Goal: Task Accomplishment & Management: Manage account settings

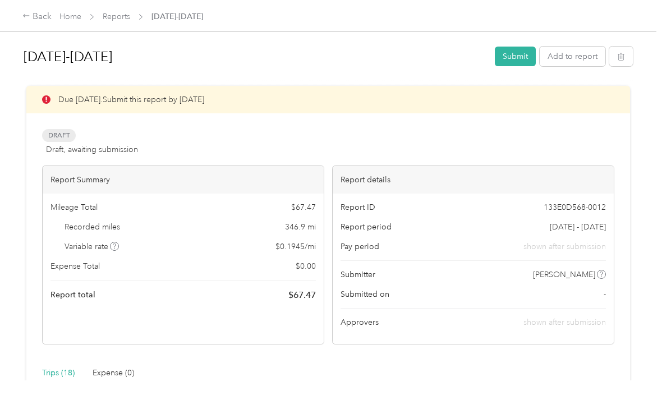
click at [592, 61] on button "Add to report" at bounding box center [573, 57] width 66 height 20
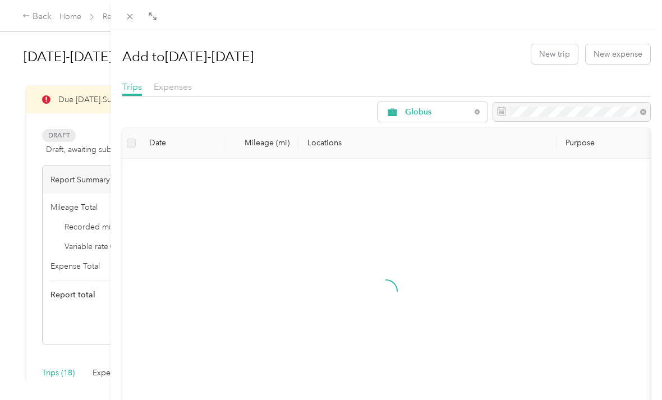
click at [558, 59] on button "New trip" at bounding box center [555, 54] width 47 height 20
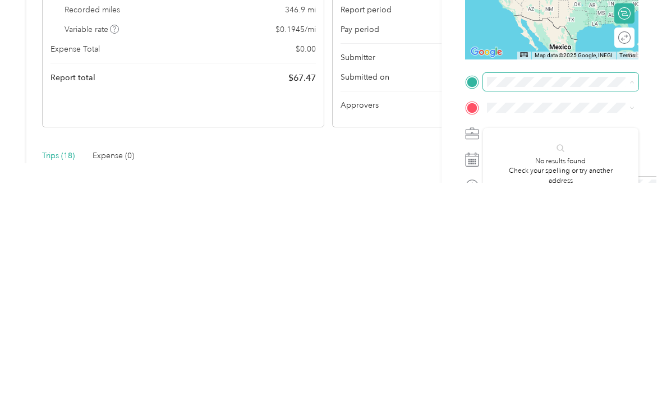
scroll to position [36, 0]
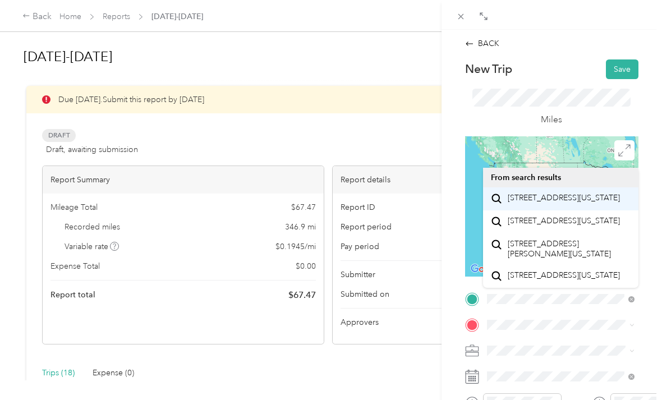
click at [563, 193] on span "[STREET_ADDRESS][US_STATE]" at bounding box center [564, 198] width 112 height 10
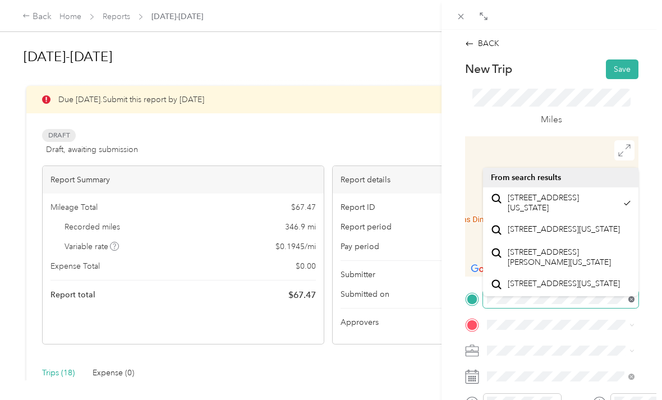
click at [632, 298] on icon at bounding box center [632, 299] width 6 height 6
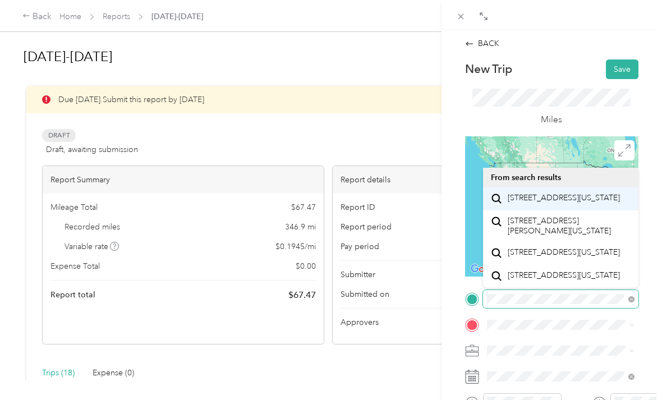
click at [574, 193] on span "[STREET_ADDRESS][US_STATE]" at bounding box center [564, 198] width 112 height 10
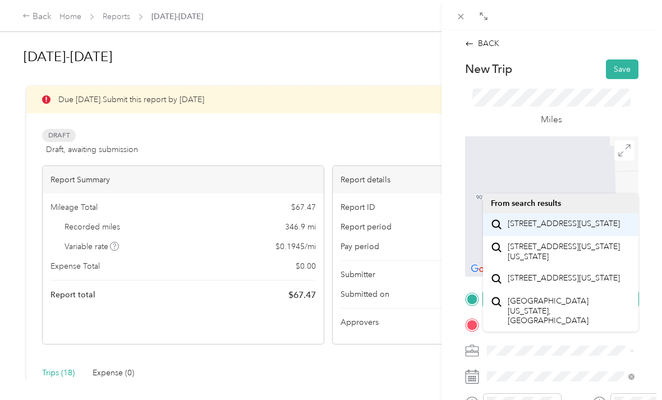
click at [563, 219] on span "[STREET_ADDRESS][US_STATE]" at bounding box center [564, 224] width 112 height 10
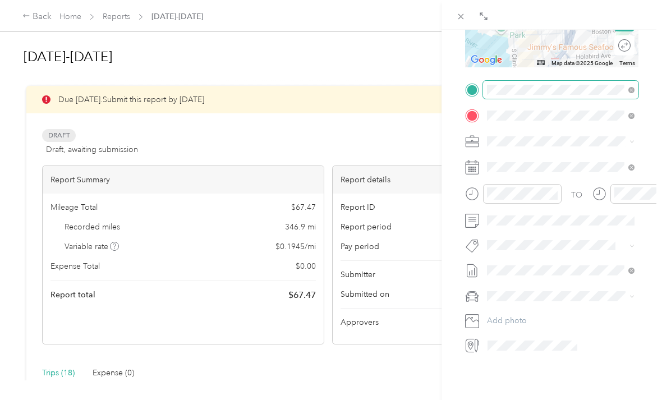
scroll to position [209, 0]
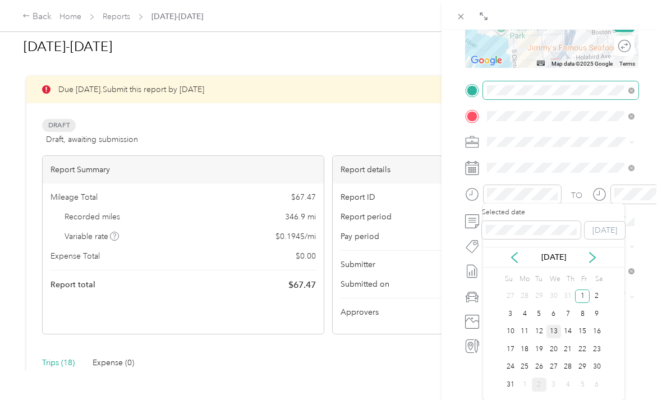
click at [554, 325] on div "13" at bounding box center [554, 332] width 15 height 14
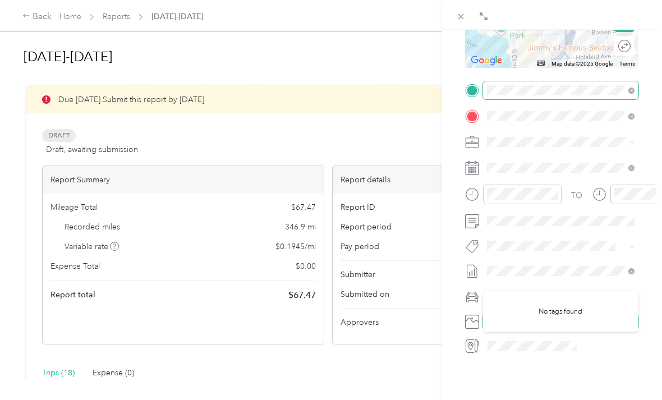
click at [531, 319] on button "Add photo" at bounding box center [561, 322] width 156 height 16
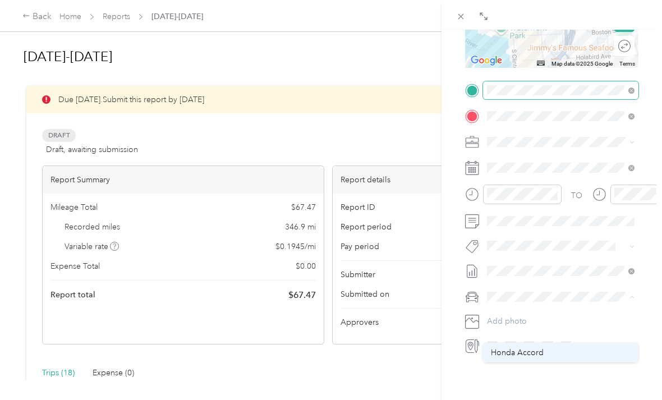
click at [537, 348] on span "Honda Accord" at bounding box center [517, 353] width 53 height 10
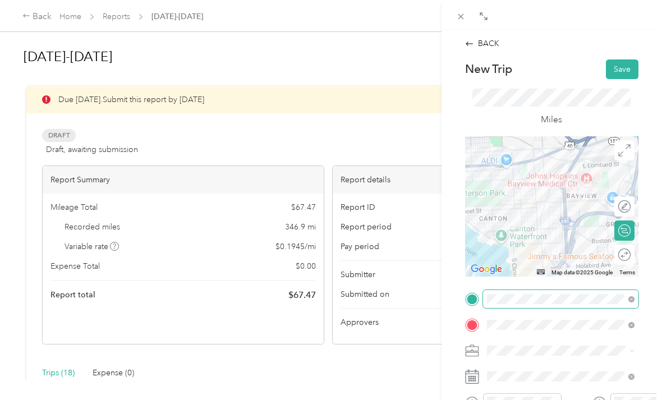
scroll to position [0, 0]
click at [618, 65] on button "Save" at bounding box center [622, 70] width 33 height 20
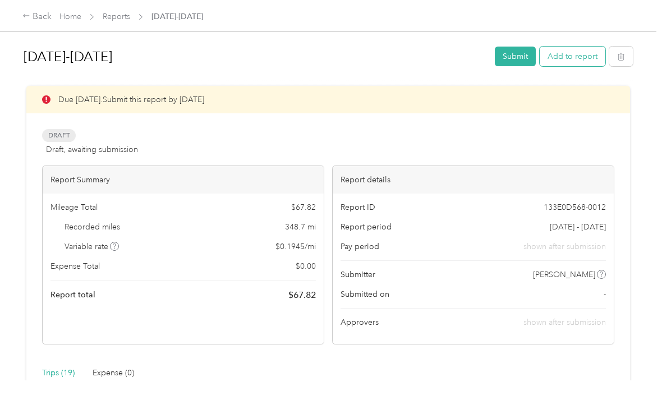
click at [582, 55] on button "Add to report" at bounding box center [573, 57] width 66 height 20
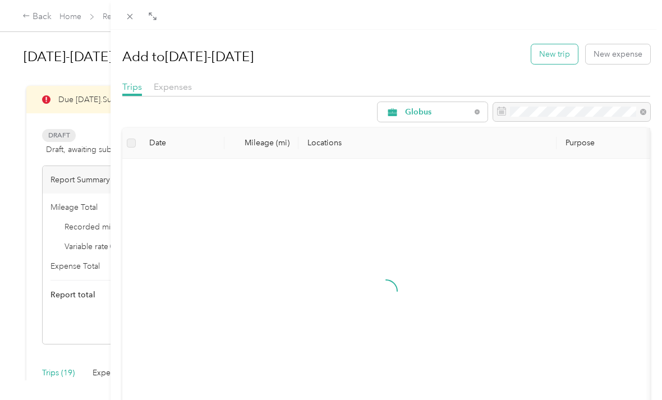
click at [554, 50] on button "New trip" at bounding box center [555, 54] width 47 height 20
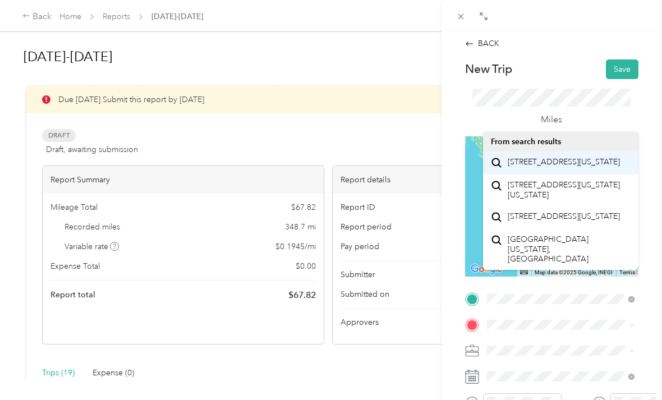
click at [556, 167] on span "[STREET_ADDRESS][US_STATE]" at bounding box center [564, 162] width 112 height 10
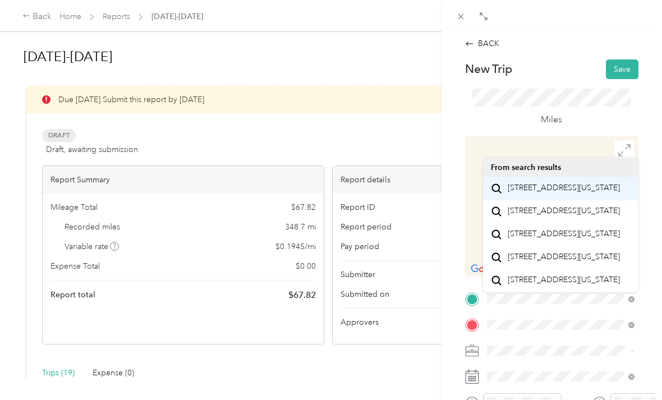
click at [570, 193] on span "[STREET_ADDRESS][US_STATE]" at bounding box center [564, 188] width 112 height 10
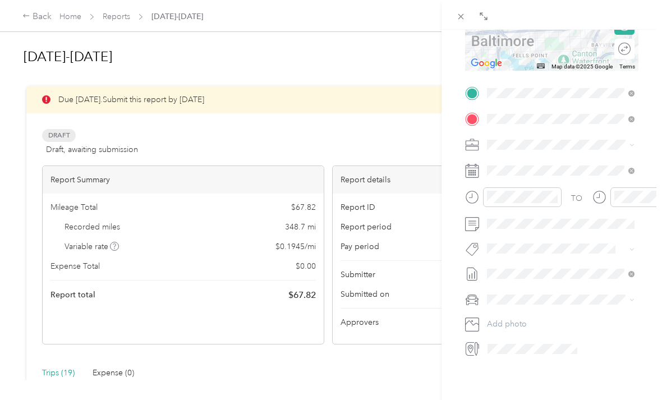
scroll to position [207, 0]
click at [531, 321] on span "Honda Accord" at bounding box center [517, 319] width 53 height 10
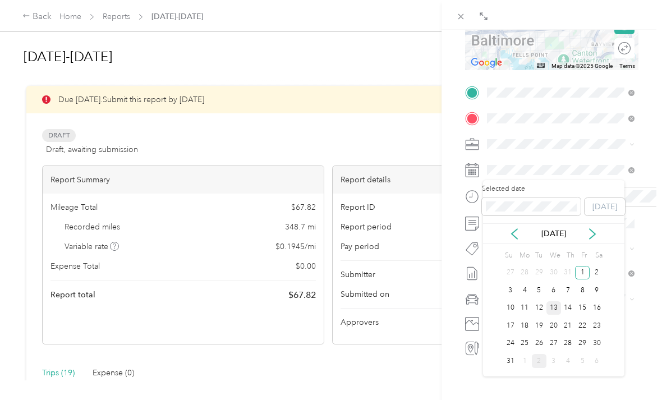
click at [556, 312] on div "13" at bounding box center [554, 308] width 15 height 14
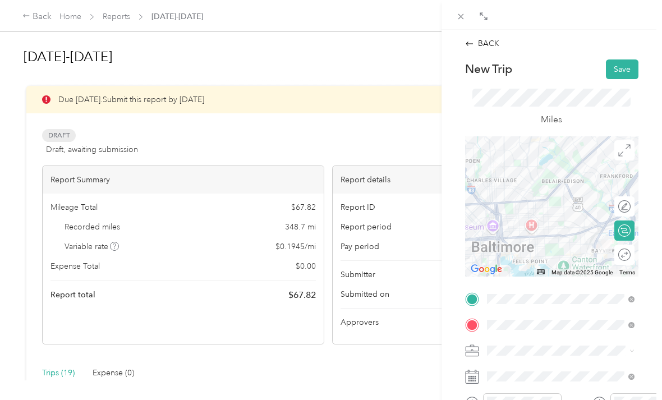
scroll to position [0, 0]
click at [623, 70] on button "Save" at bounding box center [622, 70] width 33 height 20
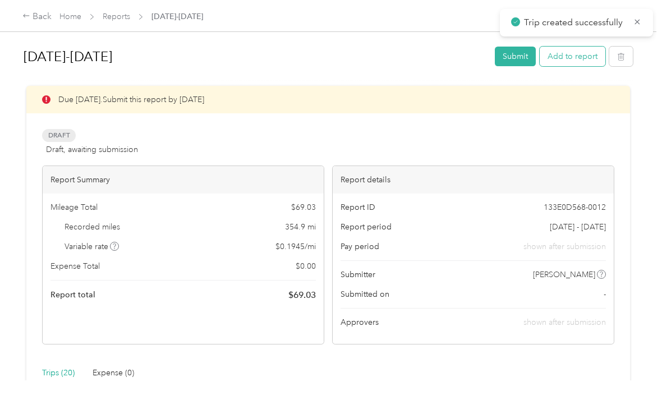
click at [593, 52] on button "Add to report" at bounding box center [573, 57] width 66 height 20
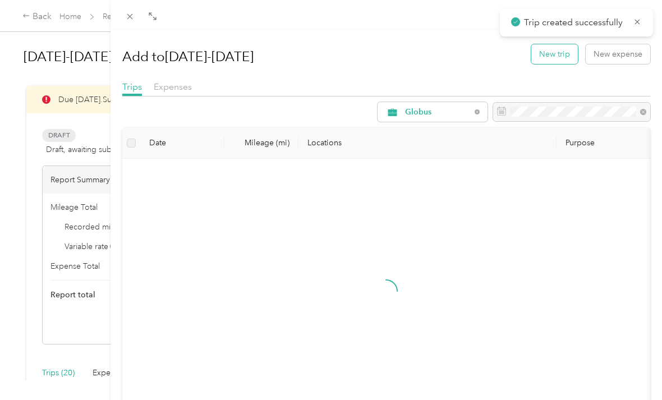
click at [560, 56] on button "New trip" at bounding box center [555, 54] width 47 height 20
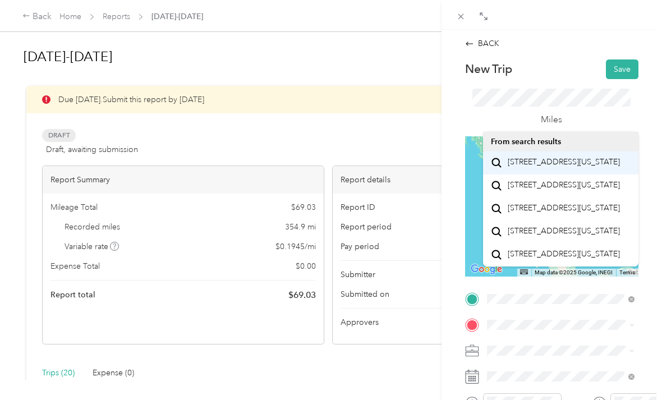
click at [580, 167] on span "[STREET_ADDRESS][US_STATE]" at bounding box center [564, 162] width 112 height 10
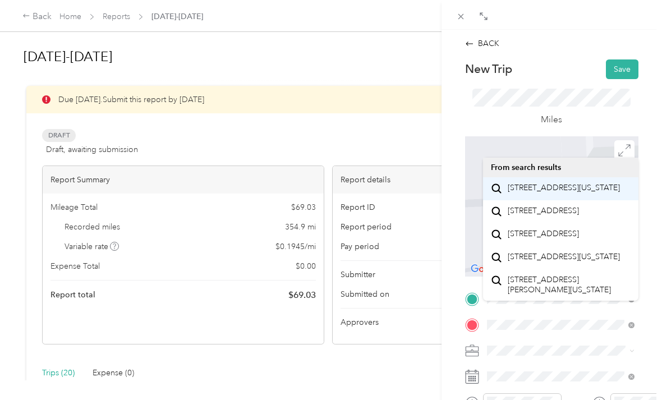
click at [559, 190] on span "[STREET_ADDRESS][US_STATE]" at bounding box center [564, 188] width 112 height 10
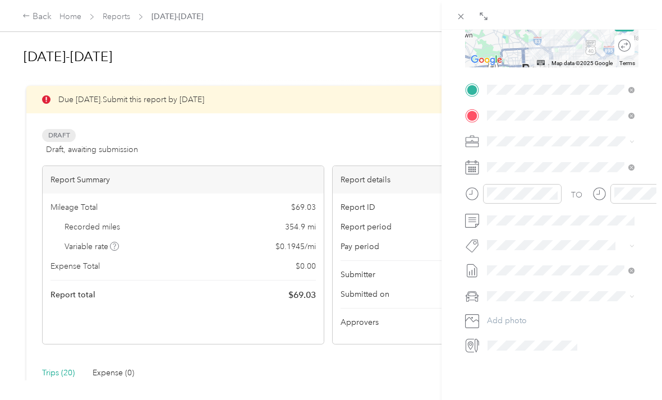
scroll to position [209, 0]
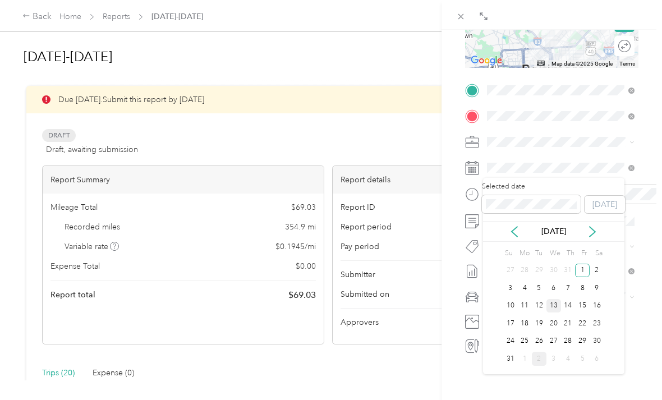
click at [553, 301] on div "13" at bounding box center [554, 306] width 15 height 14
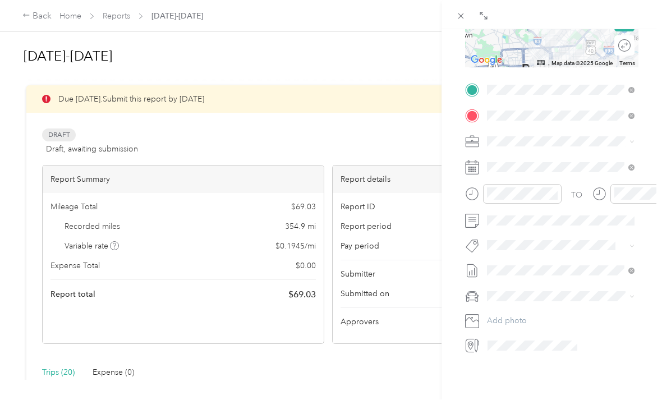
scroll to position [0, 0]
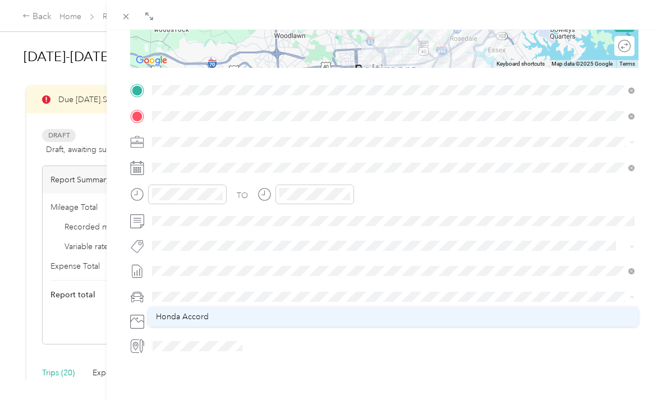
click at [198, 322] on div "Honda Accord" at bounding box center [393, 317] width 475 height 12
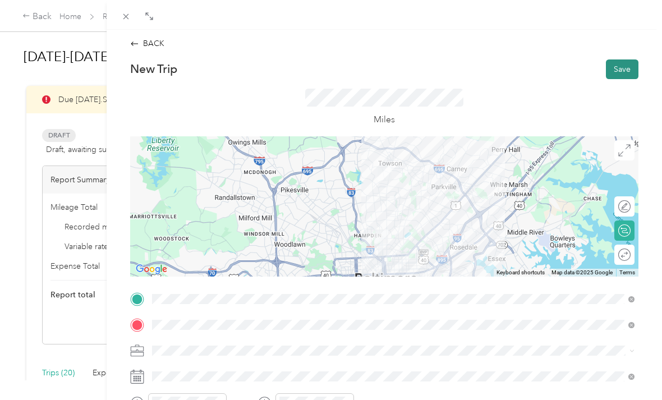
click at [625, 68] on button "Save" at bounding box center [622, 70] width 33 height 20
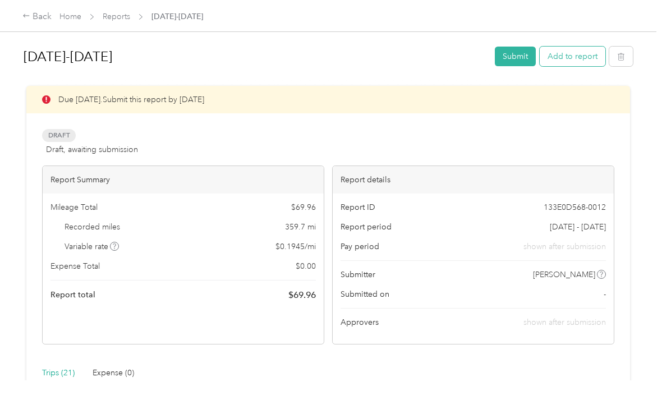
click at [580, 58] on button "Add to report" at bounding box center [573, 57] width 66 height 20
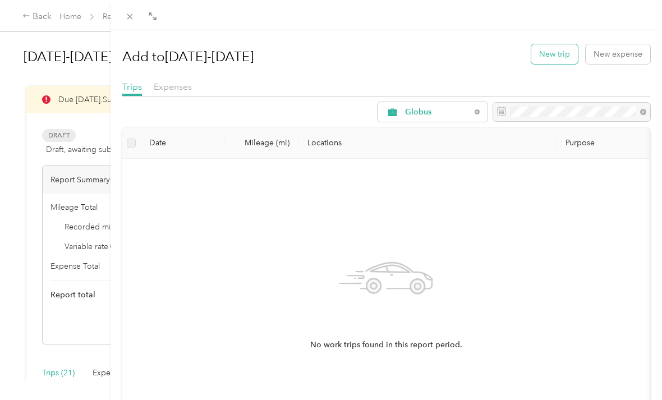
click at [554, 54] on button "New trip" at bounding box center [555, 54] width 47 height 20
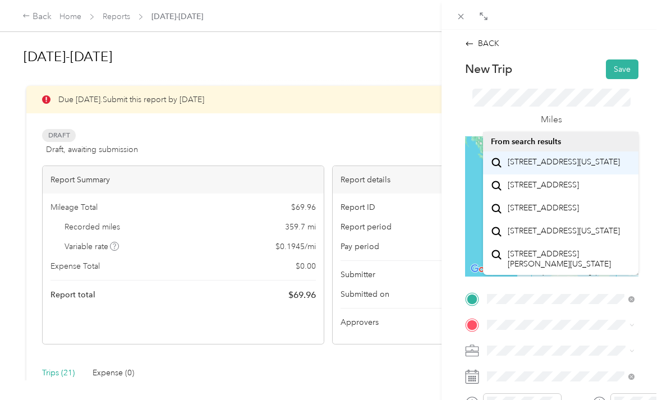
click at [572, 164] on span "[STREET_ADDRESS][US_STATE]" at bounding box center [564, 162] width 112 height 10
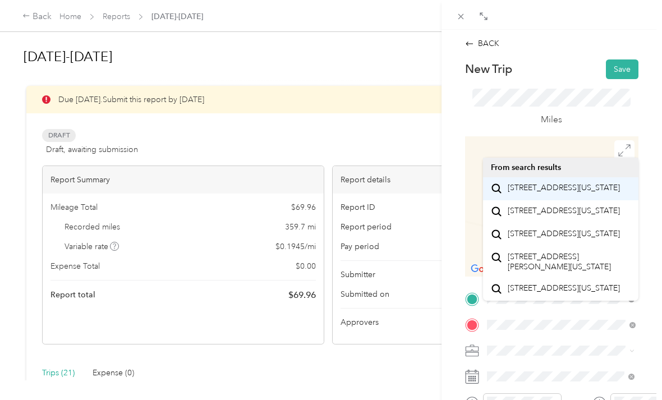
click at [566, 193] on span "[STREET_ADDRESS][US_STATE]" at bounding box center [564, 188] width 112 height 10
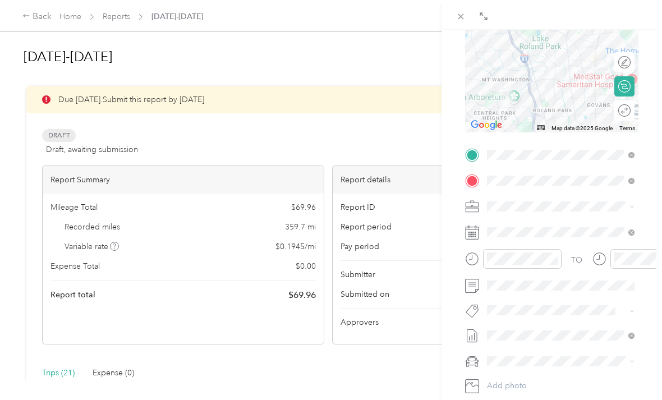
scroll to position [145, 0]
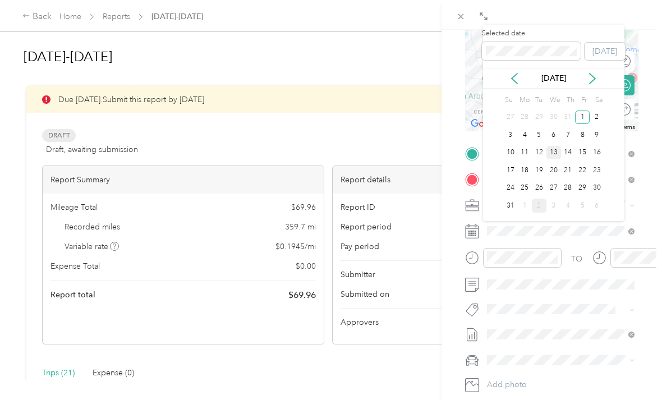
click at [557, 153] on div "13" at bounding box center [554, 153] width 15 height 14
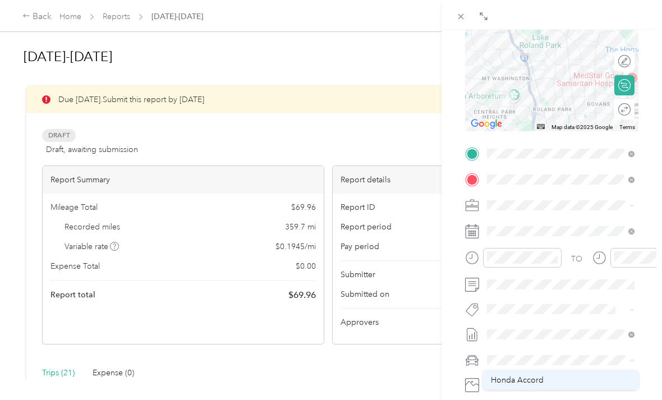
click at [539, 381] on span "Honda Accord" at bounding box center [517, 381] width 53 height 10
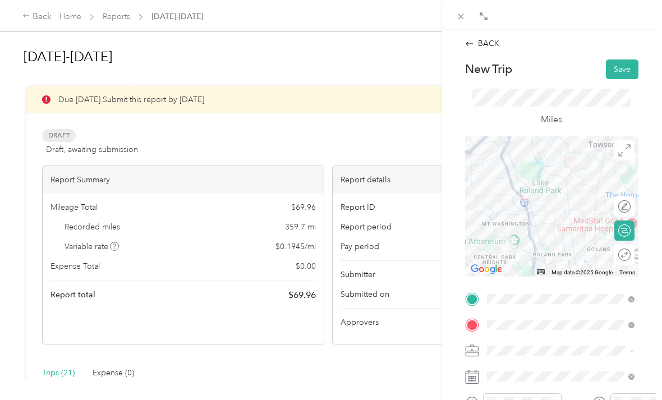
scroll to position [0, 0]
click at [625, 65] on button "Save" at bounding box center [622, 70] width 33 height 20
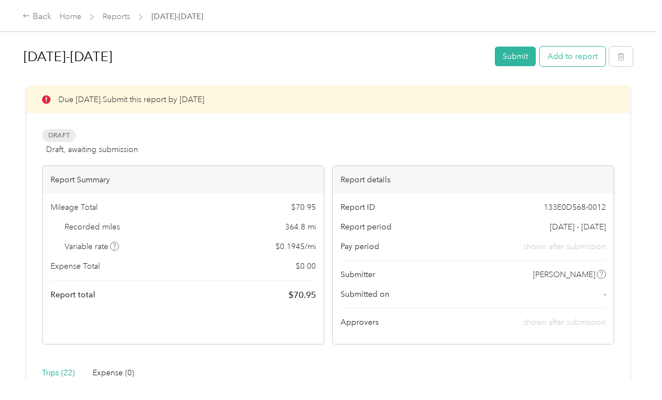
click at [585, 58] on button "Add to report" at bounding box center [573, 57] width 66 height 20
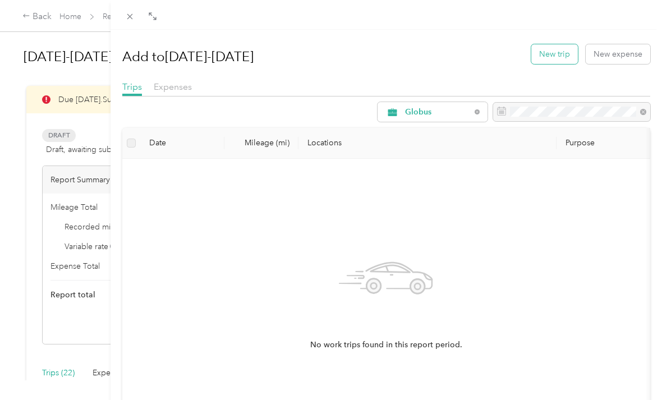
click at [551, 56] on button "New trip" at bounding box center [555, 54] width 47 height 20
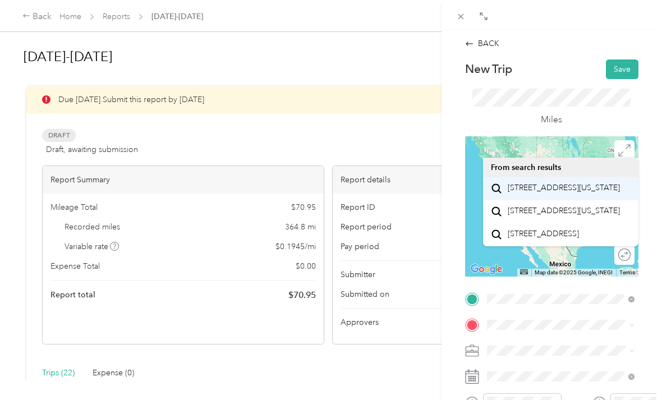
click at [578, 189] on span "[STREET_ADDRESS][US_STATE]" at bounding box center [564, 188] width 112 height 10
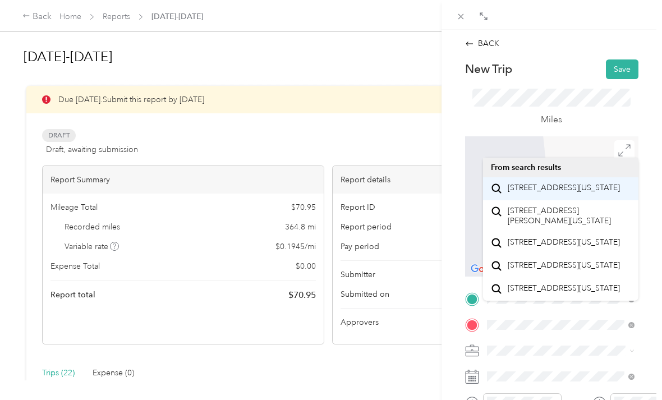
click at [565, 193] on span "[STREET_ADDRESS][US_STATE]" at bounding box center [564, 188] width 112 height 10
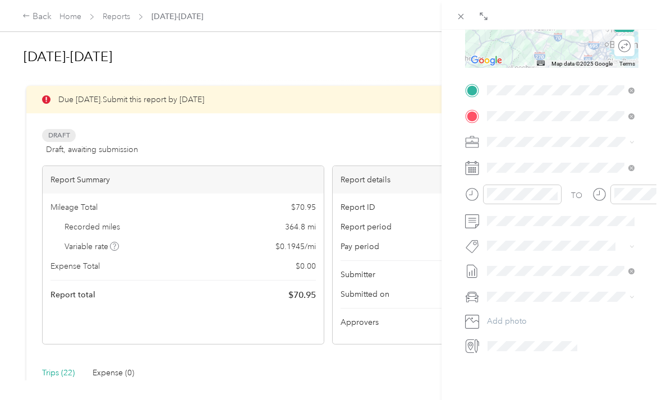
scroll to position [209, 0]
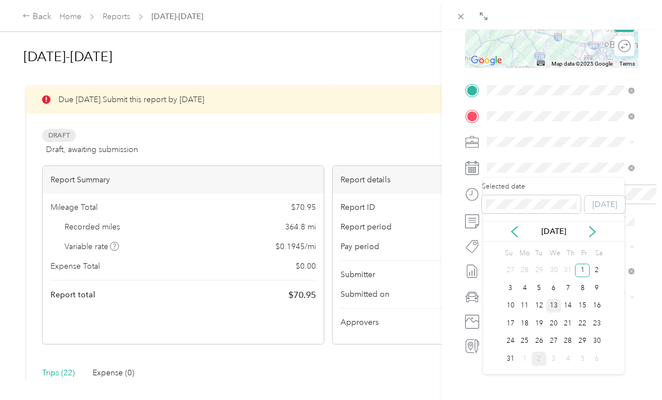
click at [553, 308] on div "13" at bounding box center [554, 306] width 15 height 14
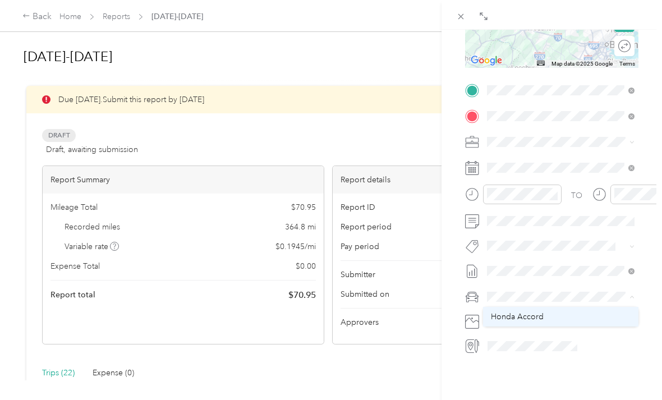
click at [539, 318] on span "Honda Accord" at bounding box center [517, 317] width 53 height 10
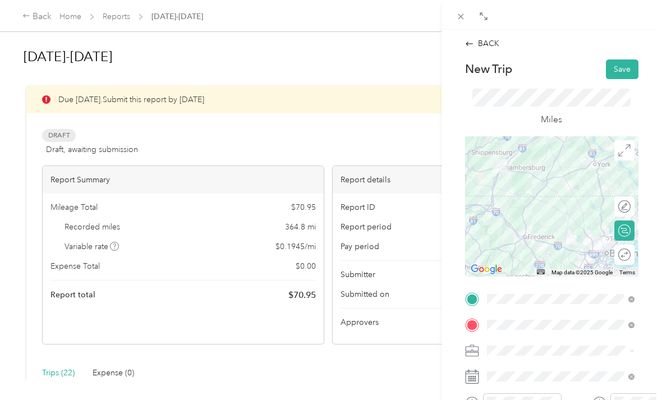
scroll to position [0, 0]
click at [626, 74] on button "Save" at bounding box center [622, 70] width 33 height 20
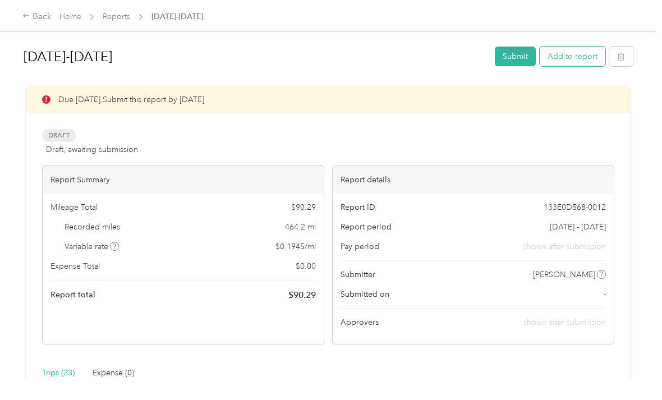
click at [584, 57] on button "Add to report" at bounding box center [573, 57] width 66 height 20
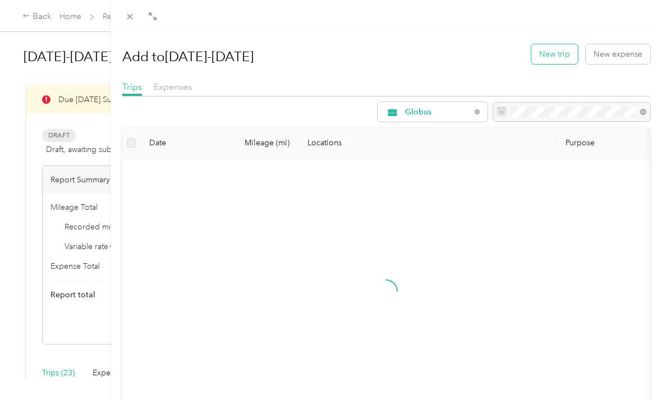
click at [561, 51] on button "New trip" at bounding box center [555, 54] width 47 height 20
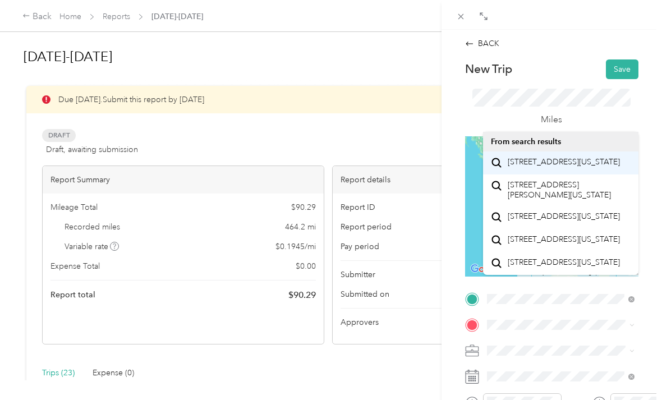
click at [573, 167] on span "[STREET_ADDRESS][US_STATE]" at bounding box center [564, 162] width 112 height 10
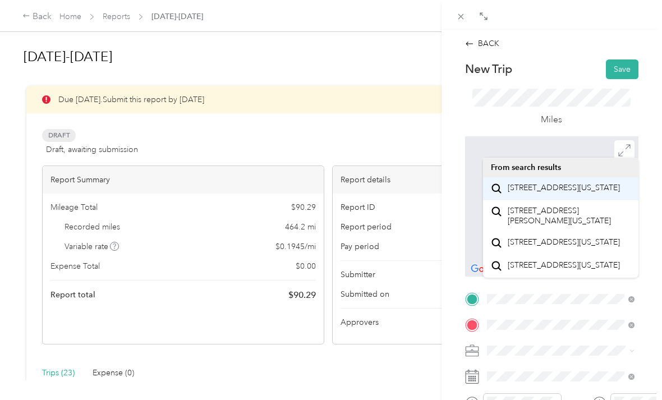
click at [570, 182] on div "[STREET_ADDRESS][US_STATE]" at bounding box center [561, 188] width 140 height 15
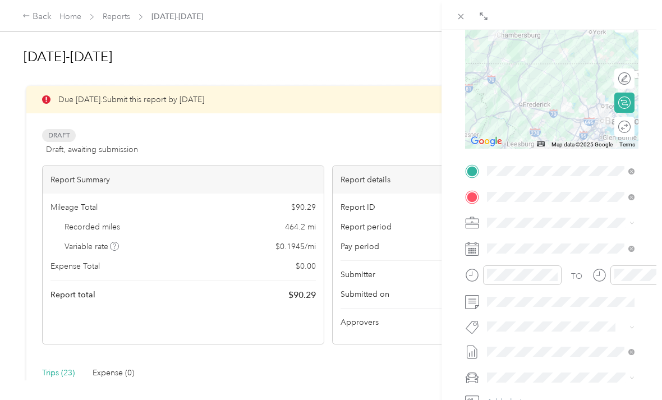
scroll to position [129, 0]
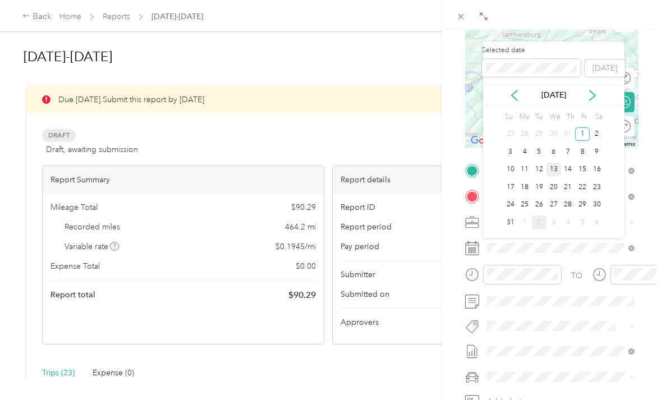
click at [554, 167] on div "13" at bounding box center [554, 170] width 15 height 14
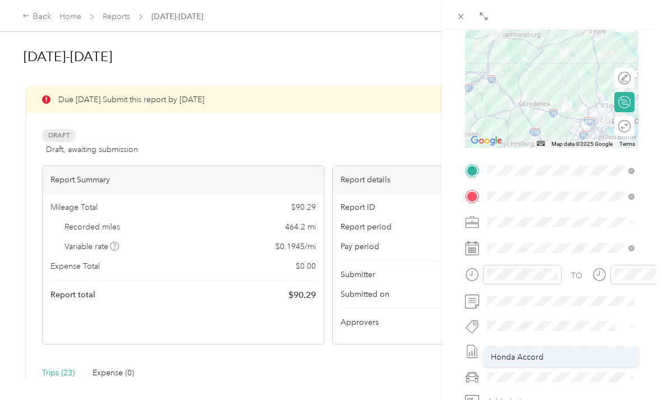
click at [536, 357] on span "Honda Accord" at bounding box center [517, 358] width 53 height 10
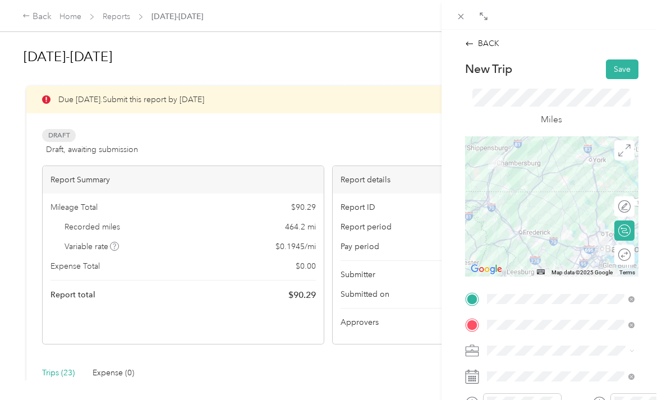
scroll to position [0, 0]
click at [629, 64] on button "Save" at bounding box center [622, 70] width 33 height 20
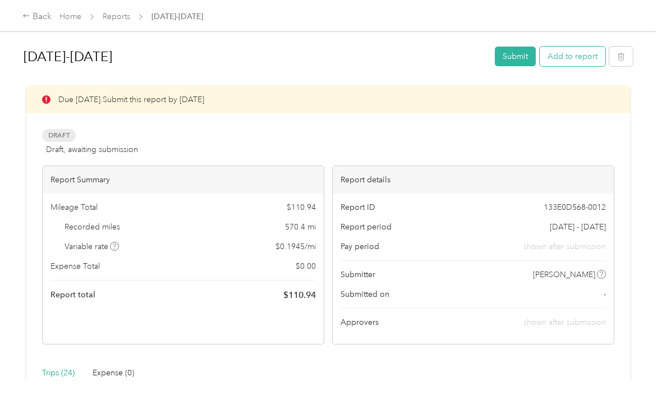
click at [582, 55] on button "Add to report" at bounding box center [573, 57] width 66 height 20
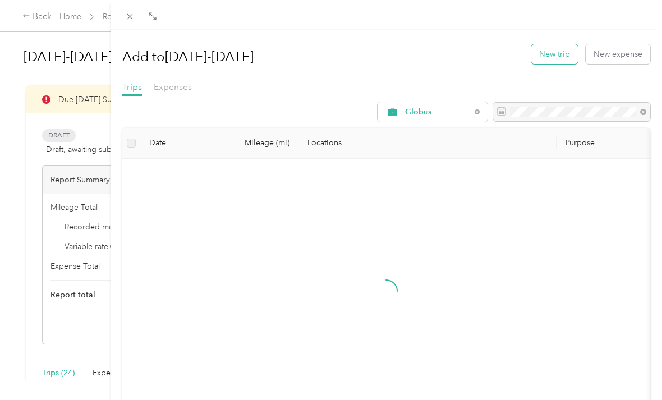
click at [559, 57] on button "New trip" at bounding box center [555, 54] width 47 height 20
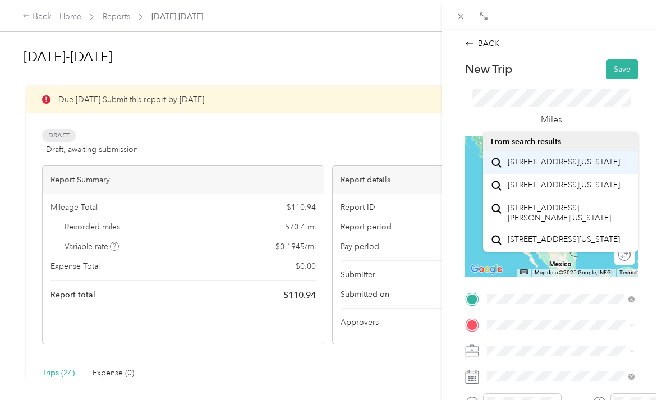
click at [575, 166] on span "[STREET_ADDRESS][US_STATE]" at bounding box center [564, 162] width 112 height 10
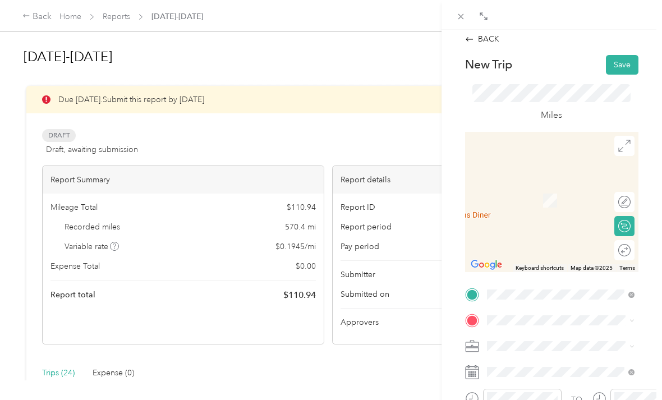
scroll to position [6, 0]
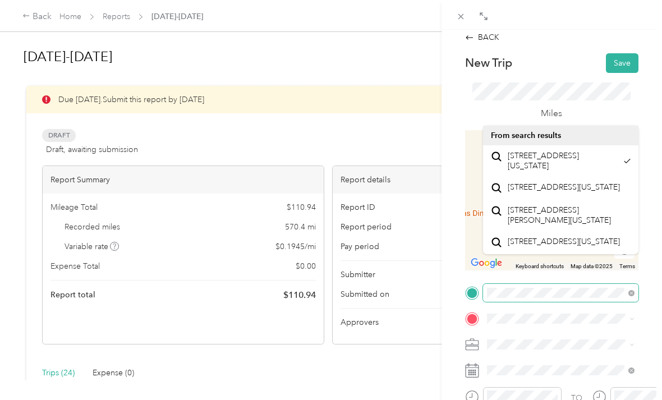
click at [632, 297] on span at bounding box center [632, 293] width 6 height 10
click at [635, 297] on span at bounding box center [561, 293] width 156 height 18
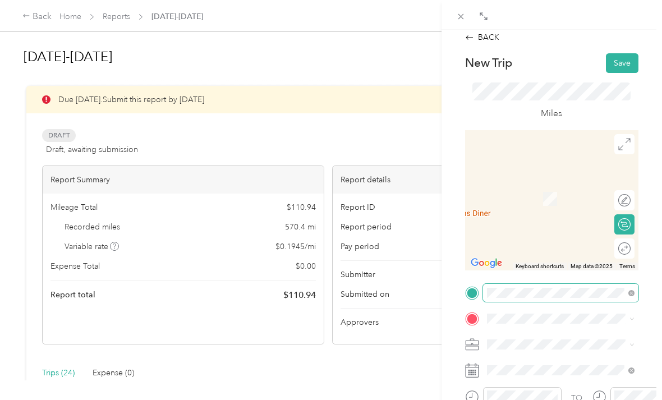
click at [632, 299] on span at bounding box center [561, 293] width 156 height 18
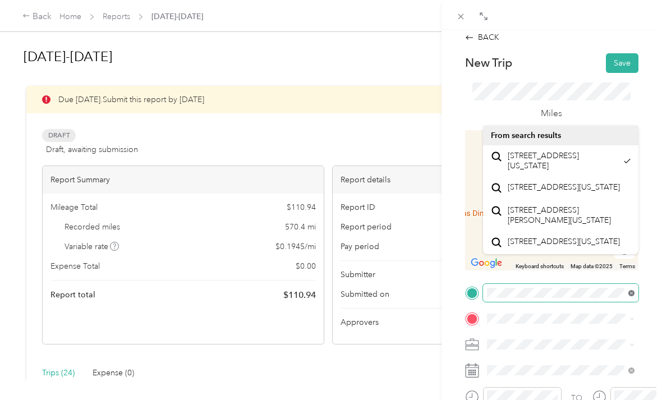
click at [633, 296] on icon at bounding box center [632, 293] width 6 height 6
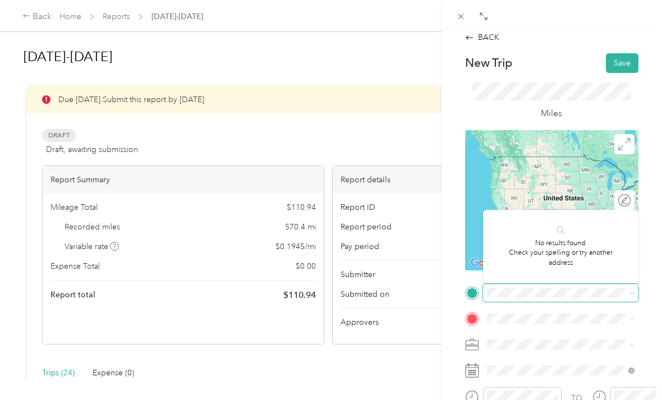
click at [630, 295] on icon at bounding box center [632, 293] width 5 height 5
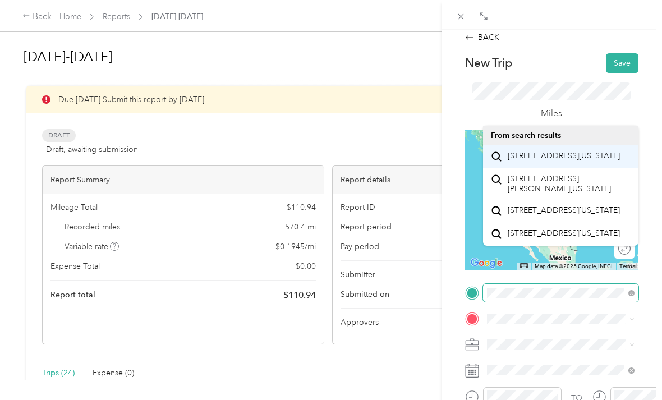
click at [569, 156] on span "[STREET_ADDRESS][US_STATE]" at bounding box center [564, 156] width 112 height 10
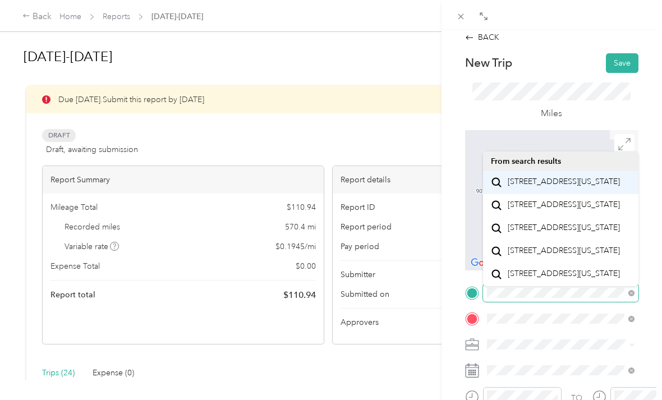
click at [567, 187] on span "[STREET_ADDRESS][US_STATE]" at bounding box center [564, 182] width 112 height 10
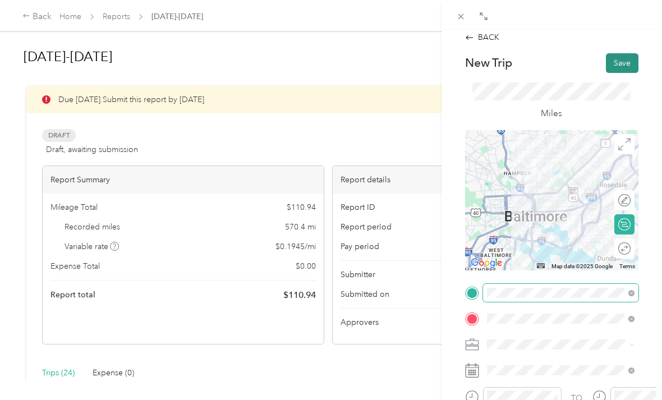
click at [625, 63] on button "Save" at bounding box center [622, 63] width 33 height 20
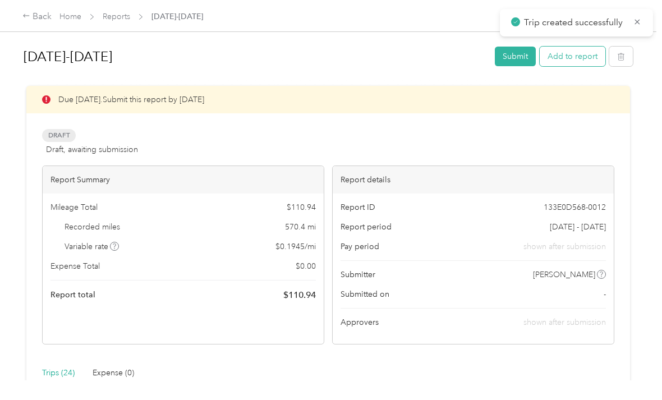
click at [594, 54] on button "Add to report" at bounding box center [573, 57] width 66 height 20
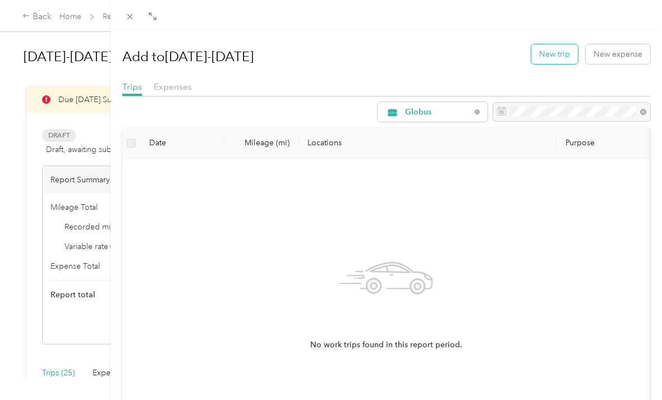
click at [562, 53] on button "New trip" at bounding box center [555, 54] width 47 height 20
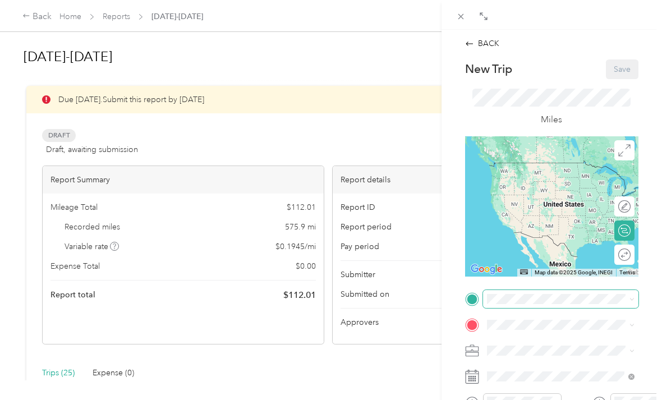
click at [548, 400] on div "Drag to resize Click to close BACK New Trip Save This trip cannot be edited bec…" at bounding box center [328, 400] width 657 height 0
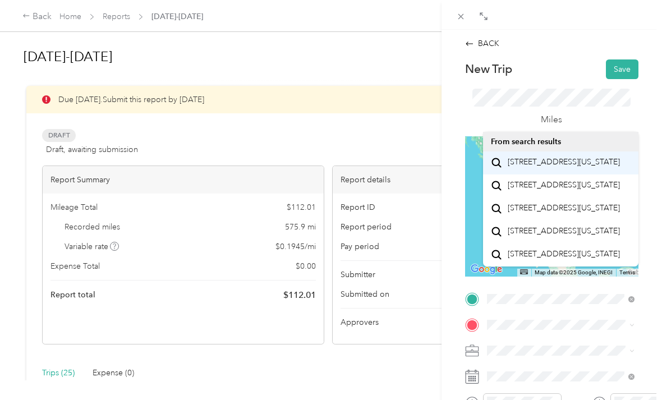
click at [572, 154] on li "[STREET_ADDRESS][US_STATE]" at bounding box center [561, 163] width 156 height 23
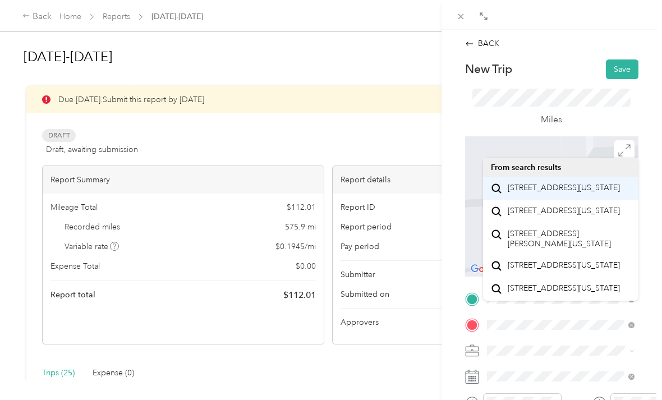
click at [564, 193] on span "[STREET_ADDRESS][US_STATE]" at bounding box center [564, 188] width 112 height 10
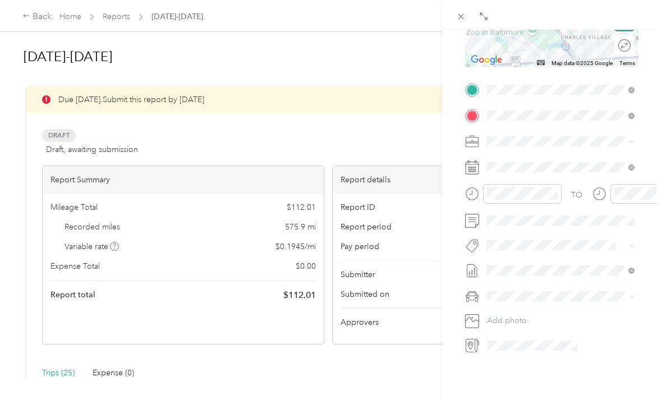
scroll to position [209, 0]
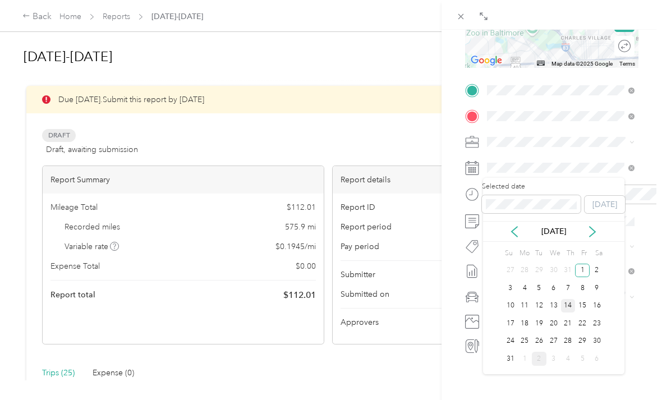
click at [564, 305] on div "14" at bounding box center [568, 306] width 15 height 14
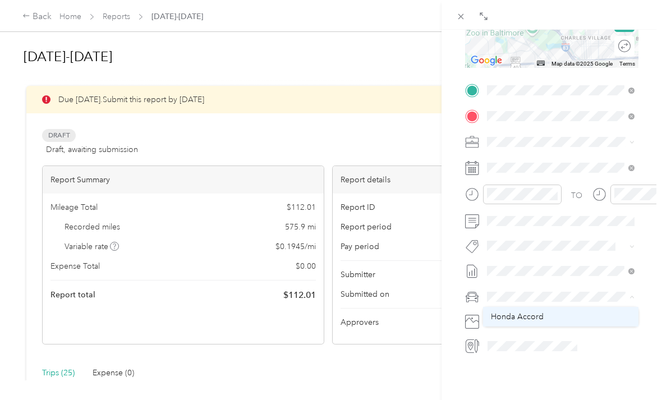
click at [544, 317] on div "Honda Accord" at bounding box center [561, 317] width 140 height 12
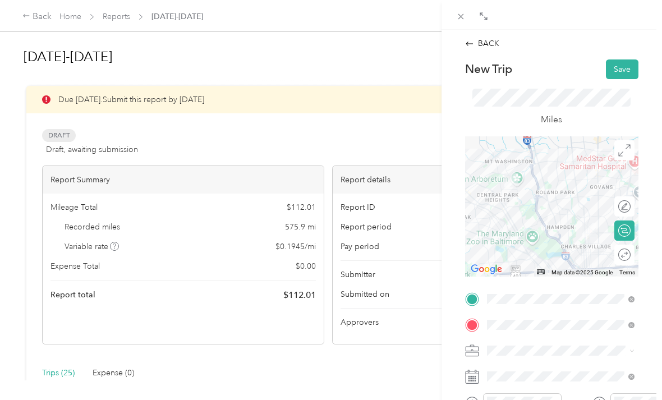
scroll to position [0, 0]
click at [629, 70] on button "Save" at bounding box center [622, 70] width 33 height 20
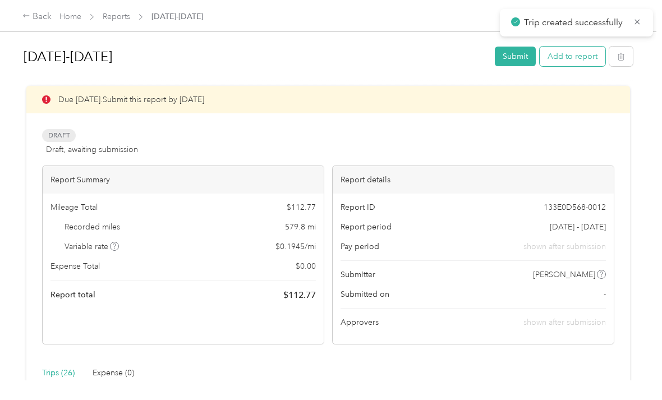
click at [593, 54] on button "Add to report" at bounding box center [573, 57] width 66 height 20
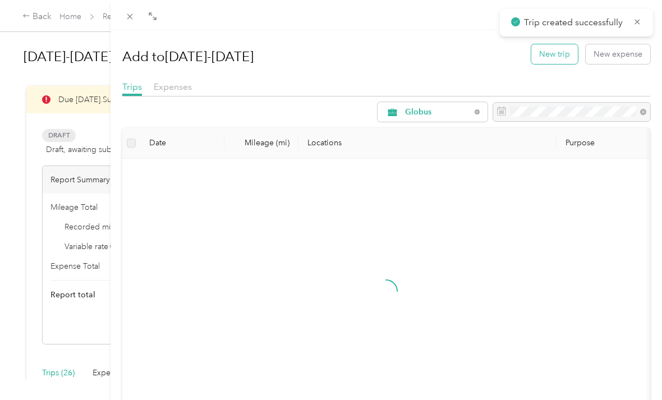
click at [545, 57] on button "New trip" at bounding box center [555, 54] width 47 height 20
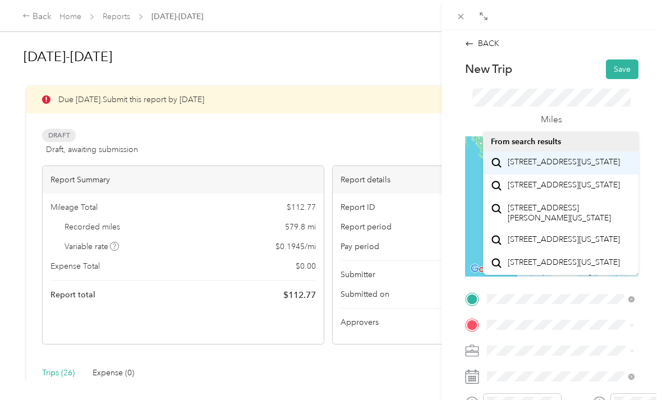
click at [578, 164] on span "[STREET_ADDRESS][US_STATE]" at bounding box center [564, 162] width 112 height 10
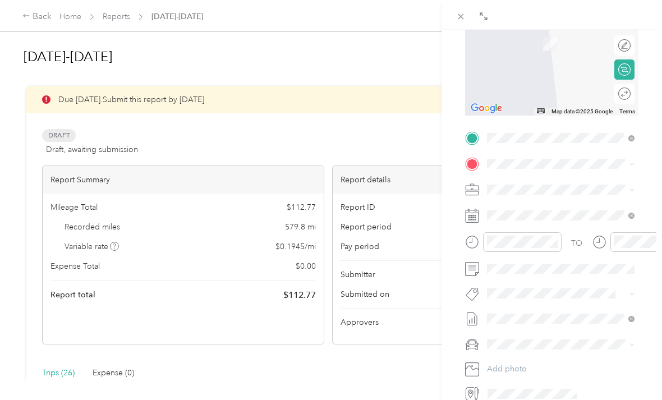
scroll to position [161, 0]
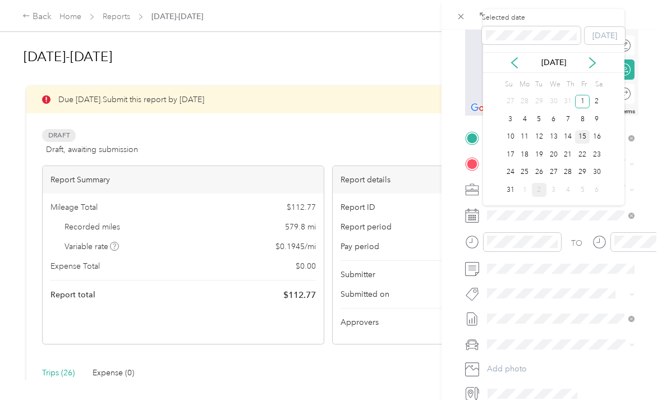
click at [576, 134] on div "15" at bounding box center [582, 137] width 15 height 14
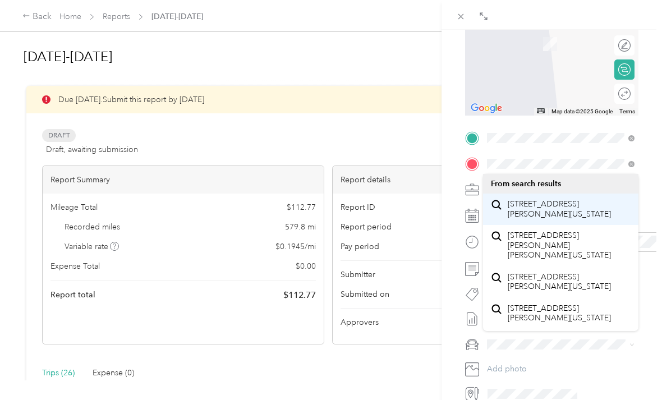
click at [560, 211] on span "[STREET_ADDRESS][PERSON_NAME][US_STATE]" at bounding box center [569, 209] width 123 height 20
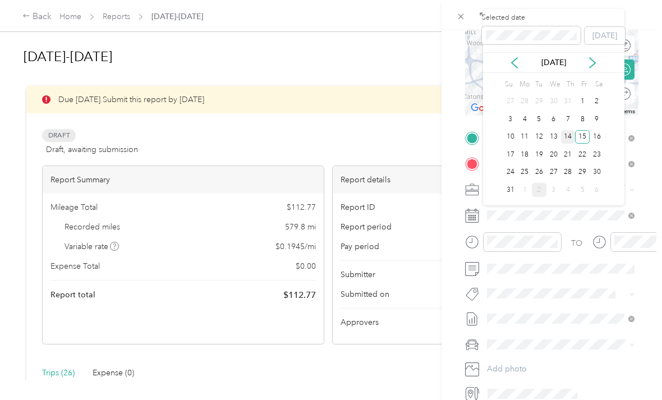
click at [566, 140] on div "14" at bounding box center [568, 137] width 15 height 14
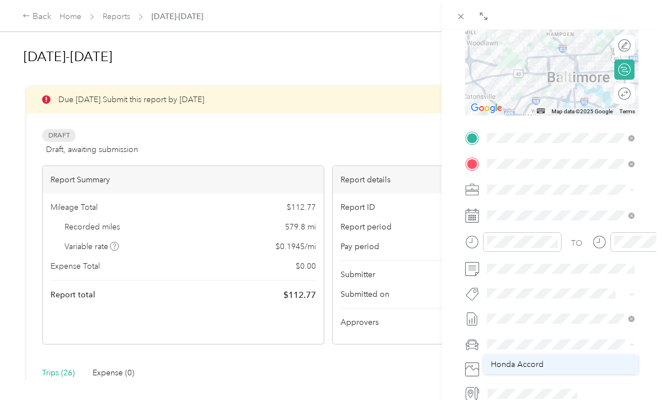
click at [535, 363] on span "Honda Accord" at bounding box center [517, 365] width 53 height 10
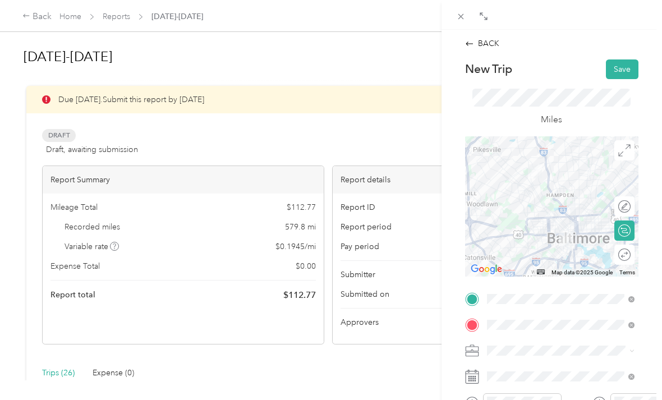
scroll to position [0, 0]
click at [624, 65] on button "Save" at bounding box center [622, 70] width 33 height 20
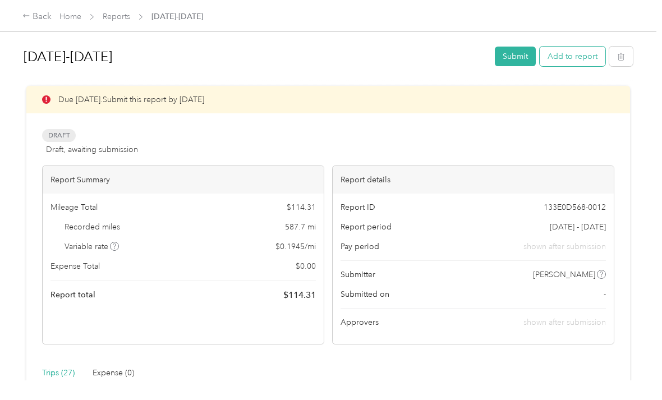
click at [587, 47] on button "Add to report" at bounding box center [573, 57] width 66 height 20
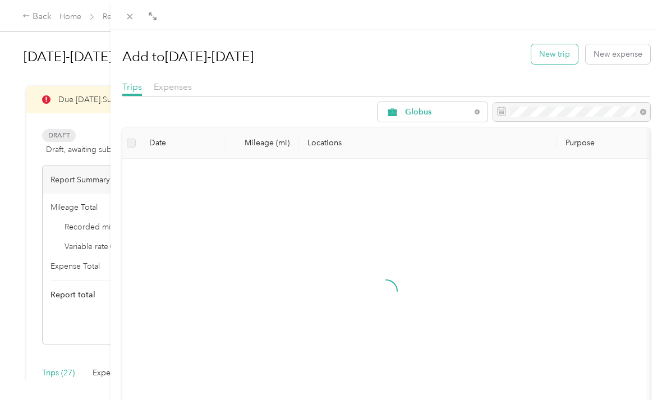
click at [564, 50] on button "New trip" at bounding box center [555, 54] width 47 height 20
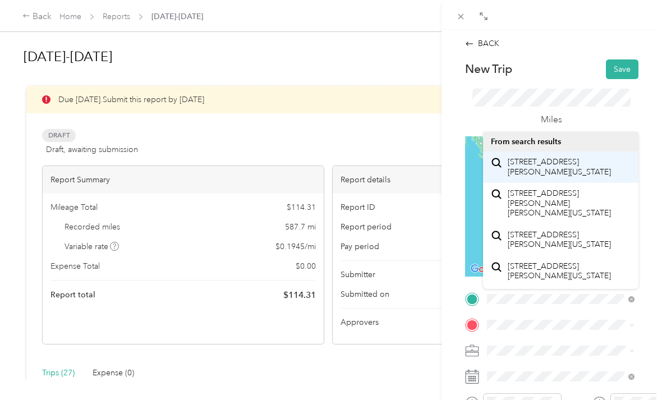
click at [564, 164] on span "[STREET_ADDRESS][PERSON_NAME][US_STATE]" at bounding box center [569, 167] width 123 height 20
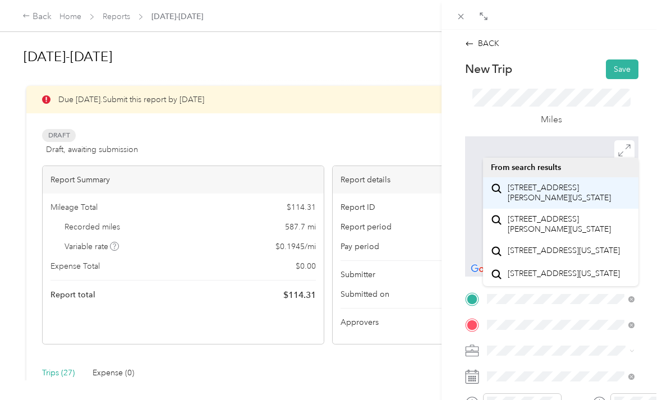
click at [568, 184] on span "[STREET_ADDRESS][PERSON_NAME][US_STATE]" at bounding box center [569, 193] width 123 height 20
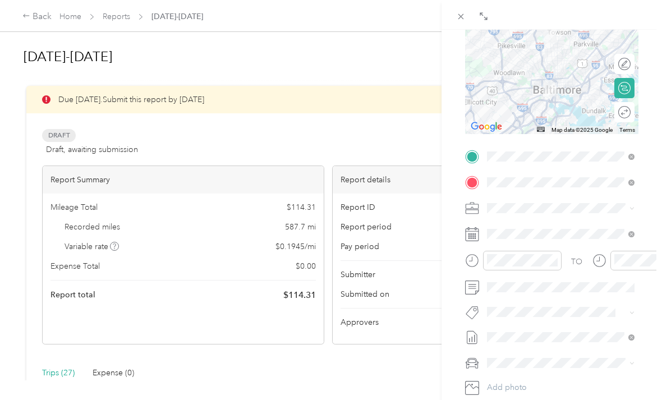
scroll to position [143, 0]
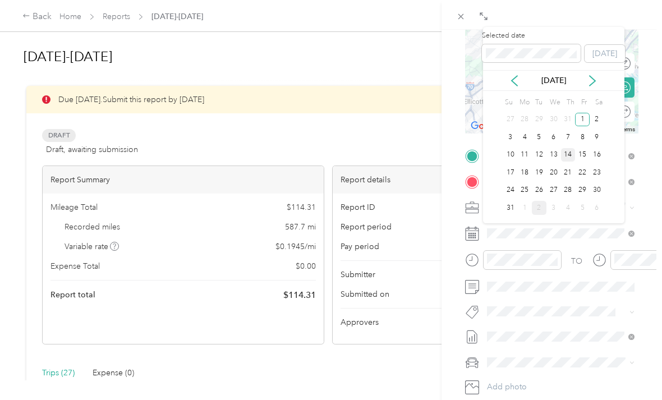
click at [568, 151] on div "14" at bounding box center [568, 155] width 15 height 14
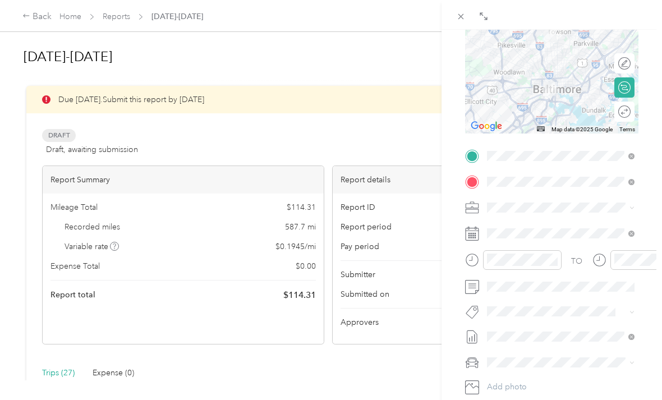
click at [538, 354] on span at bounding box center [561, 363] width 156 height 18
click at [533, 378] on span "Honda Accord" at bounding box center [517, 383] width 53 height 10
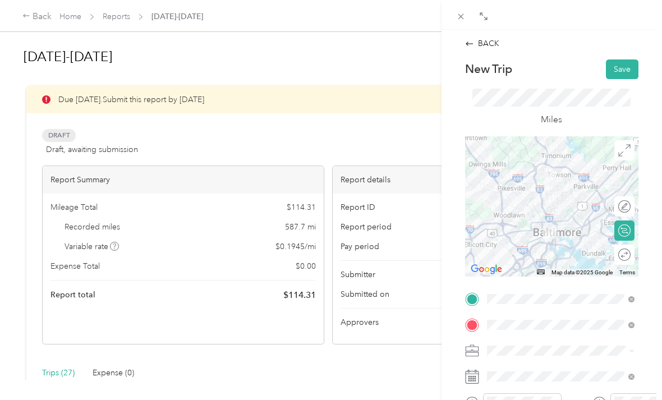
scroll to position [0, 0]
click at [626, 66] on button "Save" at bounding box center [622, 70] width 33 height 20
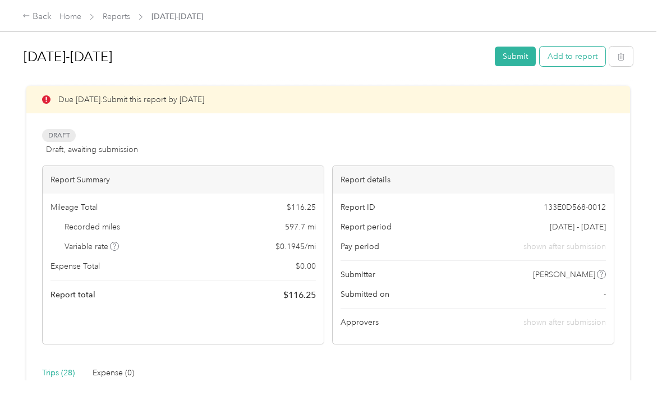
click at [586, 53] on button "Add to report" at bounding box center [573, 57] width 66 height 20
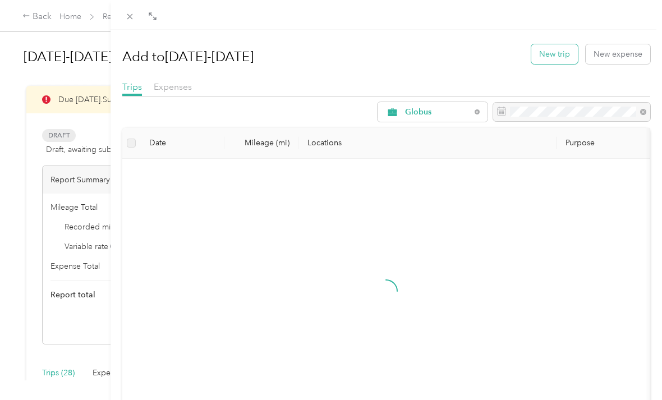
click at [556, 52] on button "New trip" at bounding box center [555, 54] width 47 height 20
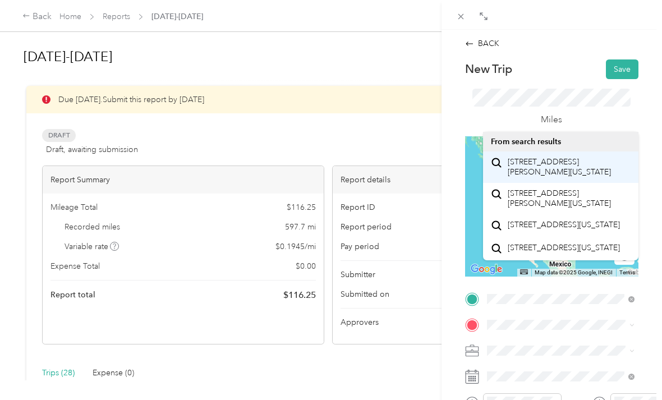
click at [573, 163] on span "[STREET_ADDRESS][PERSON_NAME][US_STATE]" at bounding box center [569, 167] width 123 height 20
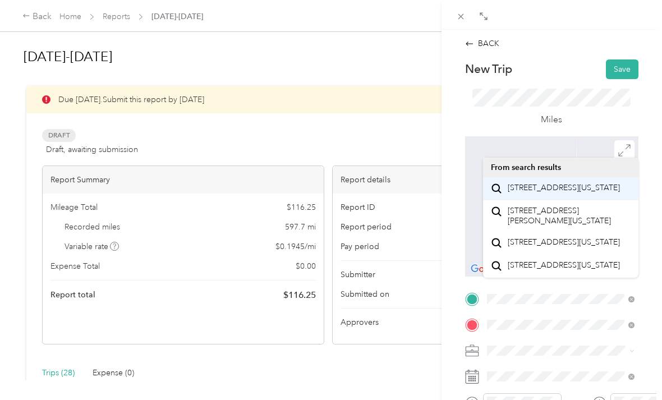
click at [564, 193] on span "[STREET_ADDRESS][US_STATE]" at bounding box center [564, 188] width 112 height 10
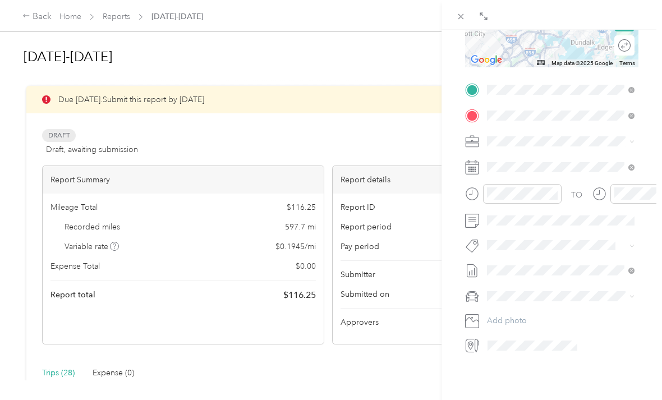
scroll to position [209, 0]
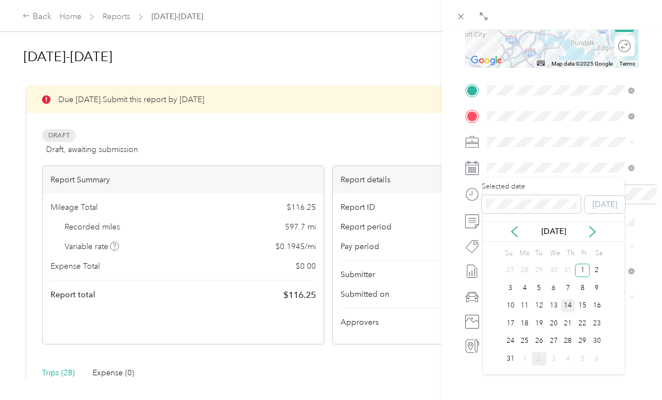
click at [570, 304] on div "14" at bounding box center [568, 306] width 15 height 14
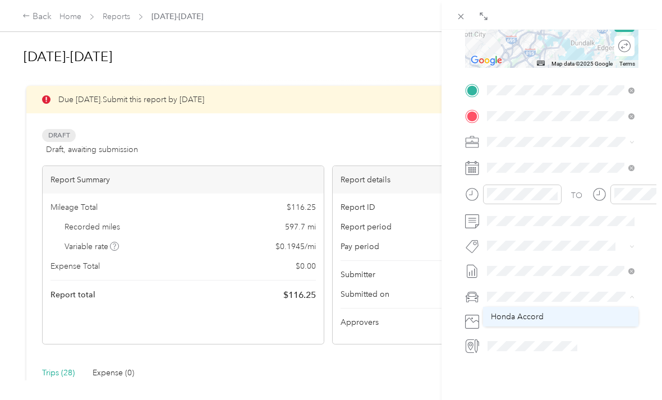
click at [547, 314] on div "Honda Accord" at bounding box center [561, 317] width 140 height 12
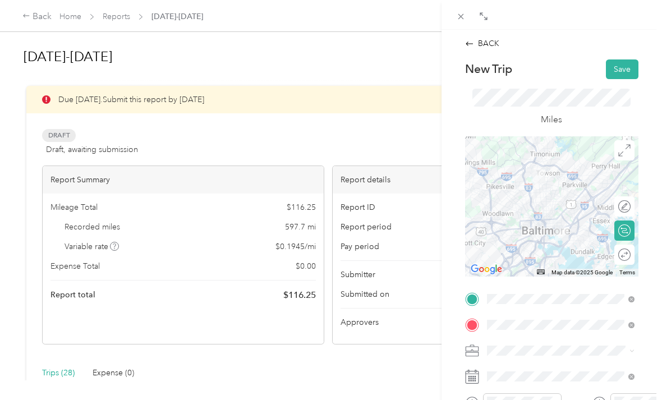
scroll to position [0, 0]
click at [622, 65] on button "Save" at bounding box center [622, 70] width 33 height 20
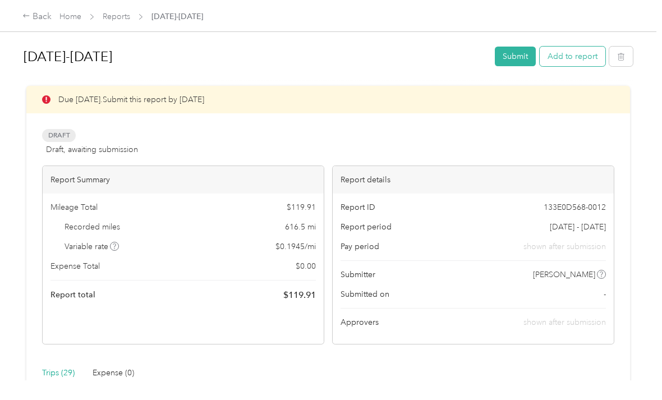
click at [574, 59] on button "Add to report" at bounding box center [573, 57] width 66 height 20
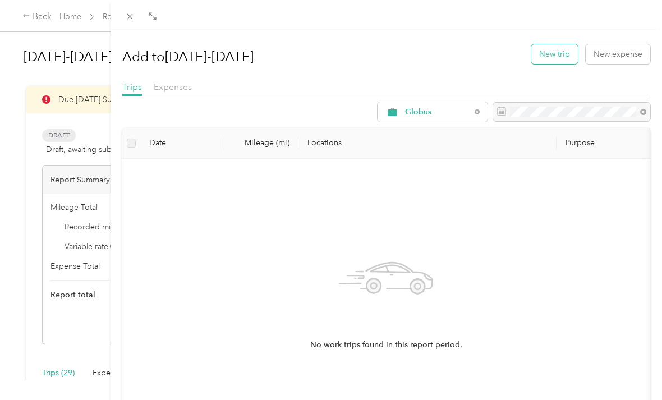
click at [555, 53] on button "New trip" at bounding box center [555, 54] width 47 height 20
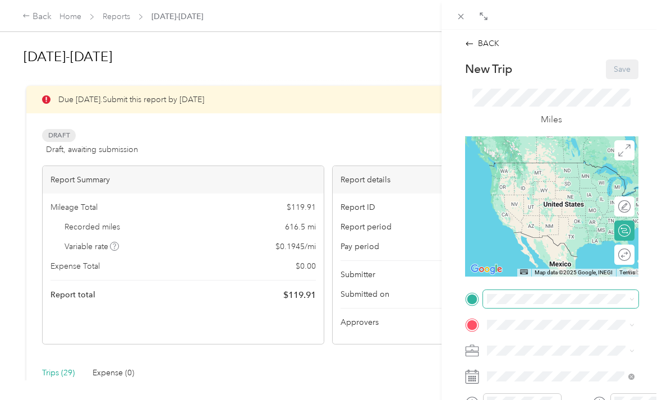
click at [550, 400] on div "Drag to resize Click to close BACK New Trip Save This trip cannot be edited bec…" at bounding box center [328, 400] width 657 height 0
click at [578, 291] on span at bounding box center [561, 299] width 156 height 18
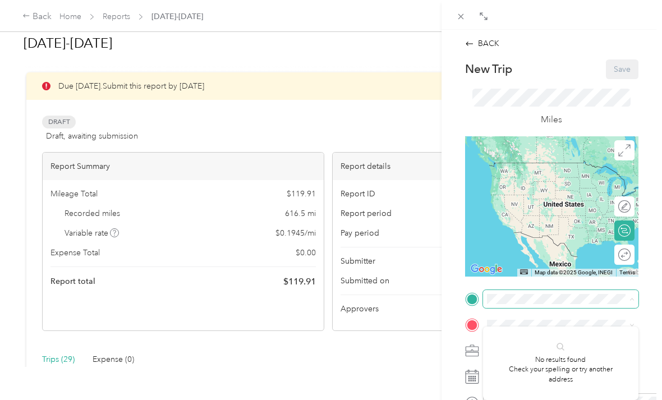
scroll to position [36, 0]
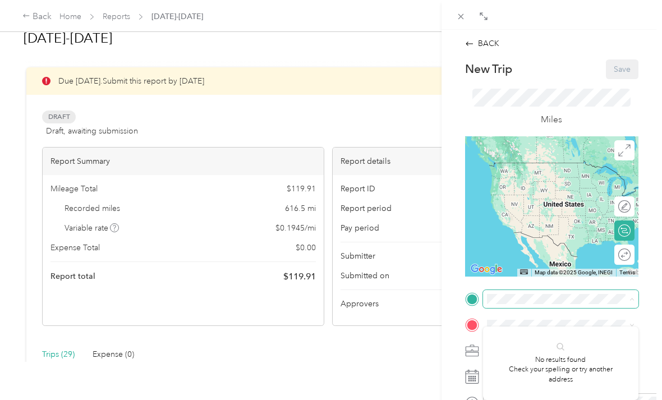
click at [526, 290] on span at bounding box center [561, 299] width 156 height 18
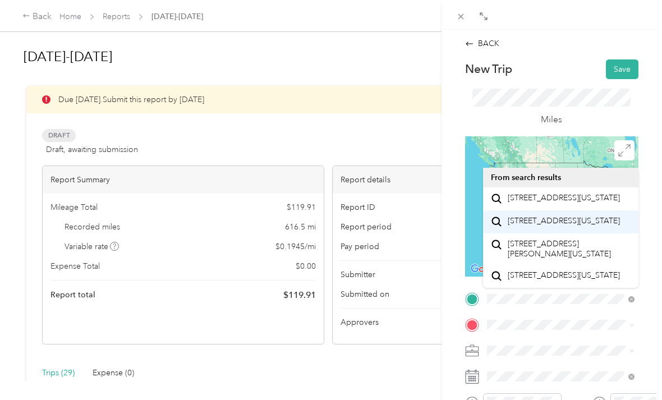
click at [564, 216] on span "[STREET_ADDRESS][US_STATE]" at bounding box center [564, 221] width 112 height 10
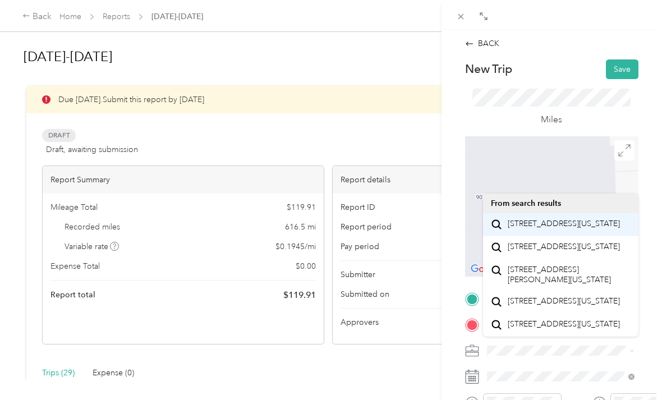
click at [579, 219] on span "[STREET_ADDRESS][US_STATE]" at bounding box center [564, 224] width 112 height 10
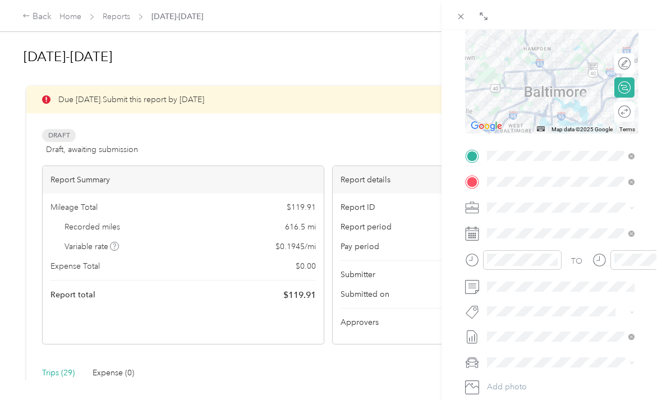
scroll to position [143, 0]
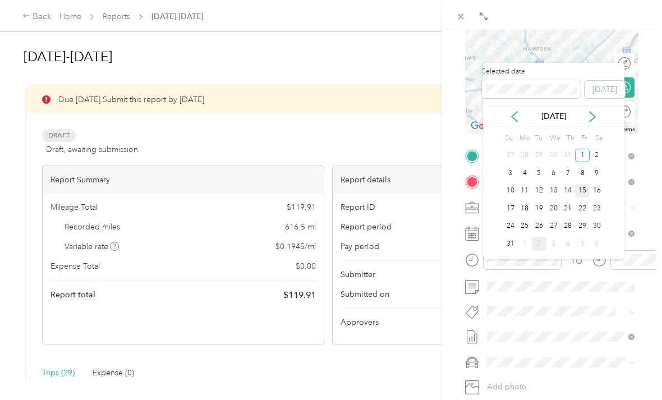
click at [580, 184] on div "15" at bounding box center [582, 191] width 15 height 14
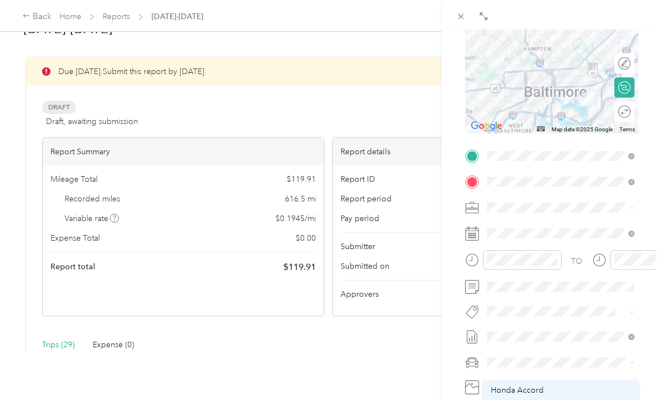
click at [541, 385] on div "Honda Accord" at bounding box center [561, 391] width 140 height 12
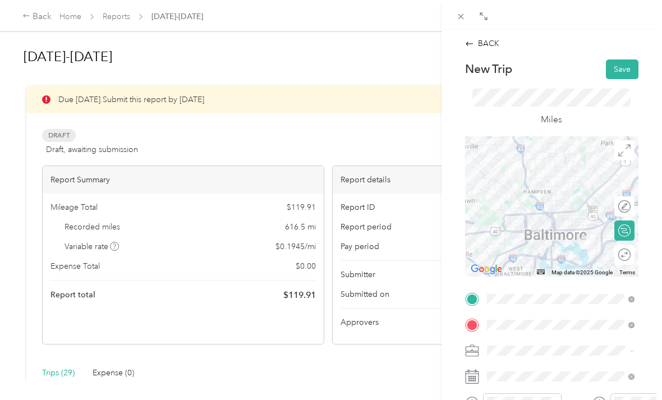
scroll to position [0, 0]
click at [628, 64] on button "Save" at bounding box center [622, 70] width 33 height 20
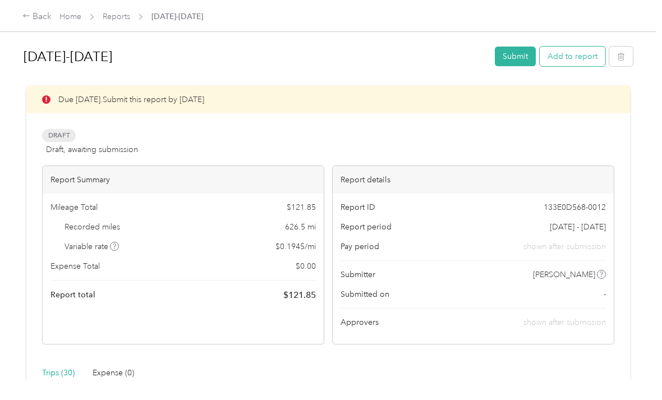
click at [588, 51] on button "Add to report" at bounding box center [573, 57] width 66 height 20
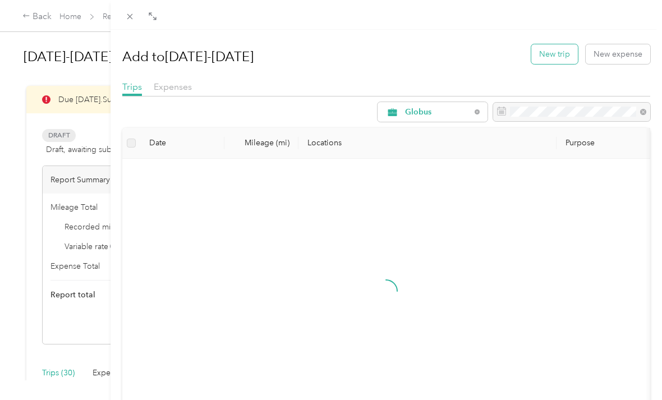
click at [546, 56] on button "New trip" at bounding box center [555, 54] width 47 height 20
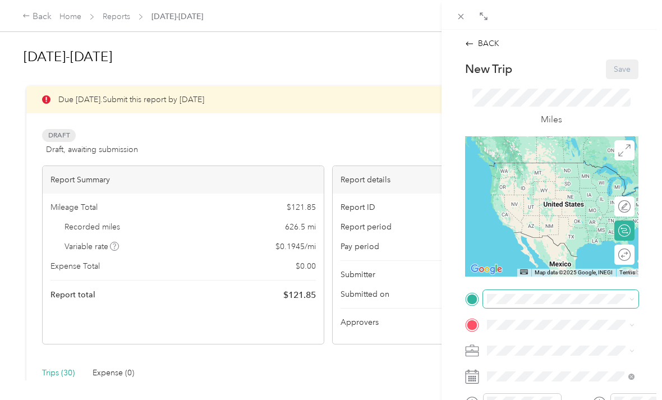
click at [545, 400] on div "Drag to resize Click to close BACK New Trip Save This trip cannot be edited bec…" at bounding box center [328, 400] width 657 height 0
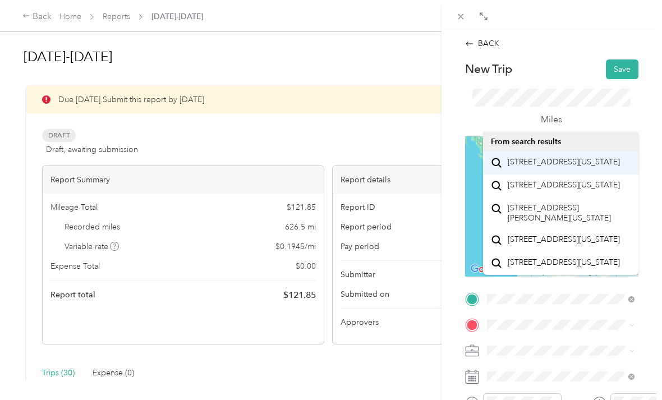
click at [570, 165] on span "[STREET_ADDRESS][US_STATE]" at bounding box center [564, 162] width 112 height 10
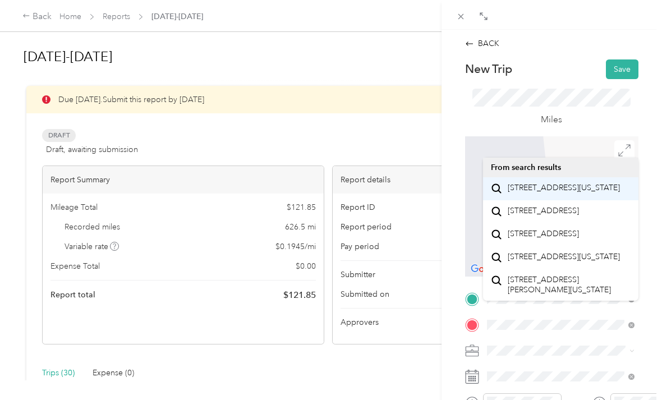
click at [556, 193] on span "[STREET_ADDRESS][US_STATE]" at bounding box center [564, 188] width 112 height 10
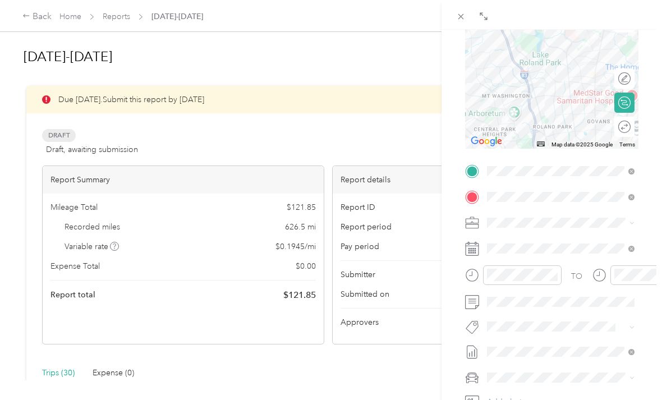
scroll to position [129, 0]
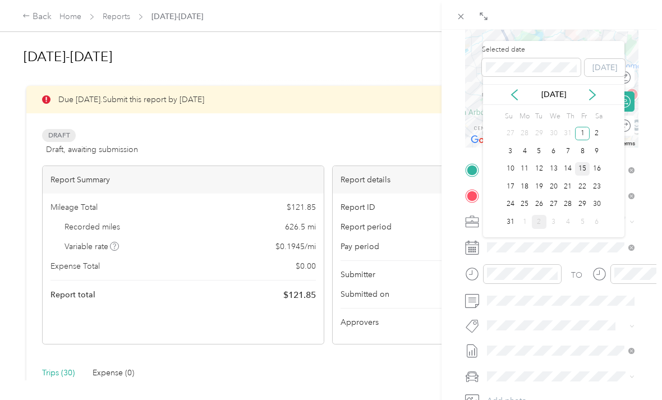
click at [582, 167] on div "15" at bounding box center [582, 169] width 15 height 14
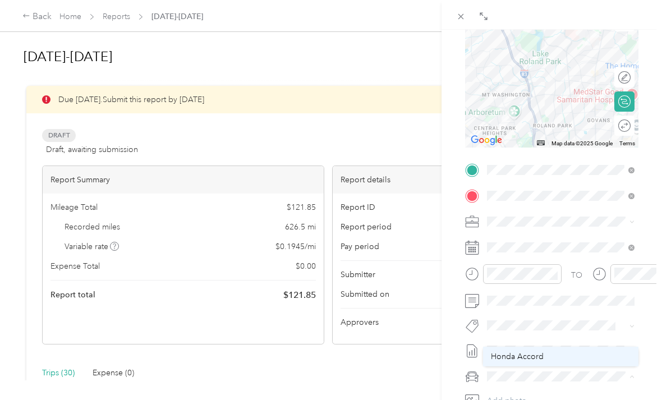
click at [541, 358] on span "Honda Accord" at bounding box center [517, 357] width 53 height 10
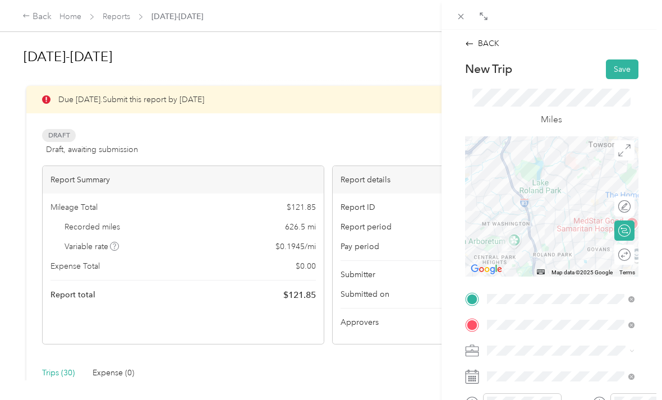
scroll to position [0, 0]
click at [633, 68] on button "Save" at bounding box center [622, 70] width 33 height 20
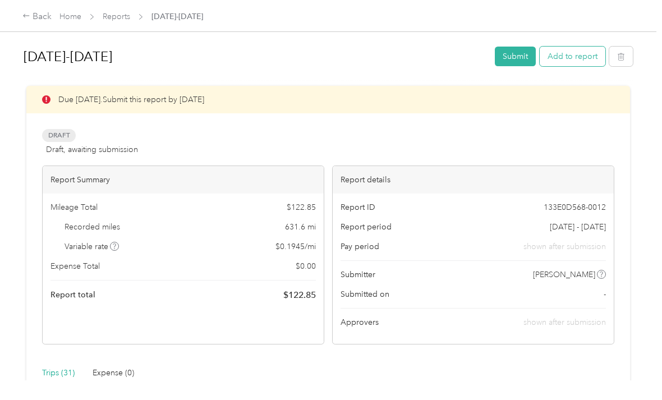
click at [594, 51] on button "Add to report" at bounding box center [573, 57] width 66 height 20
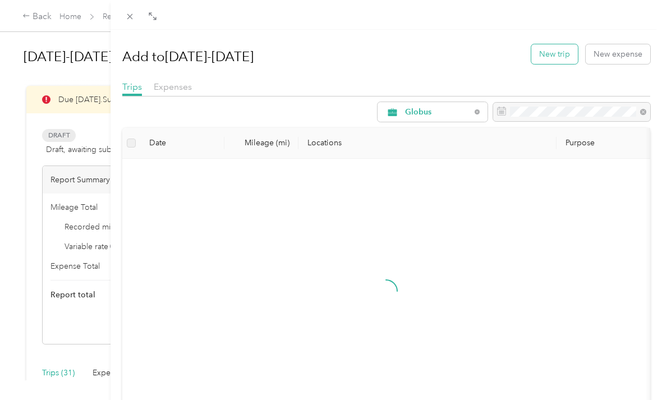
click at [550, 51] on button "New trip" at bounding box center [555, 54] width 47 height 20
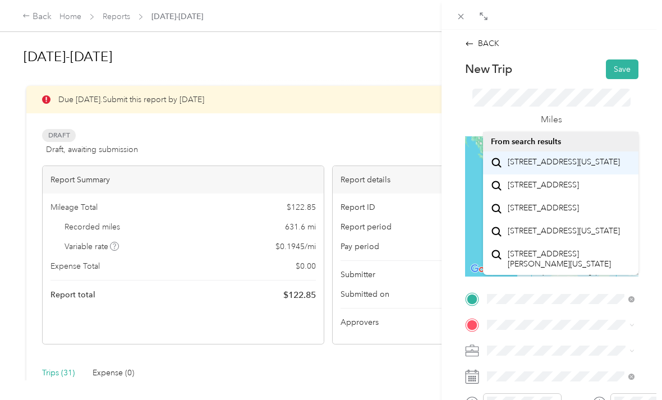
click at [558, 167] on span "[STREET_ADDRESS][US_STATE]" at bounding box center [564, 162] width 112 height 10
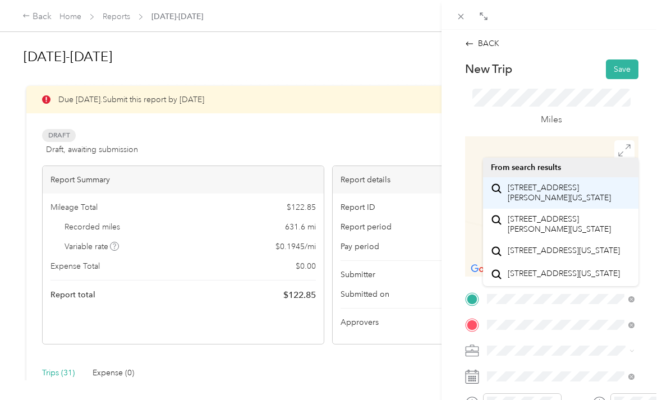
click at [554, 197] on span "[STREET_ADDRESS][PERSON_NAME][US_STATE]" at bounding box center [569, 193] width 123 height 20
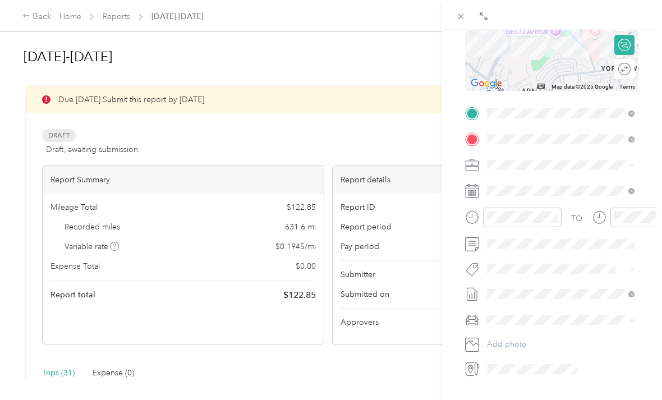
scroll to position [186, 0]
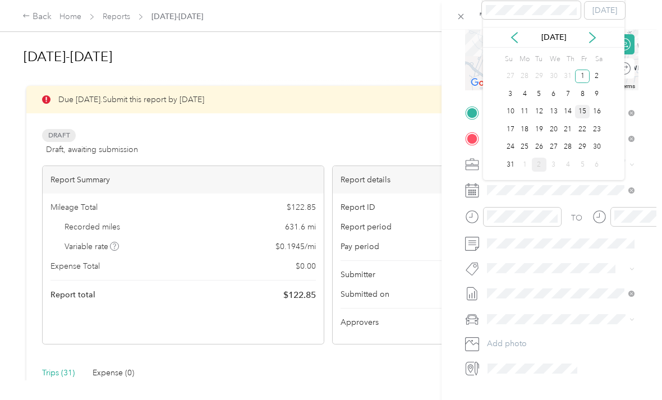
click at [584, 108] on div "15" at bounding box center [582, 112] width 15 height 14
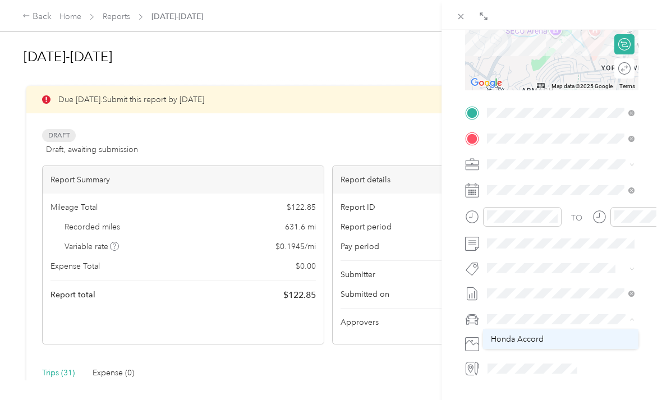
click at [527, 340] on span "Honda Accord" at bounding box center [517, 340] width 53 height 10
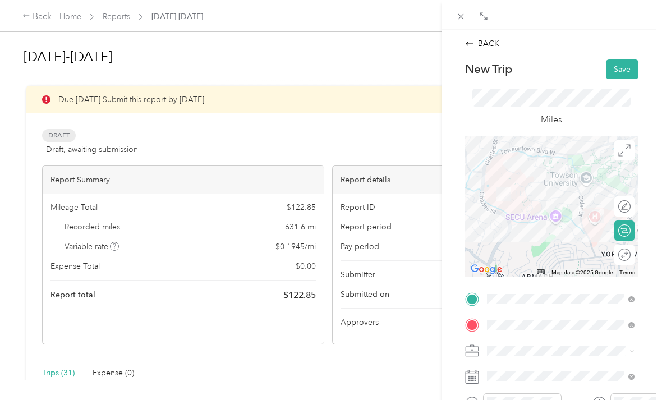
scroll to position [0, 0]
click at [619, 67] on button "Save" at bounding box center [622, 70] width 33 height 20
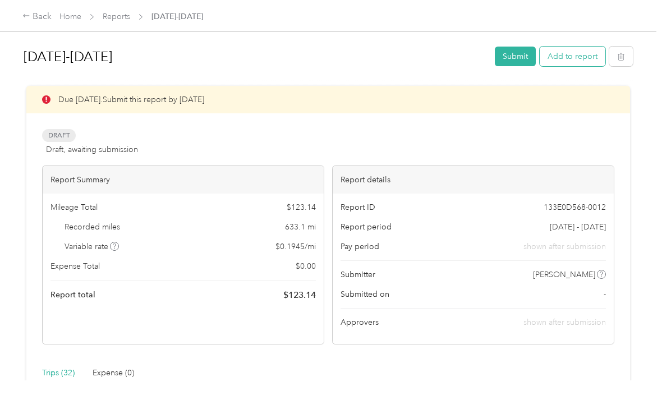
click at [581, 51] on button "Add to report" at bounding box center [573, 57] width 66 height 20
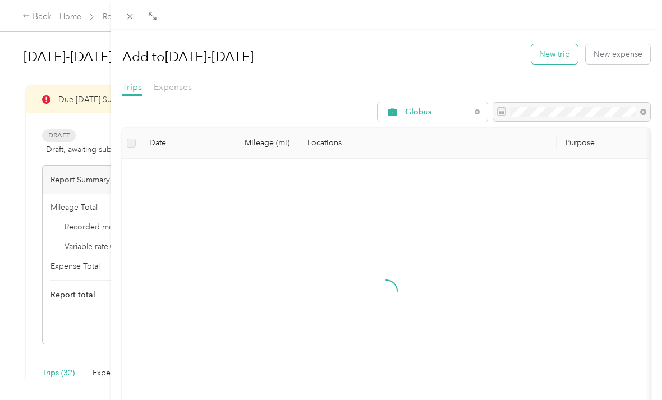
click at [551, 45] on button "New trip" at bounding box center [555, 54] width 47 height 20
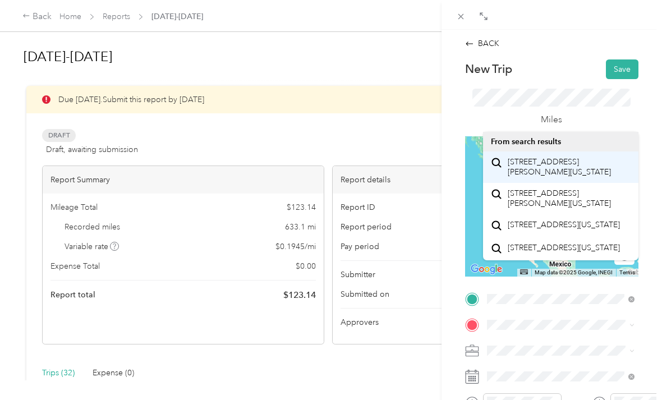
click at [566, 172] on span "[STREET_ADDRESS][PERSON_NAME][US_STATE]" at bounding box center [569, 167] width 123 height 20
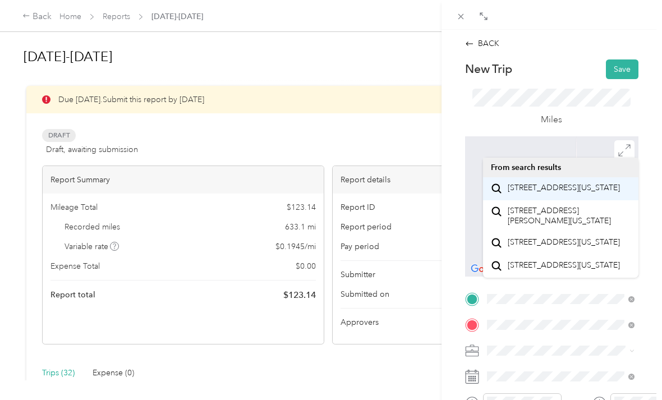
click at [560, 193] on span "[STREET_ADDRESS][US_STATE]" at bounding box center [564, 188] width 112 height 10
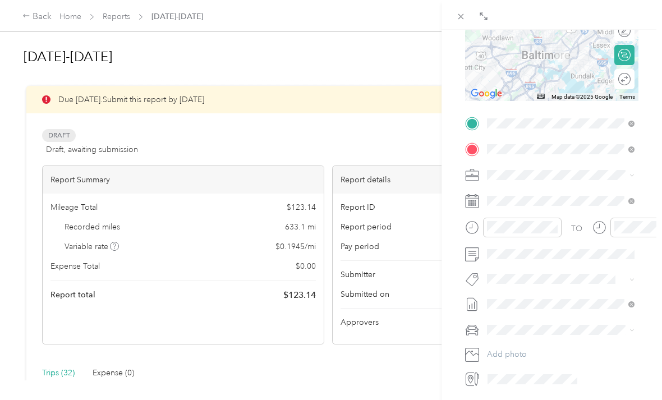
scroll to position [177, 0]
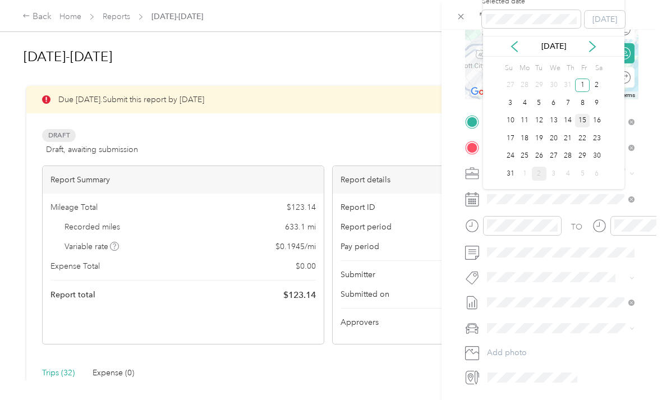
click at [581, 117] on div "15" at bounding box center [582, 121] width 15 height 14
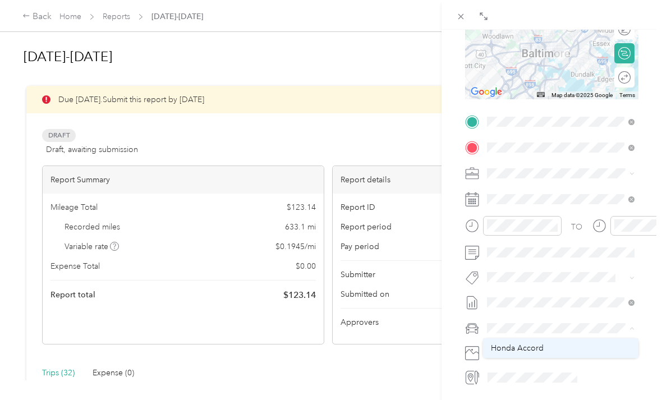
click at [545, 348] on div "Honda Accord" at bounding box center [561, 348] width 140 height 12
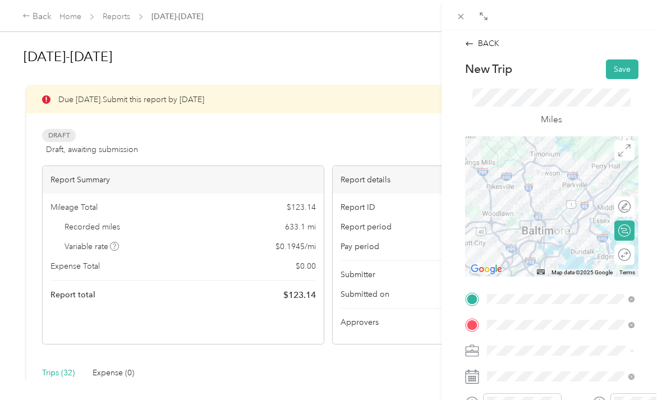
scroll to position [0, 0]
click at [630, 62] on button "Save" at bounding box center [622, 70] width 33 height 20
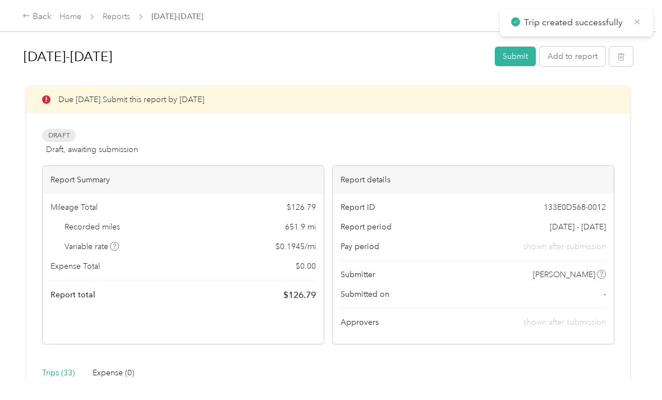
click at [640, 19] on icon at bounding box center [637, 22] width 9 height 10
click at [588, 57] on button "Add to report" at bounding box center [573, 57] width 66 height 20
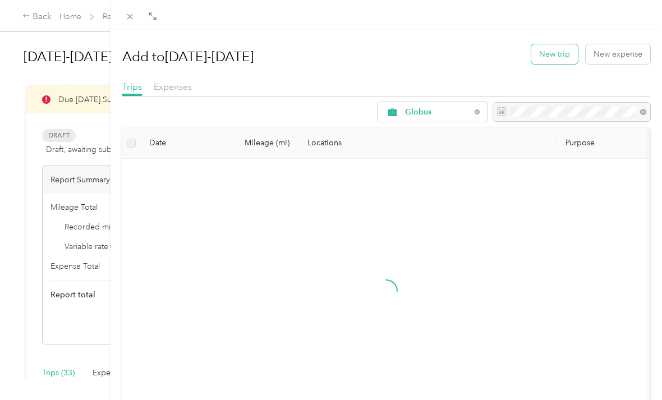
click at [552, 53] on button "New trip" at bounding box center [555, 54] width 47 height 20
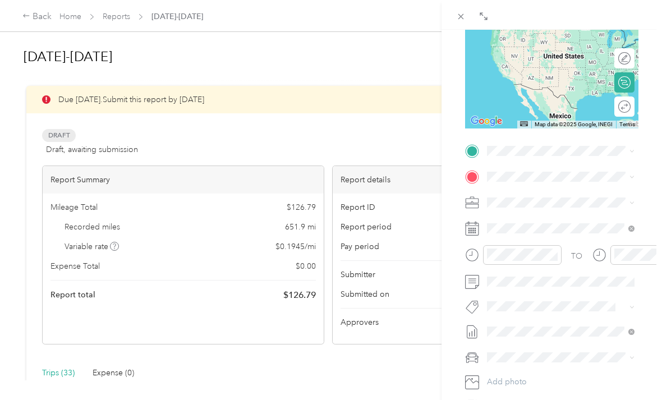
scroll to position [149, 0]
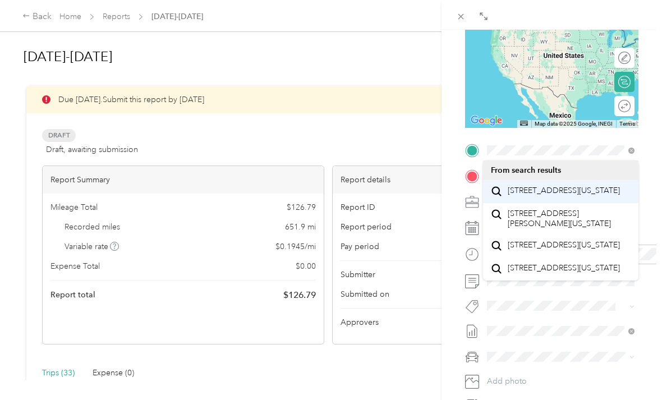
click at [557, 194] on span "[STREET_ADDRESS][US_STATE]" at bounding box center [564, 191] width 112 height 10
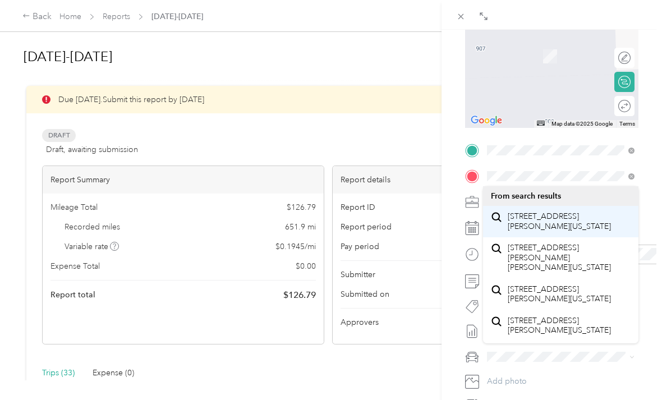
click at [579, 223] on span "[STREET_ADDRESS][PERSON_NAME][US_STATE]" at bounding box center [569, 222] width 123 height 20
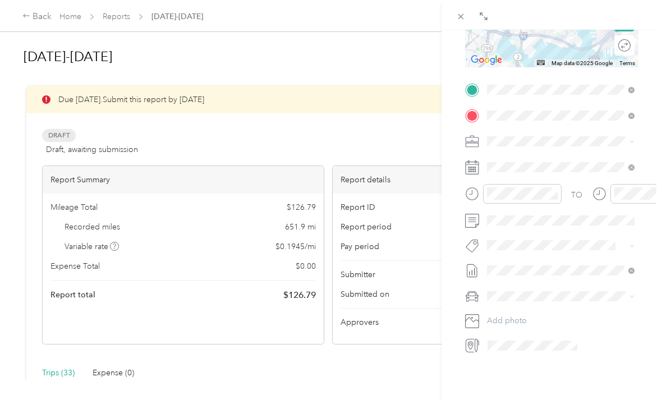
scroll to position [209, 0]
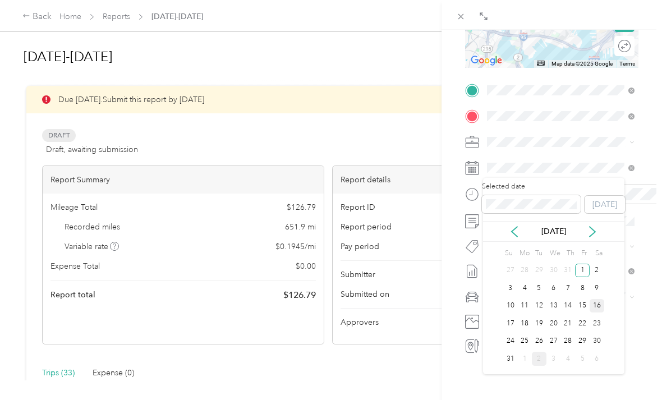
click at [597, 304] on div "16" at bounding box center [597, 306] width 15 height 14
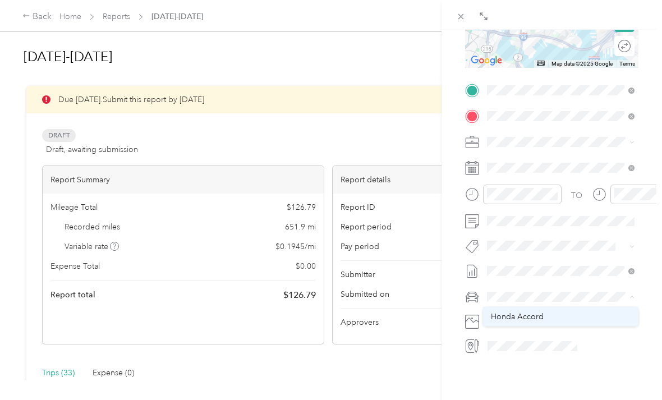
click at [545, 318] on div "Honda Accord" at bounding box center [561, 317] width 140 height 12
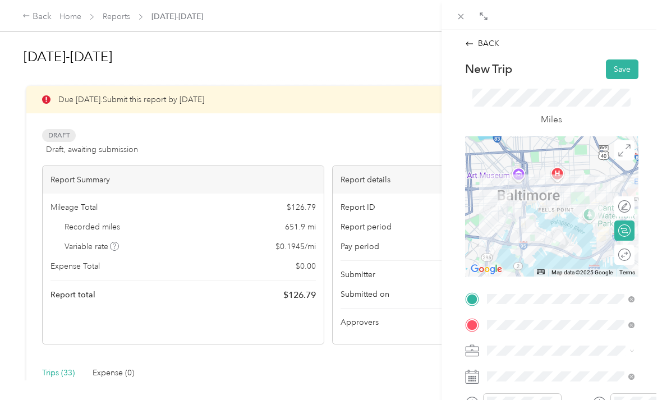
scroll to position [0, 0]
click at [621, 62] on button "Save" at bounding box center [622, 70] width 33 height 20
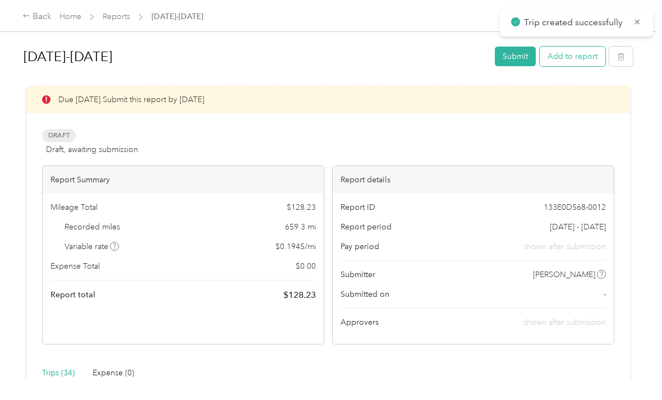
click at [580, 57] on button "Add to report" at bounding box center [573, 57] width 66 height 20
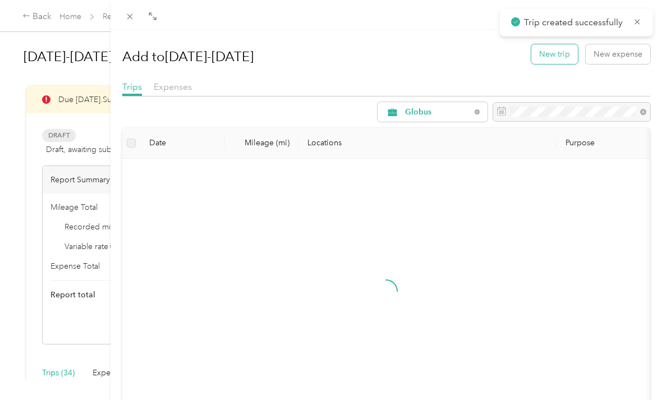
click at [559, 53] on button "New trip" at bounding box center [555, 54] width 47 height 20
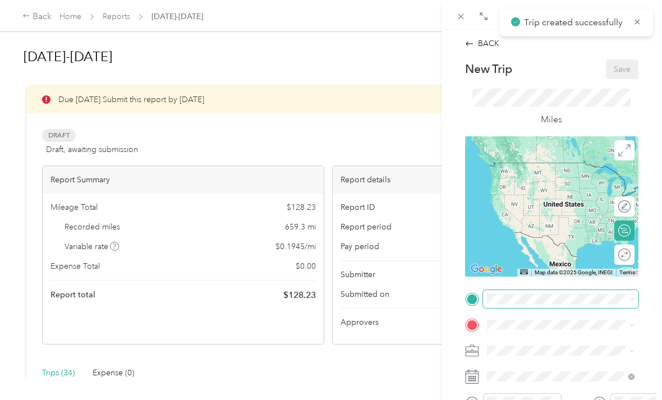
click at [543, 400] on div "Drag to resize Click to close BACK New Trip Save This trip cannot be edited bec…" at bounding box center [328, 400] width 657 height 0
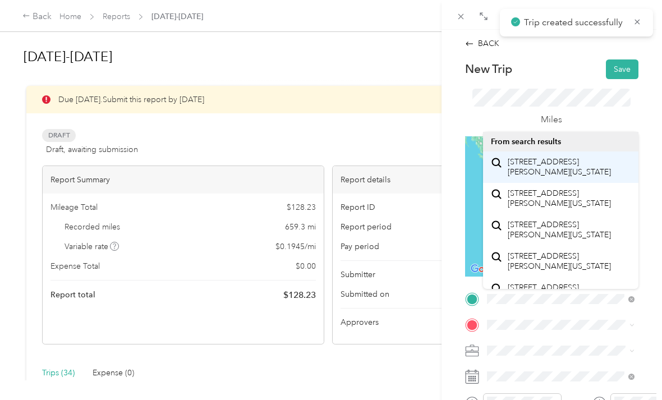
click at [573, 162] on span "[STREET_ADDRESS][PERSON_NAME][US_STATE]" at bounding box center [569, 167] width 123 height 20
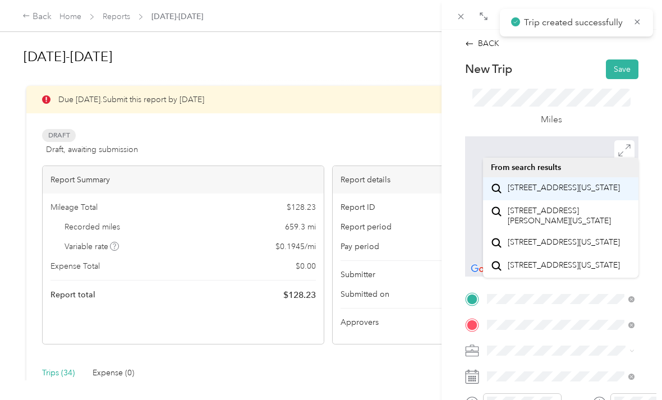
click at [571, 192] on span "[STREET_ADDRESS][US_STATE]" at bounding box center [564, 188] width 112 height 10
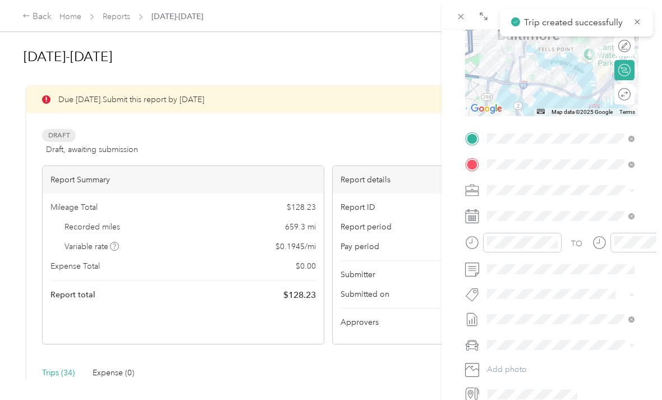
scroll to position [162, 0]
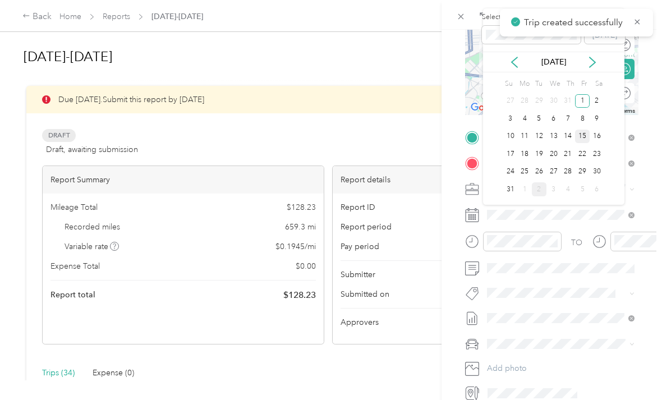
click at [581, 132] on div "15" at bounding box center [582, 137] width 15 height 14
click at [593, 139] on div "16" at bounding box center [597, 137] width 15 height 14
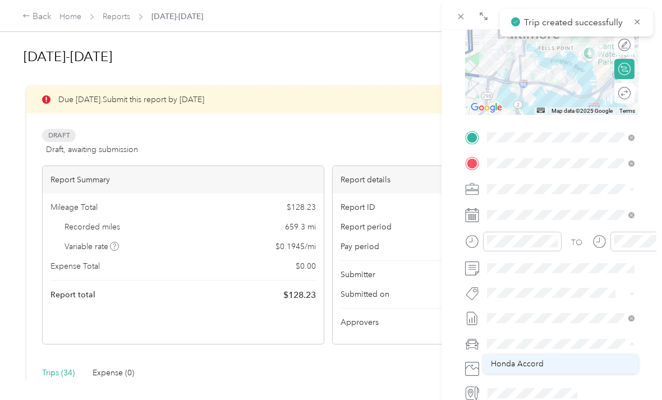
click at [541, 360] on span "Honda Accord" at bounding box center [517, 364] width 53 height 10
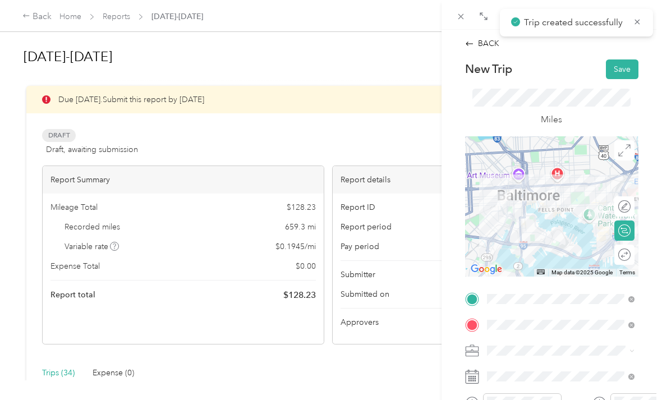
scroll to position [0, 0]
click at [624, 65] on button "Save" at bounding box center [622, 70] width 33 height 20
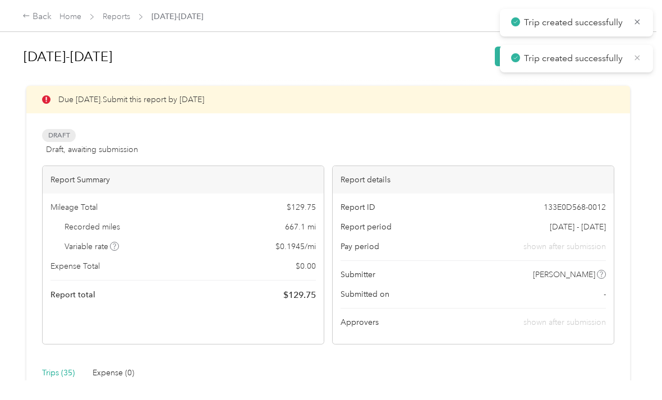
click at [634, 59] on icon at bounding box center [637, 58] width 9 height 10
click at [630, 21] on span "Trip created successfully" at bounding box center [576, 23] width 131 height 14
click at [586, 61] on button "Add to report" at bounding box center [573, 57] width 66 height 20
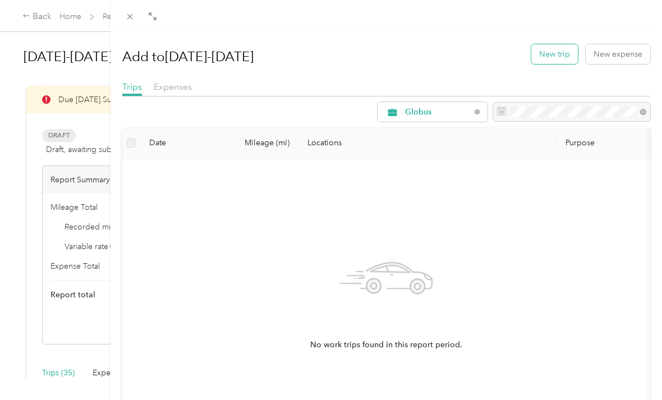
click at [550, 48] on button "New trip" at bounding box center [555, 54] width 47 height 20
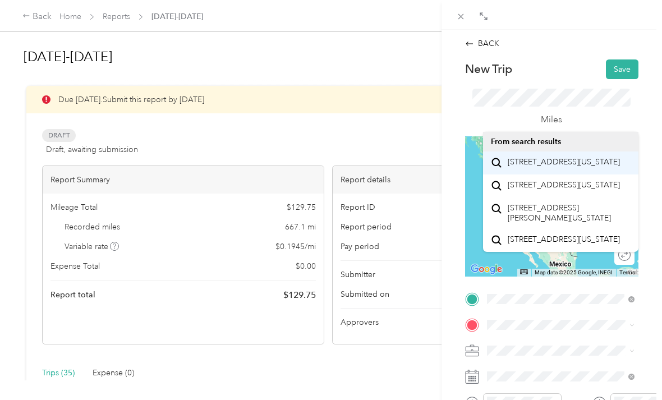
click at [559, 162] on span "[STREET_ADDRESS][US_STATE]" at bounding box center [564, 162] width 112 height 10
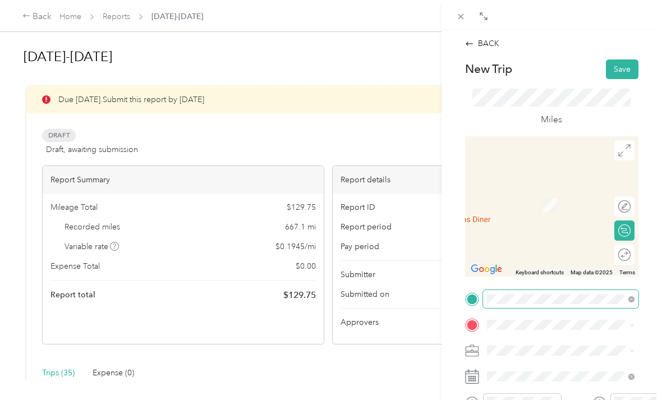
click at [632, 303] on span at bounding box center [632, 299] width 6 height 10
click at [630, 301] on icon at bounding box center [632, 299] width 6 height 6
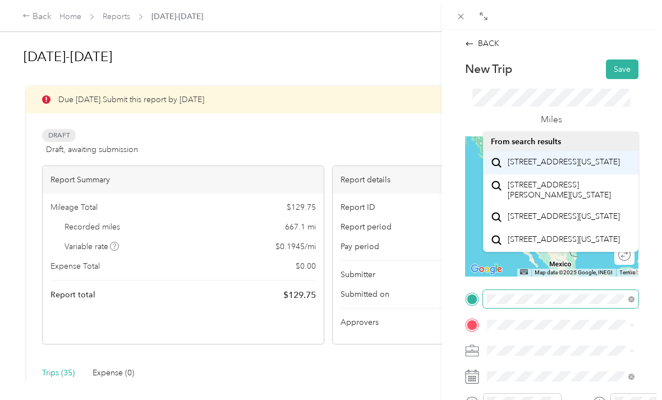
click at [569, 167] on span "[STREET_ADDRESS][US_STATE]" at bounding box center [564, 162] width 112 height 10
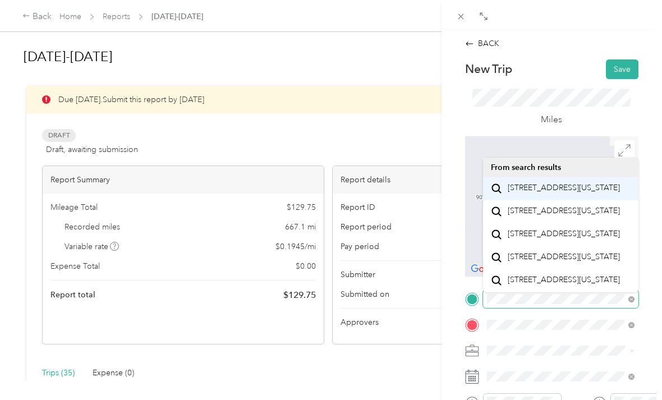
click at [577, 184] on span "[STREET_ADDRESS][US_STATE]" at bounding box center [564, 188] width 112 height 10
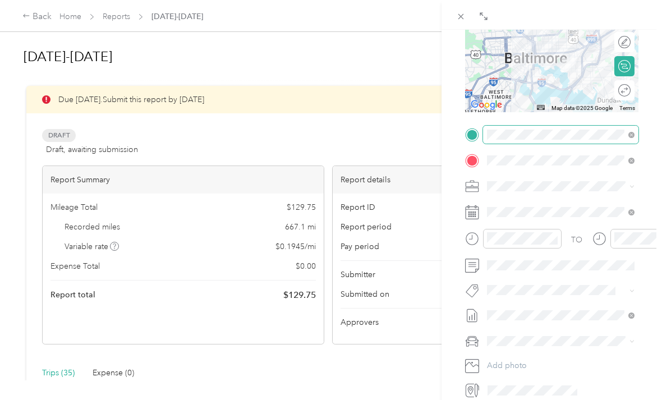
scroll to position [170, 0]
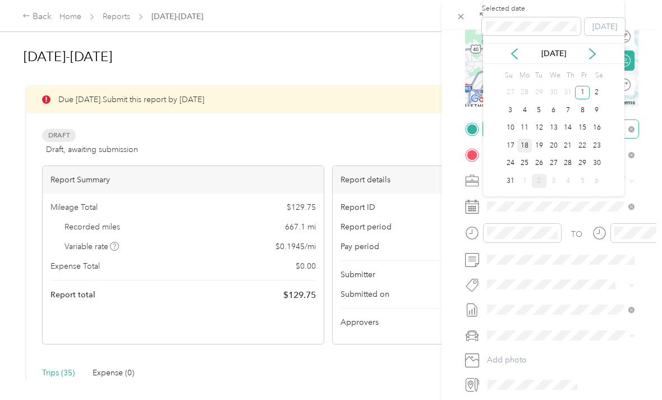
click at [524, 141] on div "18" at bounding box center [525, 146] width 15 height 14
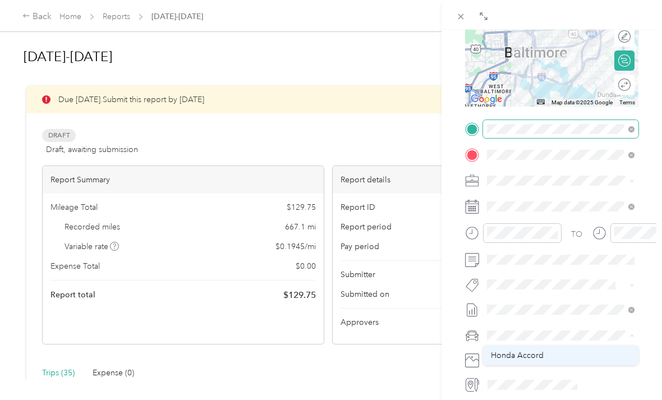
click at [541, 354] on span "Honda Accord" at bounding box center [517, 356] width 53 height 10
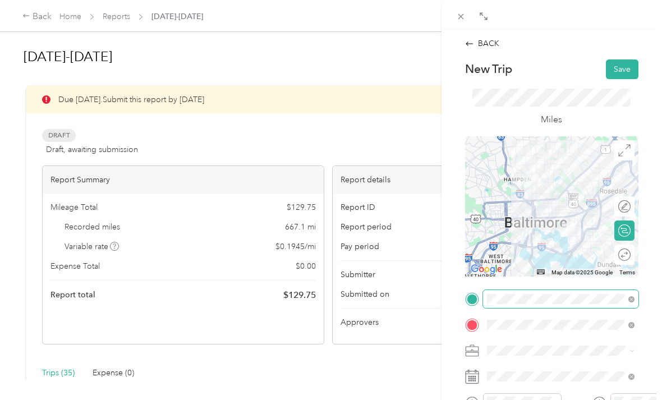
scroll to position [0, 0]
click at [629, 62] on button "Save" at bounding box center [622, 70] width 33 height 20
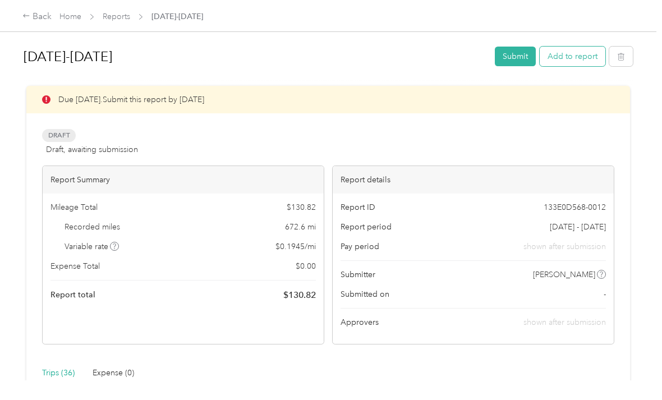
click at [583, 58] on button "Add to report" at bounding box center [573, 57] width 66 height 20
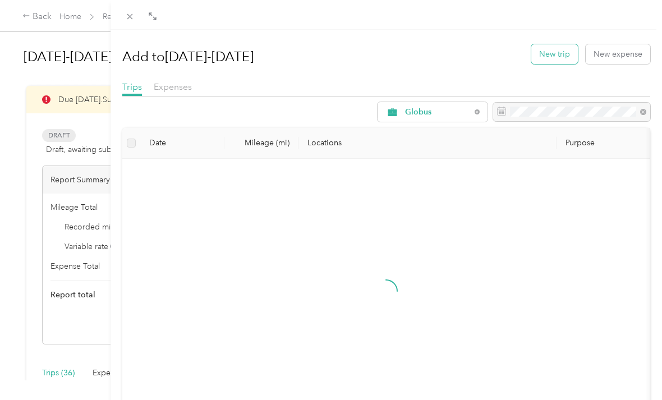
click at [554, 54] on button "New trip" at bounding box center [555, 54] width 47 height 20
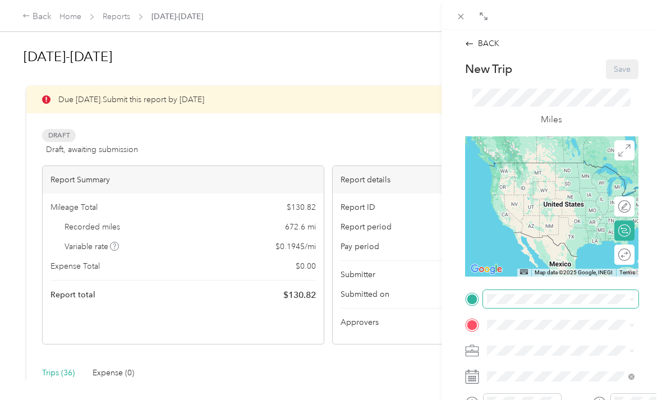
click at [541, 400] on div "Drag to resize Click to close BACK New Trip Save This trip cannot be edited bec…" at bounding box center [328, 400] width 657 height 0
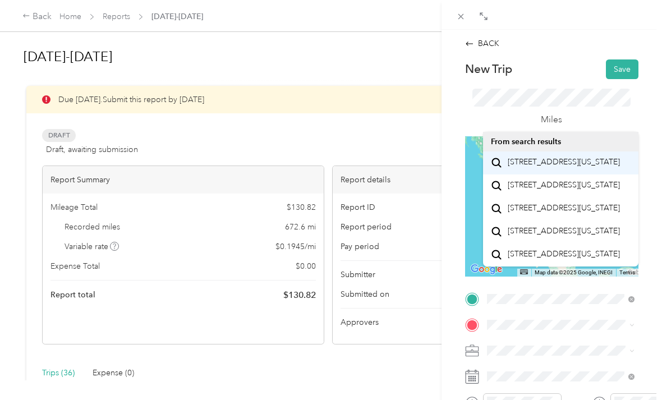
click at [581, 167] on span "[STREET_ADDRESS][US_STATE]" at bounding box center [564, 162] width 112 height 10
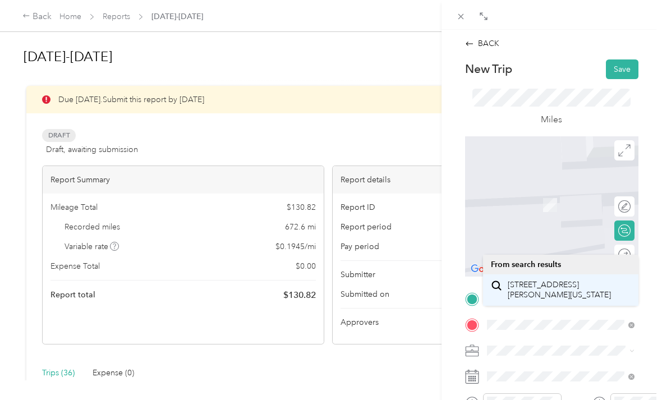
click at [551, 293] on span "[STREET_ADDRESS][PERSON_NAME][US_STATE]" at bounding box center [569, 290] width 123 height 20
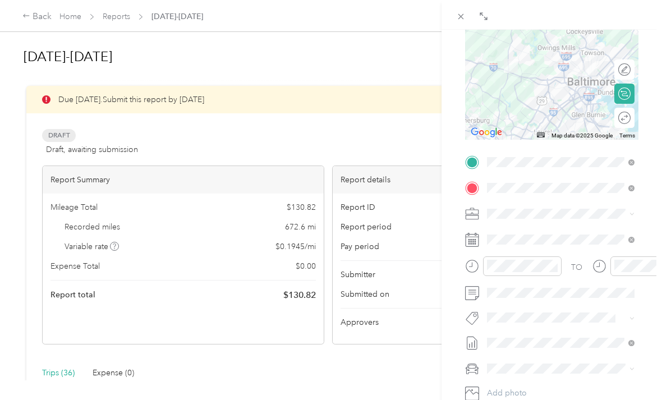
scroll to position [137, 0]
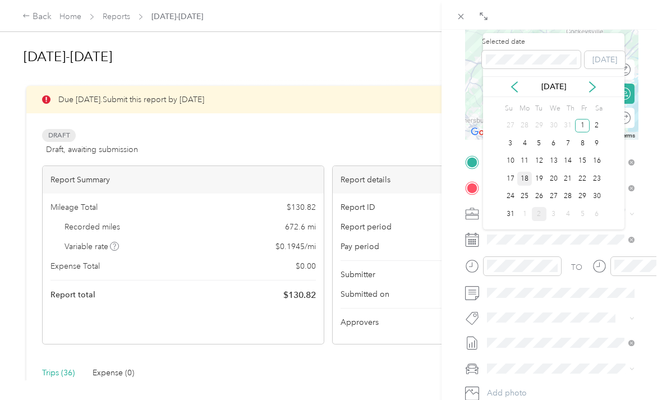
click at [524, 174] on div "18" at bounding box center [525, 179] width 15 height 14
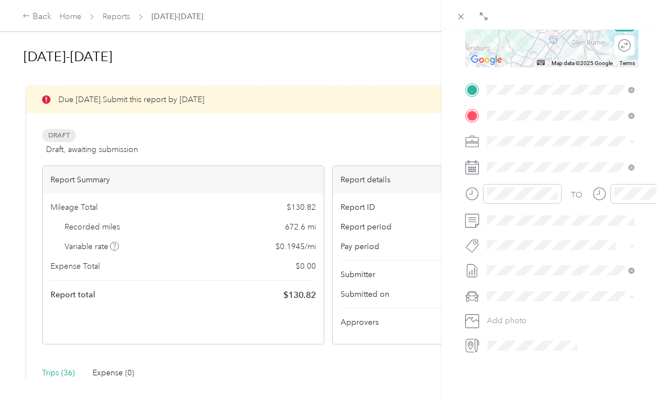
scroll to position [209, 0]
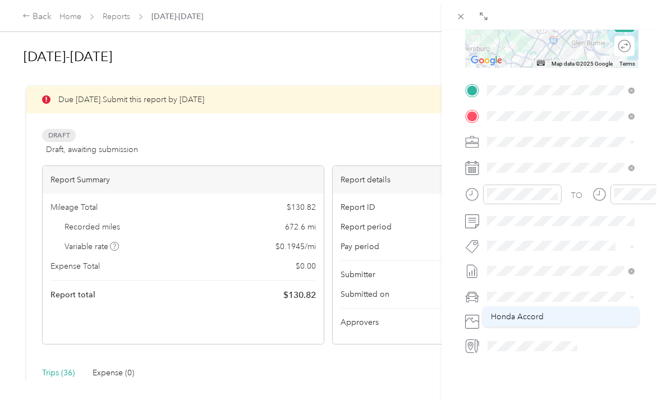
click at [536, 316] on span "Honda Accord" at bounding box center [517, 317] width 53 height 10
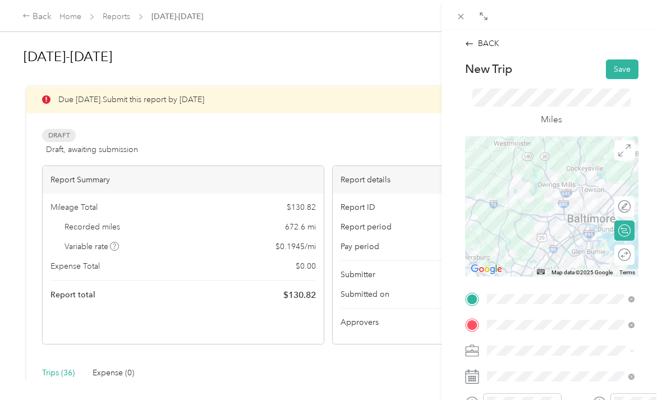
scroll to position [0, 0]
click at [618, 65] on button "Save" at bounding box center [622, 70] width 33 height 20
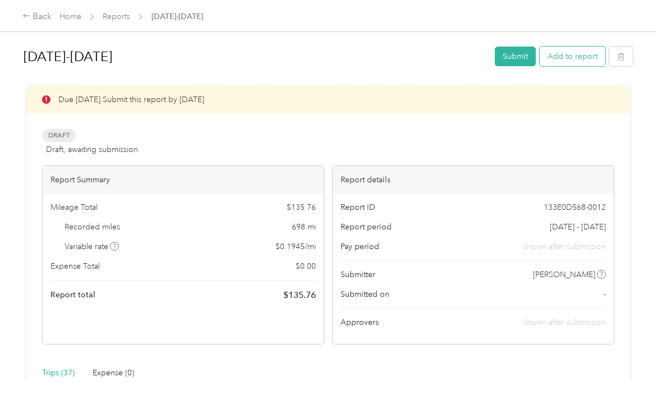
click at [586, 58] on button "Add to report" at bounding box center [573, 57] width 66 height 20
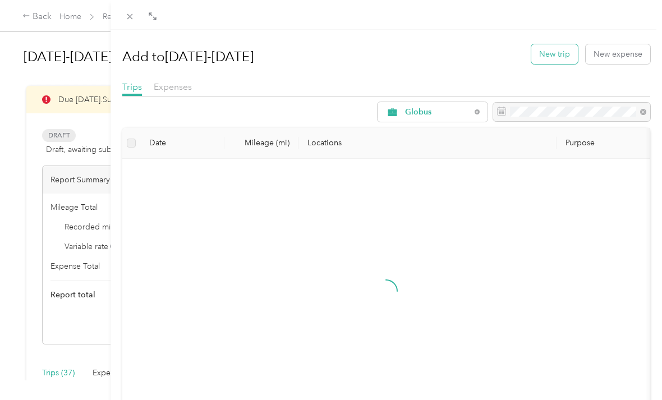
click at [550, 53] on button "New trip" at bounding box center [555, 54] width 47 height 20
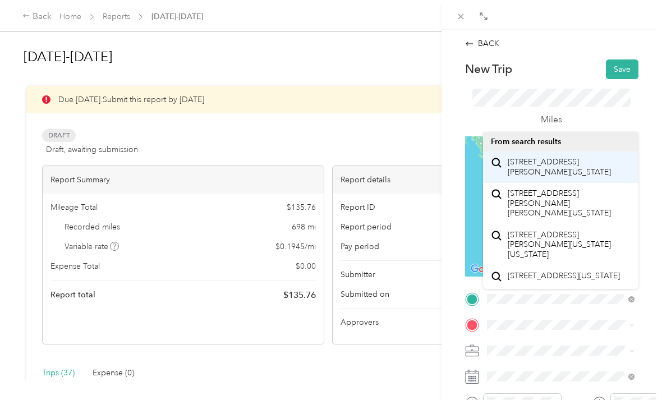
click at [557, 171] on span "[STREET_ADDRESS][PERSON_NAME][US_STATE]" at bounding box center [569, 167] width 123 height 20
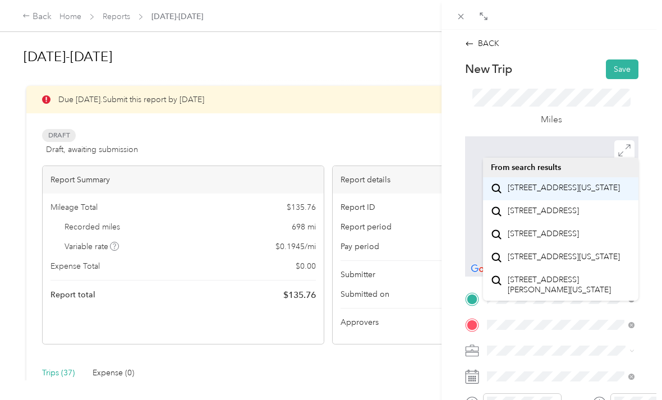
click at [557, 186] on span "[STREET_ADDRESS][US_STATE]" at bounding box center [564, 188] width 112 height 10
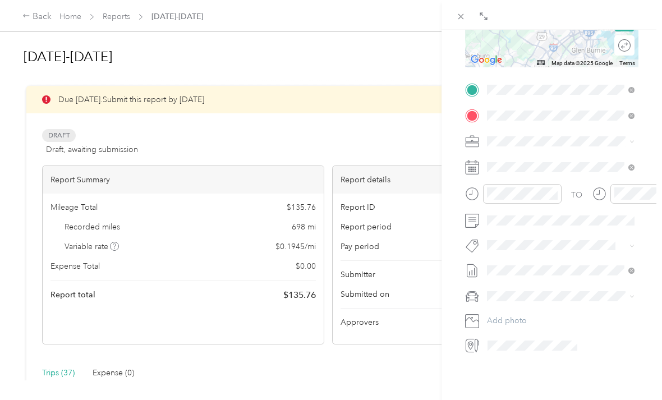
scroll to position [209, 0]
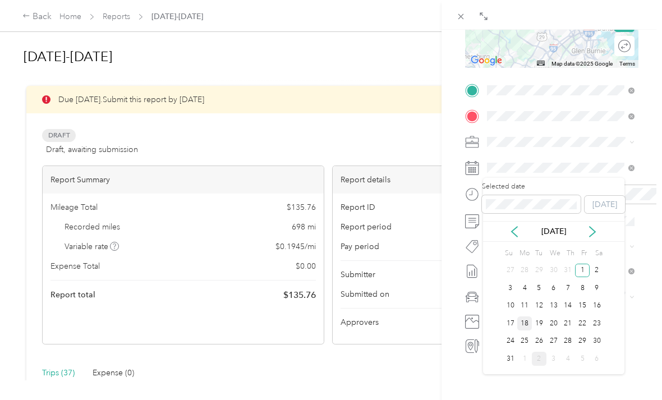
click at [527, 324] on div "18" at bounding box center [525, 324] width 15 height 14
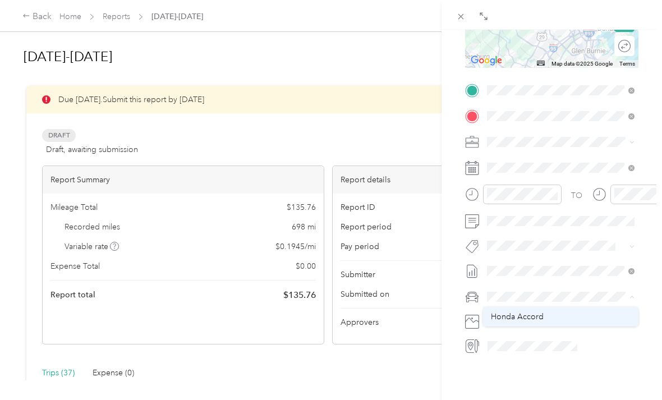
click at [547, 322] on div "Honda Accord" at bounding box center [561, 317] width 140 height 12
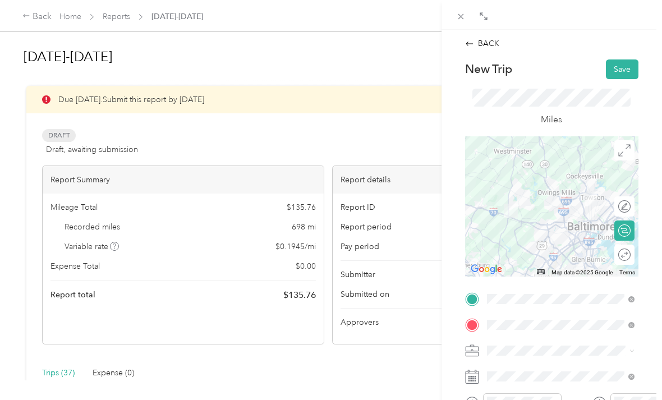
scroll to position [0, 0]
click at [625, 68] on button "Save" at bounding box center [622, 70] width 33 height 20
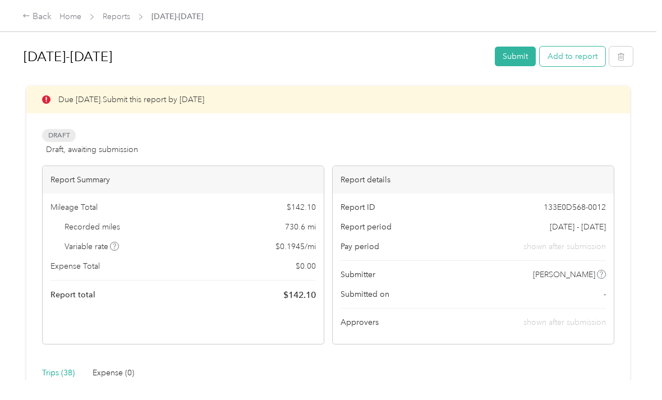
click at [597, 56] on button "Add to report" at bounding box center [573, 57] width 66 height 20
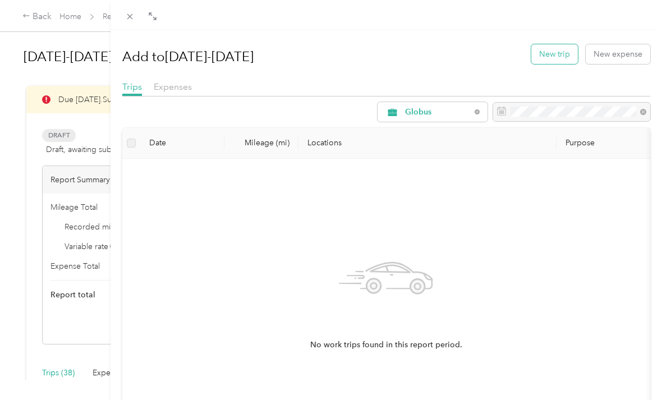
click at [560, 52] on button "New trip" at bounding box center [555, 54] width 47 height 20
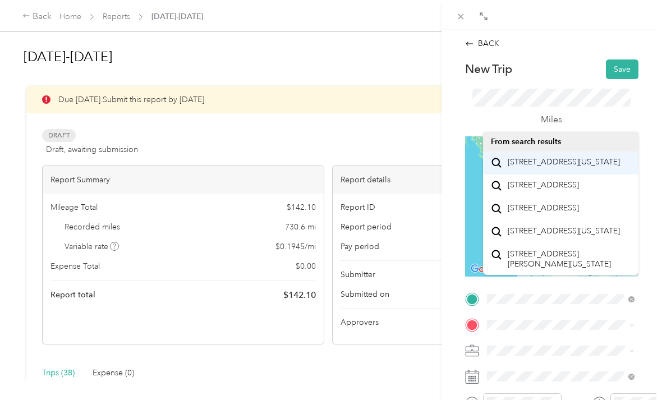
click at [556, 167] on span "[STREET_ADDRESS][US_STATE]" at bounding box center [564, 162] width 112 height 10
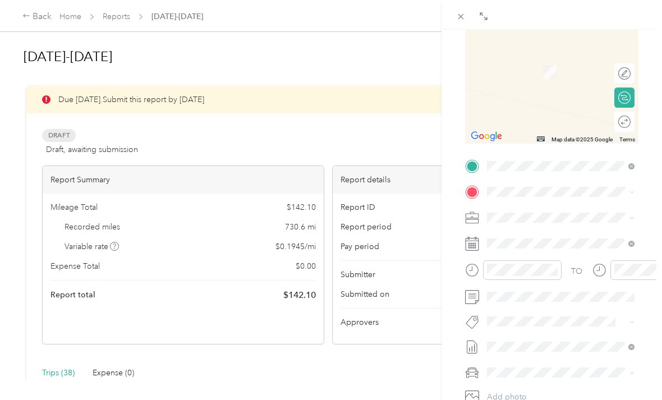
scroll to position [133, 0]
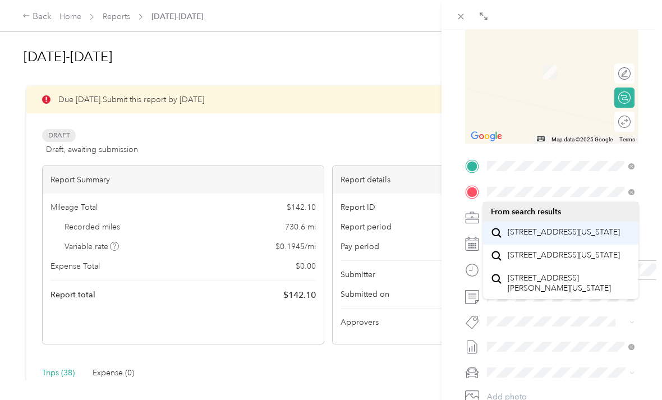
click at [572, 235] on span "[STREET_ADDRESS][US_STATE]" at bounding box center [564, 232] width 112 height 10
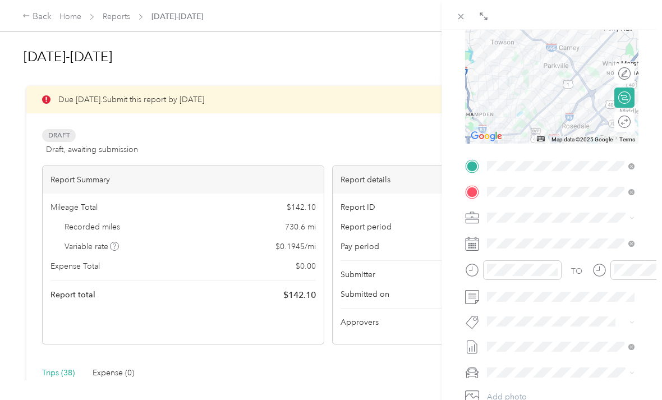
click at [541, 400] on div "Drag to resize Click to close BACK New Trip Save This trip cannot be edited bec…" at bounding box center [328, 400] width 657 height 0
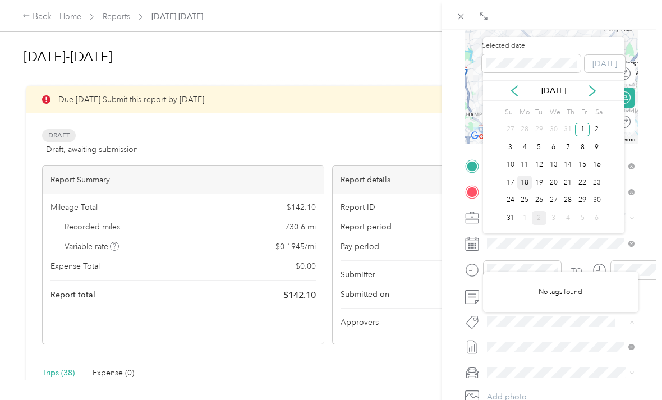
click at [527, 179] on div "18" at bounding box center [525, 183] width 15 height 14
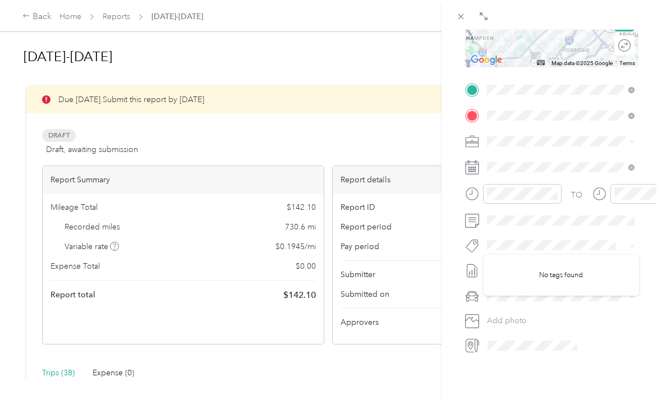
scroll to position [209, 0]
click at [557, 327] on button "Add photo" at bounding box center [561, 322] width 156 height 16
click at [547, 320] on button "Add photo" at bounding box center [561, 322] width 156 height 16
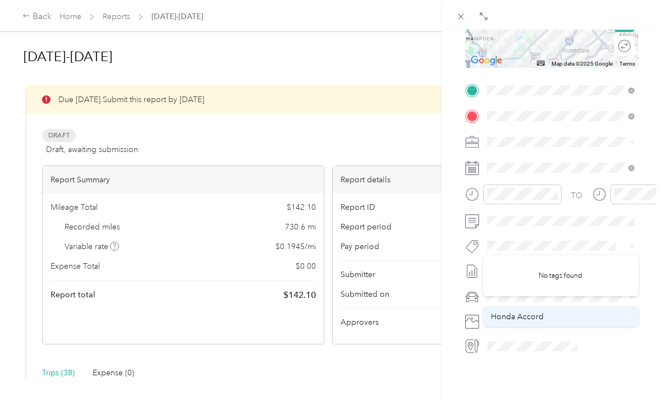
click at [541, 312] on span "Honda Accord" at bounding box center [517, 317] width 53 height 10
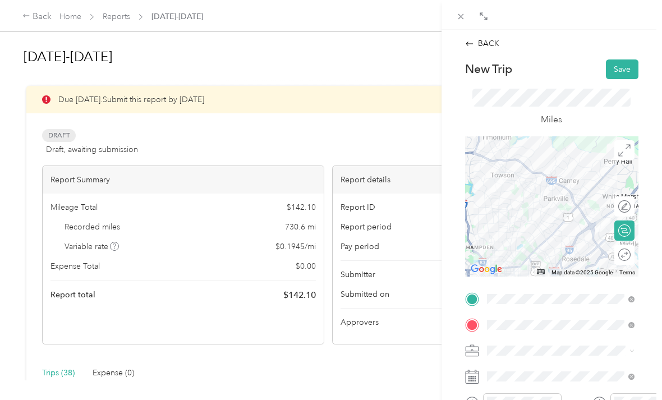
scroll to position [0, 0]
click at [618, 66] on button "Save" at bounding box center [622, 70] width 33 height 20
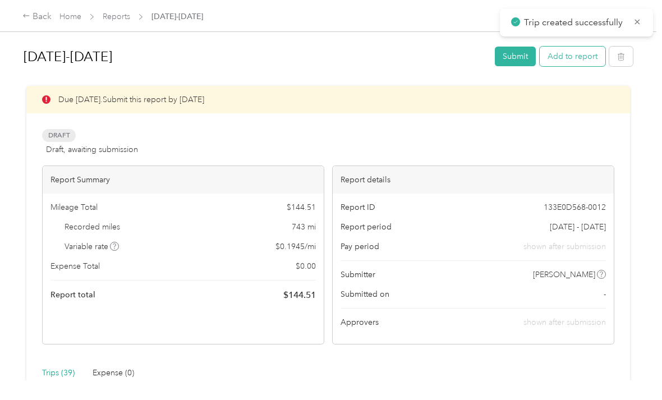
click at [569, 62] on button "Add to report" at bounding box center [573, 57] width 66 height 20
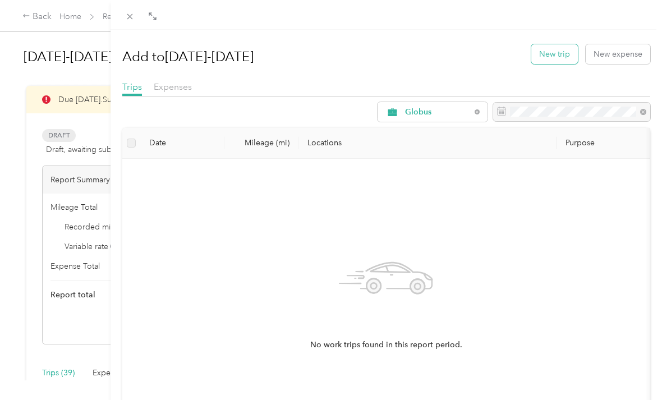
click at [554, 52] on button "New trip" at bounding box center [555, 54] width 47 height 20
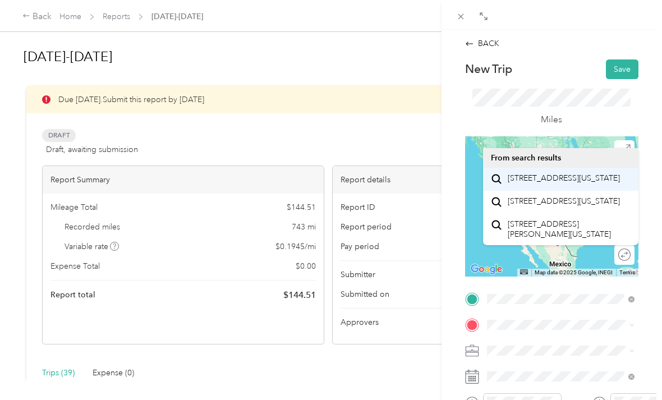
click at [541, 181] on span "[STREET_ADDRESS][US_STATE]" at bounding box center [564, 178] width 112 height 10
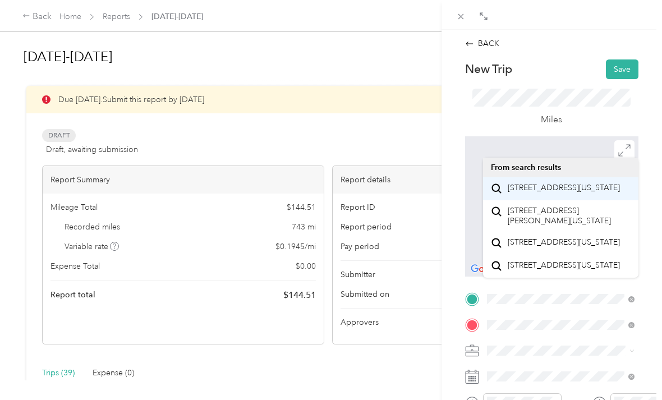
click at [568, 193] on span "[STREET_ADDRESS][US_STATE]" at bounding box center [564, 188] width 112 height 10
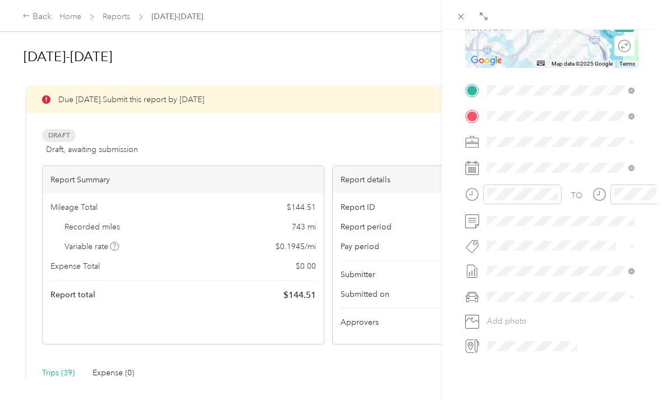
scroll to position [209, 0]
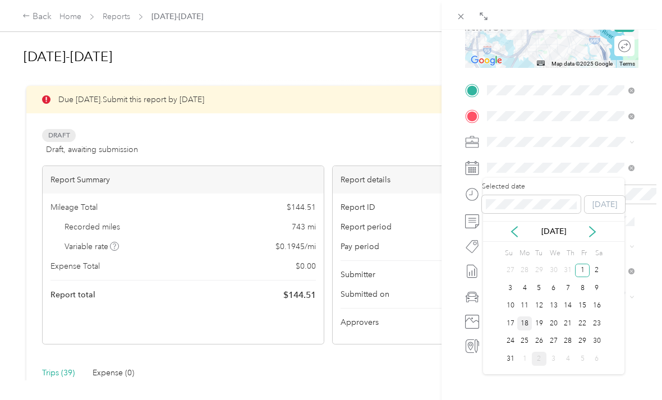
click at [524, 323] on div "18" at bounding box center [525, 324] width 15 height 14
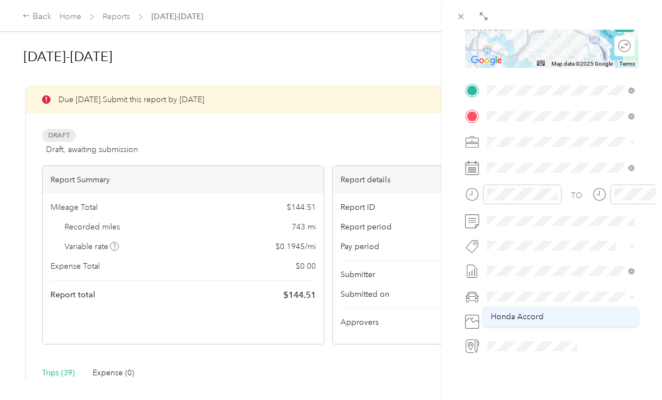
click at [534, 317] on span "Honda Accord" at bounding box center [517, 317] width 53 height 10
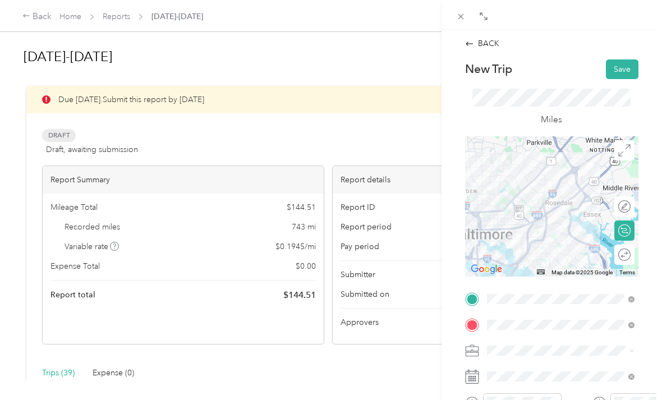
scroll to position [0, 0]
click at [618, 75] on button "Save" at bounding box center [622, 70] width 33 height 20
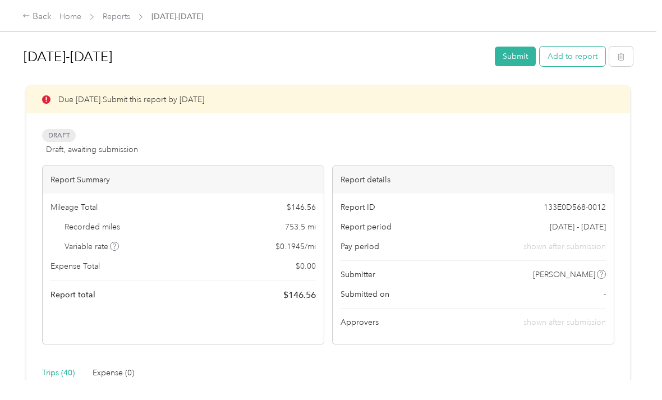
click at [588, 53] on button "Add to report" at bounding box center [573, 57] width 66 height 20
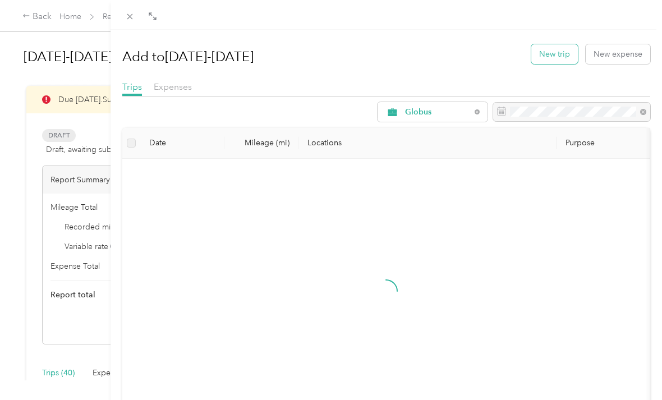
click at [554, 49] on button "New trip" at bounding box center [555, 54] width 47 height 20
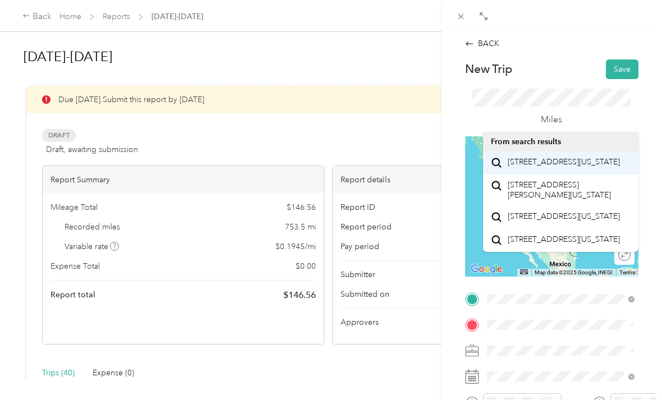
click at [568, 164] on span "[STREET_ADDRESS][US_STATE]" at bounding box center [564, 162] width 112 height 10
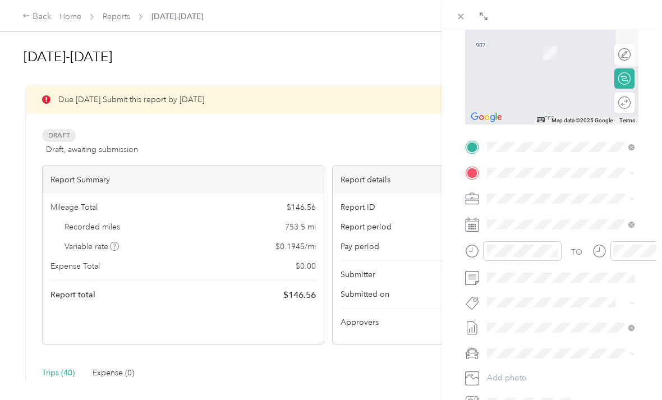
scroll to position [152, 0]
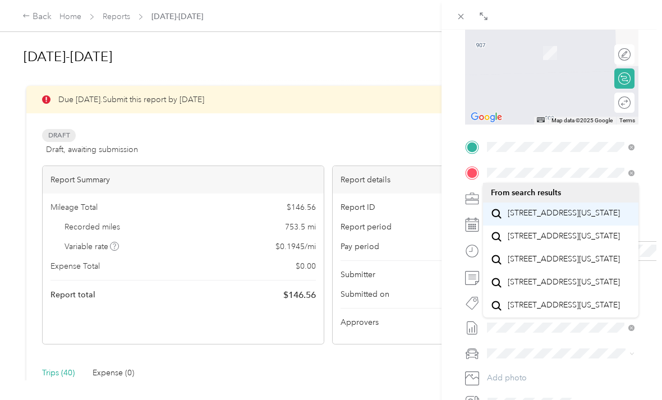
click at [555, 214] on span "[STREET_ADDRESS][US_STATE]" at bounding box center [564, 213] width 112 height 10
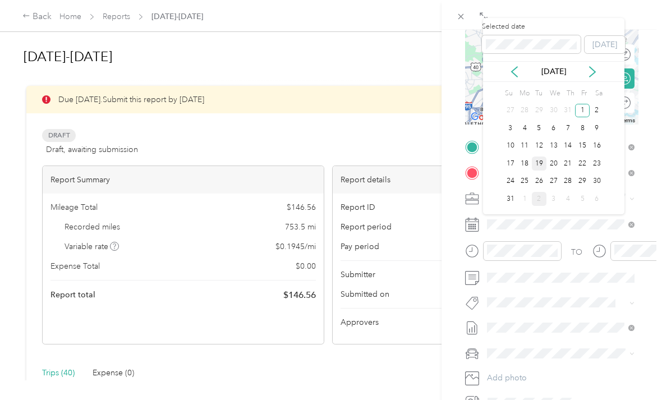
click at [537, 164] on div "19" at bounding box center [539, 164] width 15 height 14
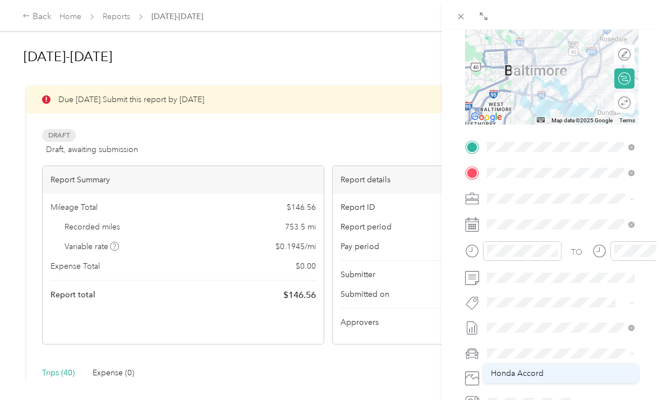
click at [550, 367] on li "Honda Accord" at bounding box center [561, 374] width 156 height 20
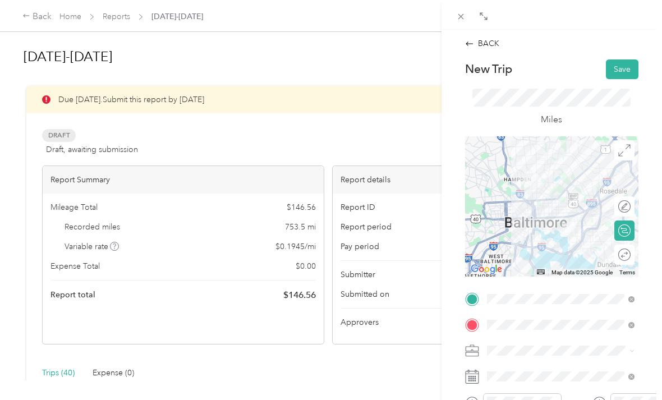
scroll to position [0, 0]
click at [615, 74] on button "Save" at bounding box center [622, 70] width 33 height 20
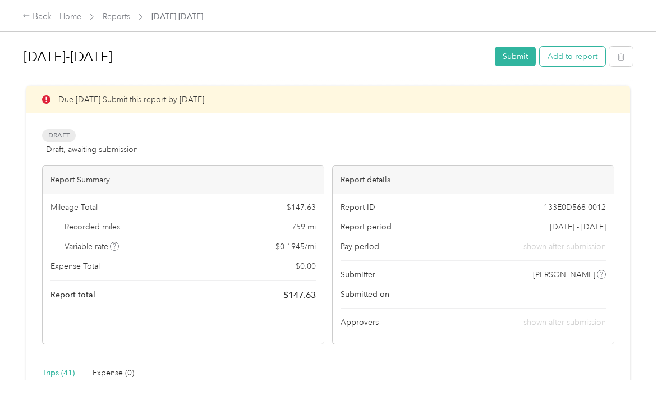
click at [584, 54] on button "Add to report" at bounding box center [573, 57] width 66 height 20
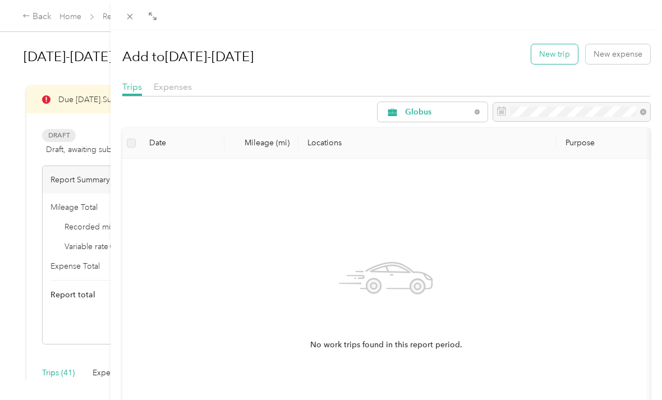
click at [557, 54] on button "New trip" at bounding box center [555, 54] width 47 height 20
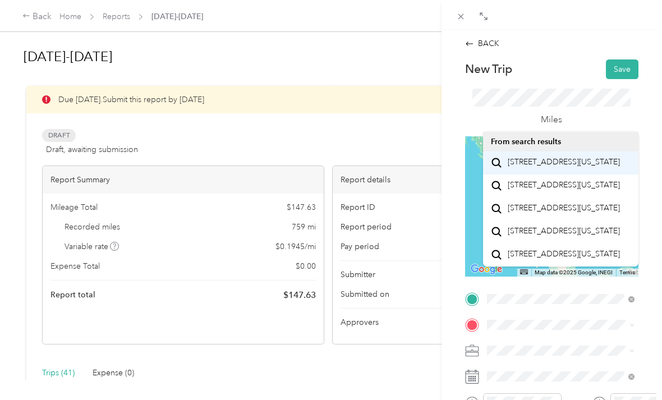
click at [568, 167] on span "[STREET_ADDRESS][US_STATE]" at bounding box center [564, 162] width 112 height 10
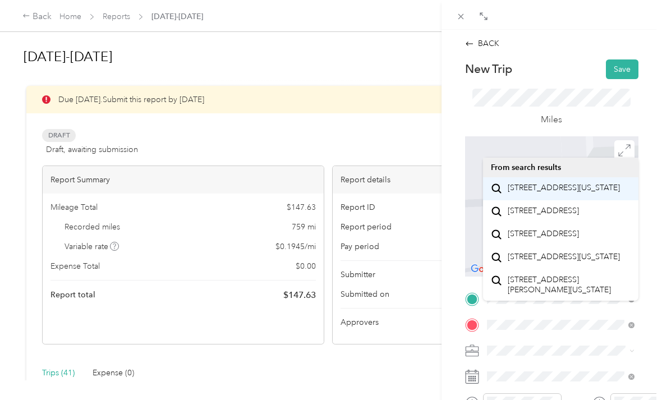
click at [565, 193] on span "[STREET_ADDRESS][US_STATE]" at bounding box center [564, 188] width 112 height 10
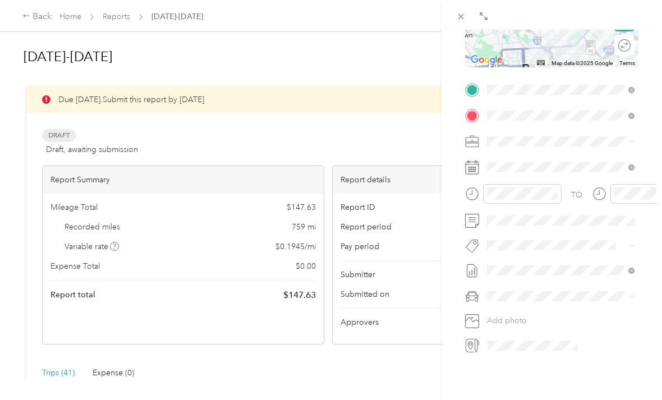
scroll to position [209, 0]
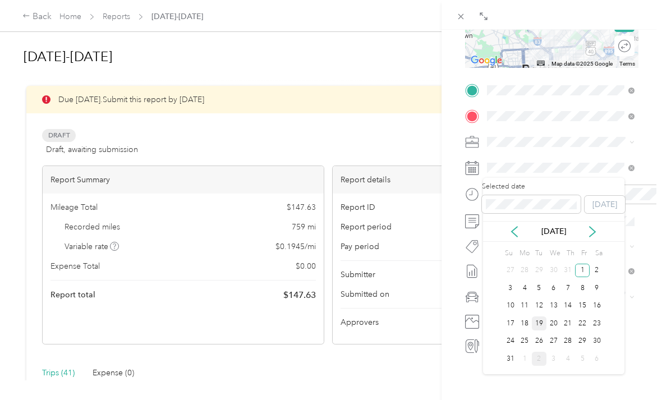
click at [539, 326] on div "19" at bounding box center [539, 324] width 15 height 14
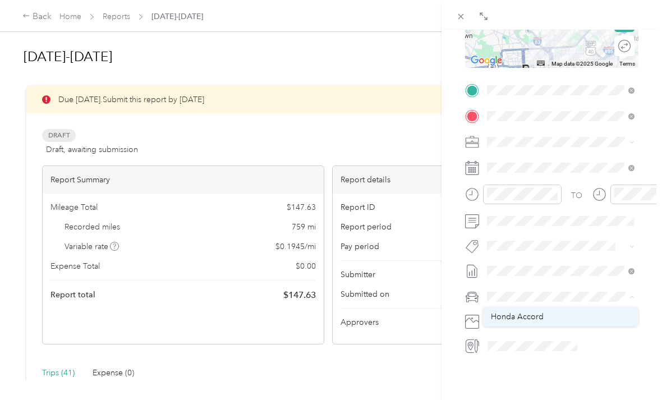
click at [541, 319] on span "Honda Accord" at bounding box center [517, 317] width 53 height 10
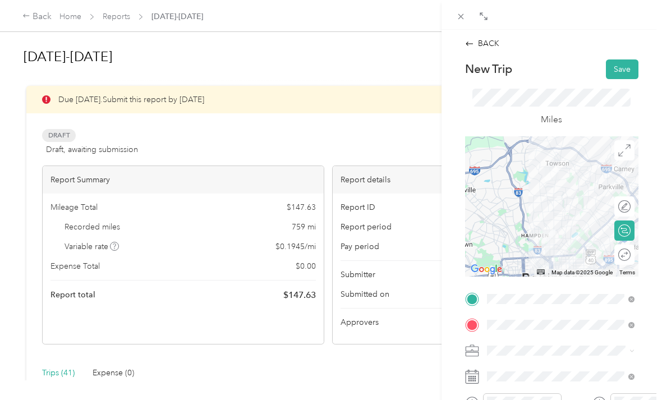
scroll to position [0, 0]
click at [616, 70] on button "Save" at bounding box center [622, 70] width 33 height 20
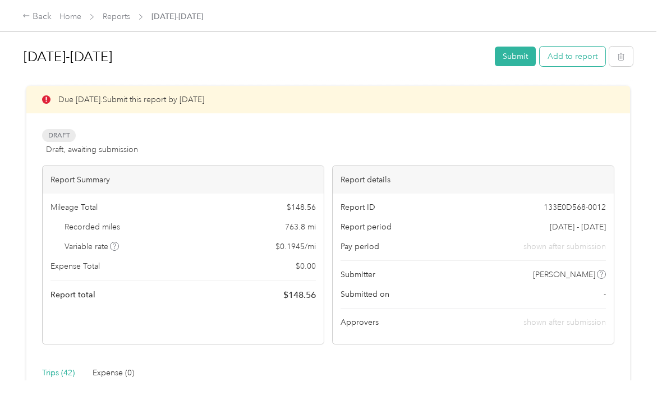
click at [587, 48] on button "Add to report" at bounding box center [573, 57] width 66 height 20
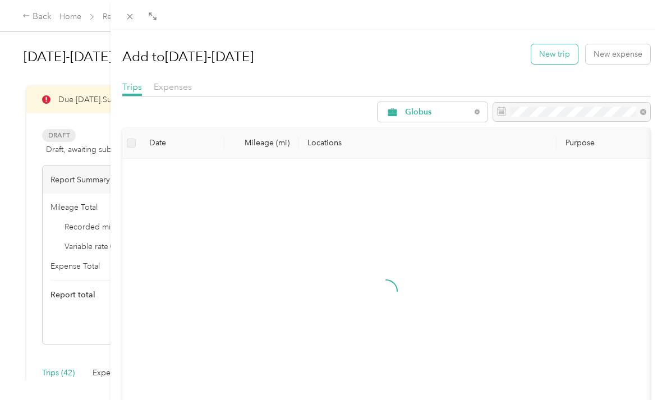
click at [560, 51] on button "New trip" at bounding box center [555, 54] width 47 height 20
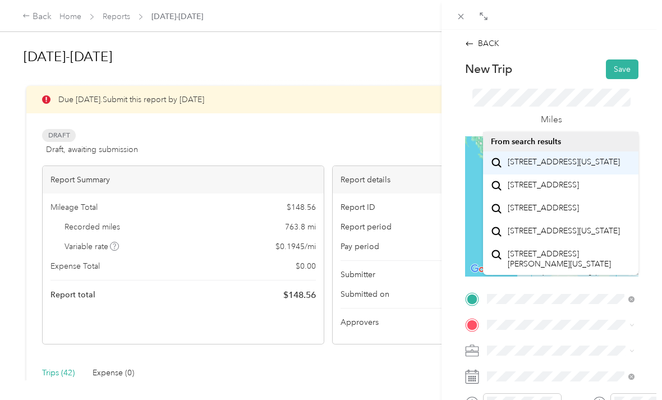
click at [579, 163] on span "[STREET_ADDRESS][US_STATE]" at bounding box center [564, 162] width 112 height 10
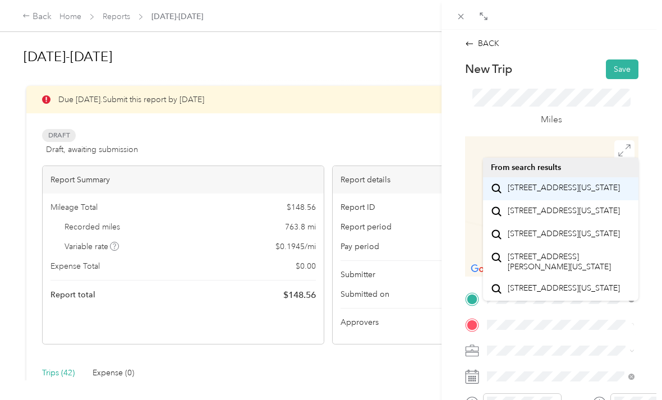
click at [557, 193] on span "[STREET_ADDRESS][US_STATE]" at bounding box center [564, 188] width 112 height 10
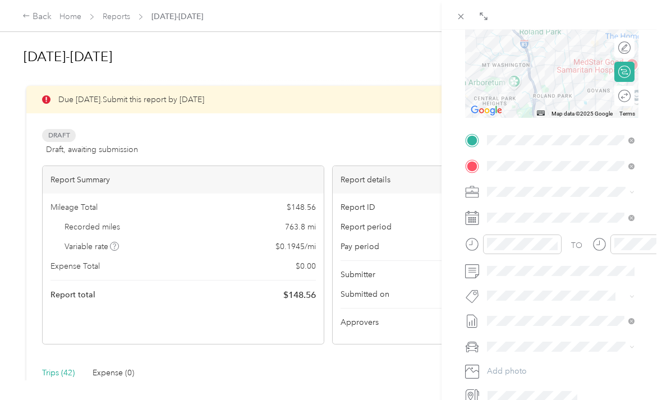
scroll to position [159, 0]
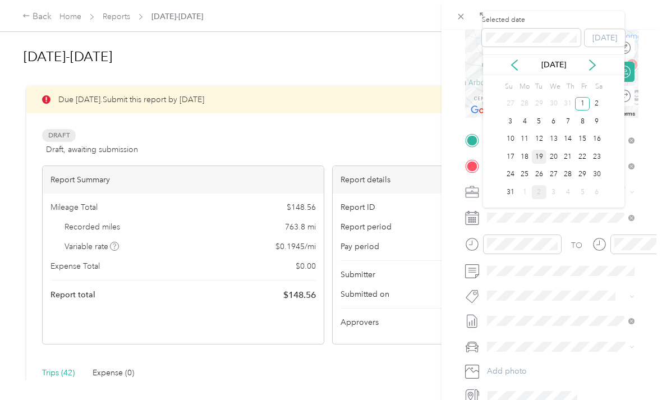
click at [541, 154] on div "19" at bounding box center [539, 157] width 15 height 14
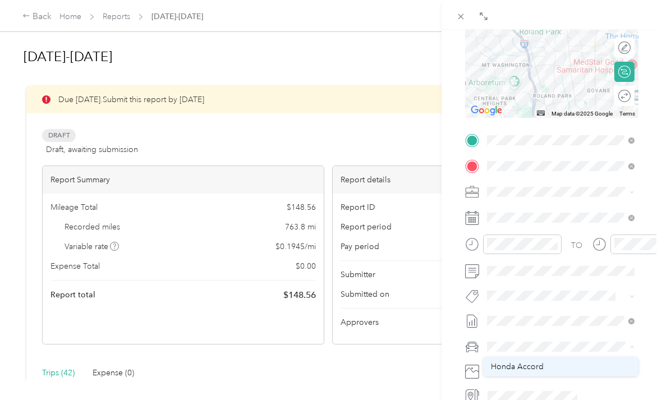
click at [535, 366] on span "Honda Accord" at bounding box center [517, 367] width 53 height 10
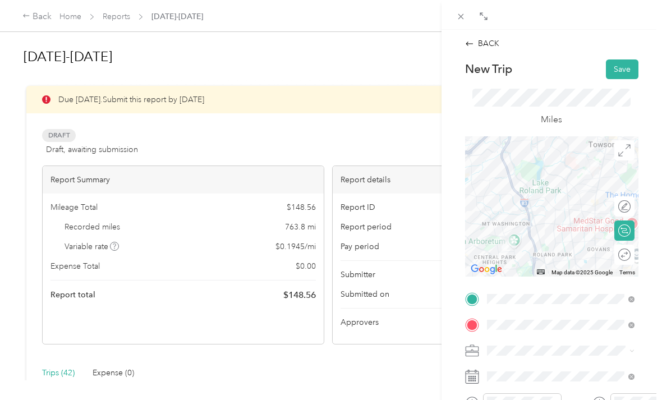
scroll to position [0, 0]
click at [621, 69] on button "Save" at bounding box center [622, 70] width 33 height 20
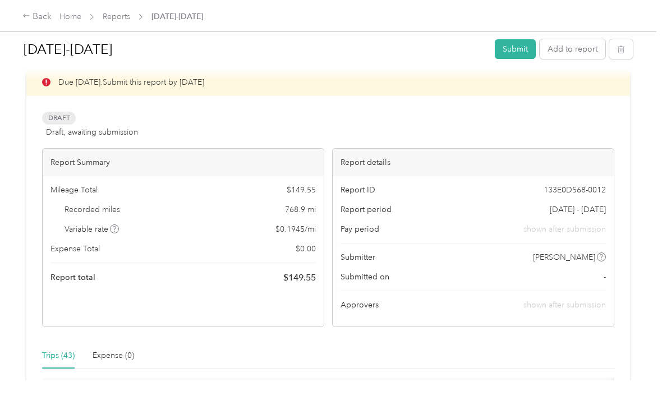
scroll to position [4, 0]
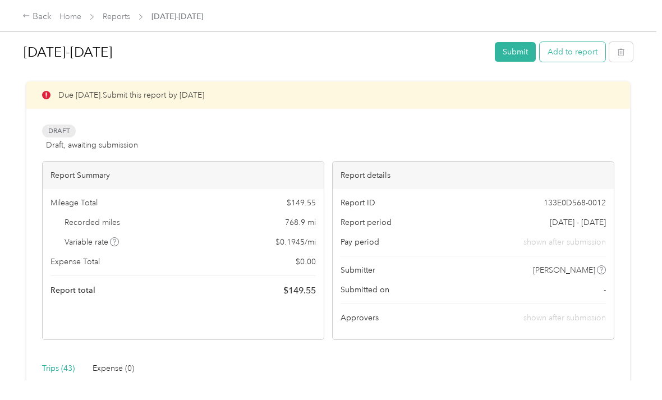
click at [589, 56] on button "Add to report" at bounding box center [573, 52] width 66 height 20
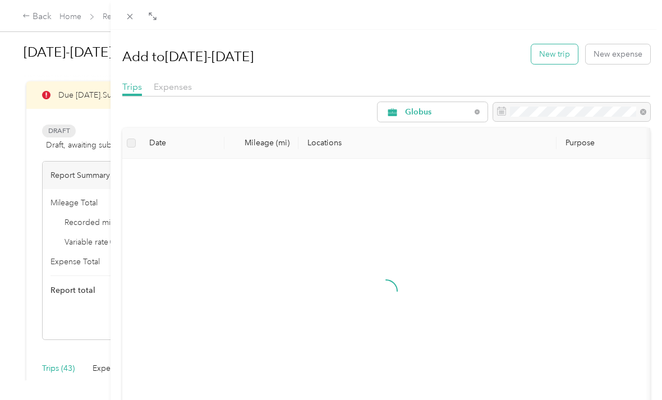
click at [559, 54] on button "New trip" at bounding box center [555, 54] width 47 height 20
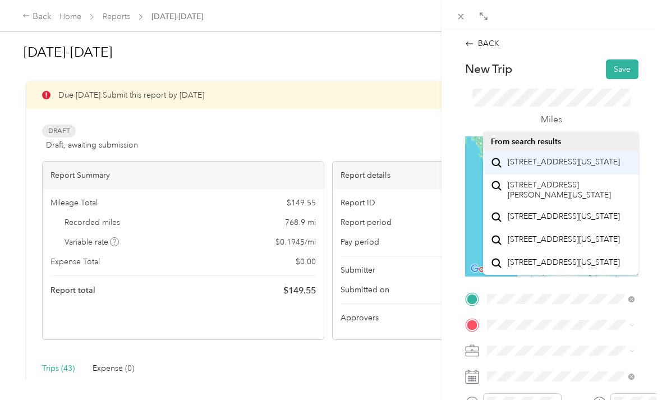
click at [560, 167] on span "[STREET_ADDRESS][US_STATE]" at bounding box center [564, 162] width 112 height 10
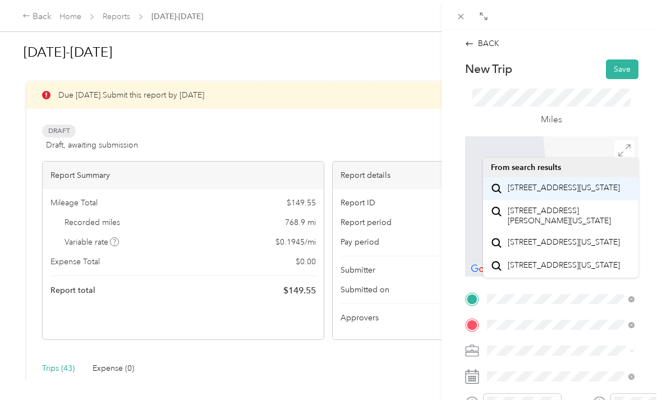
click at [557, 193] on span "[STREET_ADDRESS][US_STATE]" at bounding box center [564, 188] width 112 height 10
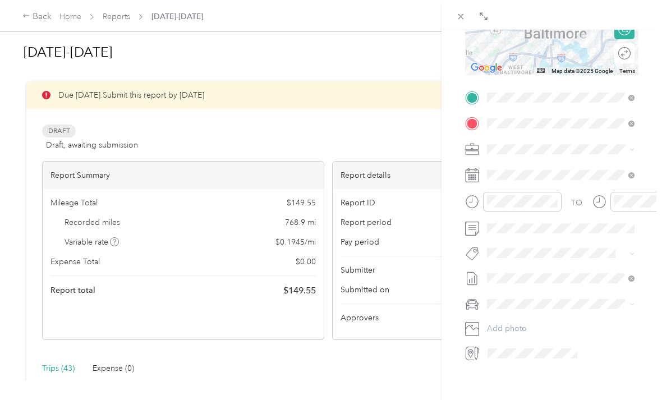
scroll to position [203, 0]
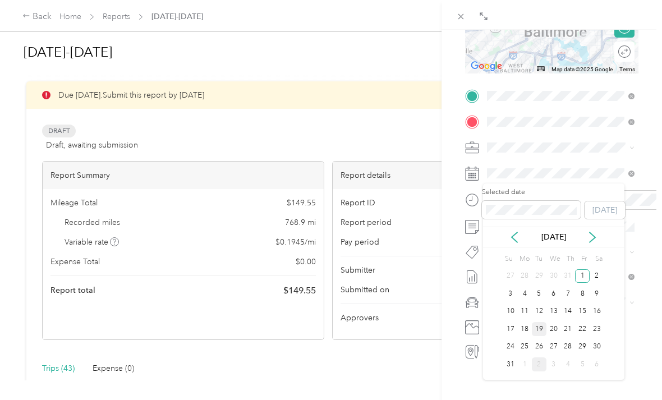
click at [542, 326] on div "19" at bounding box center [539, 329] width 15 height 14
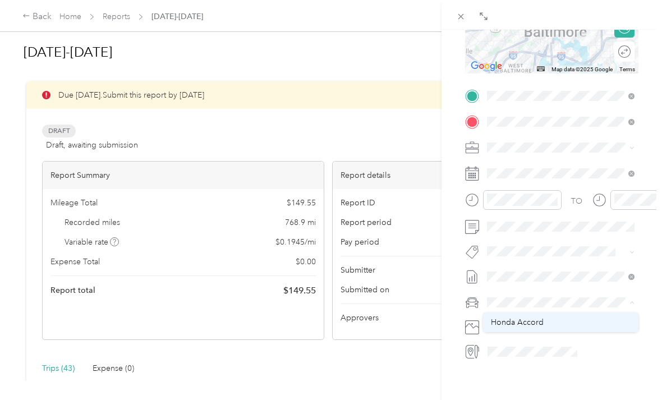
click at [529, 319] on span "Honda Accord" at bounding box center [517, 323] width 53 height 10
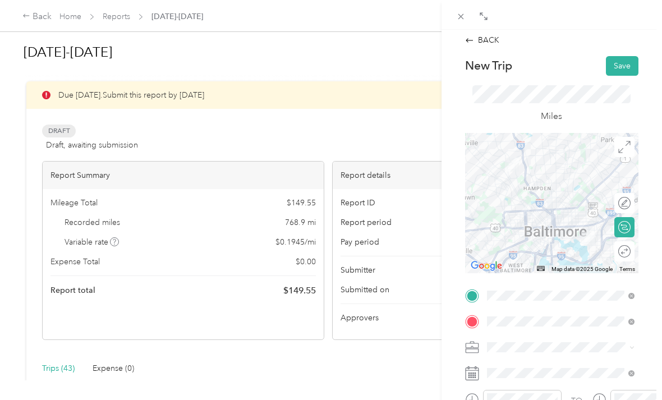
scroll to position [2, 0]
click at [616, 63] on button "Save" at bounding box center [622, 67] width 33 height 20
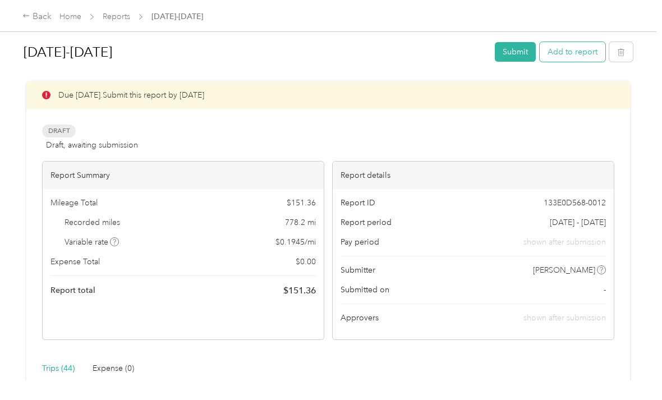
click at [587, 48] on button "Add to report" at bounding box center [573, 52] width 66 height 20
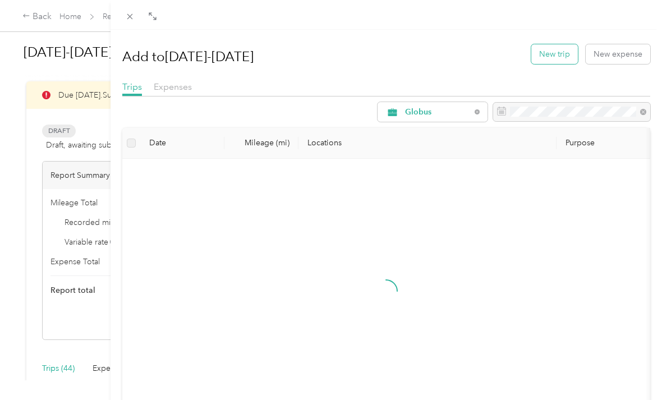
click at [548, 53] on button "New trip" at bounding box center [555, 54] width 47 height 20
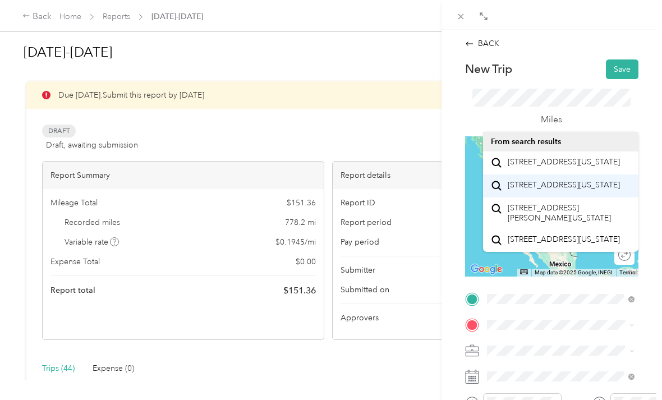
click at [570, 190] on span "[STREET_ADDRESS][US_STATE]" at bounding box center [564, 185] width 112 height 10
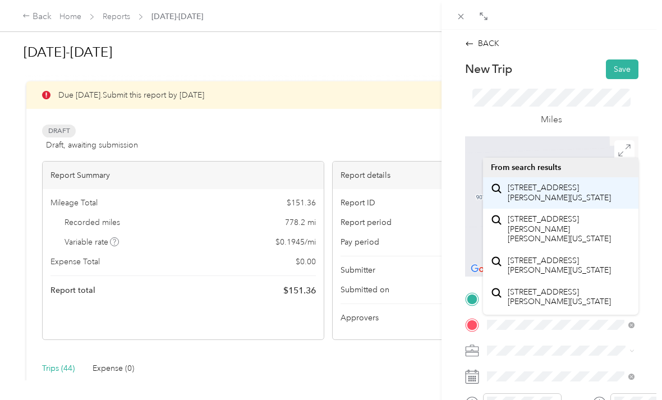
click at [573, 191] on span "[STREET_ADDRESS][PERSON_NAME][US_STATE]" at bounding box center [569, 193] width 123 height 20
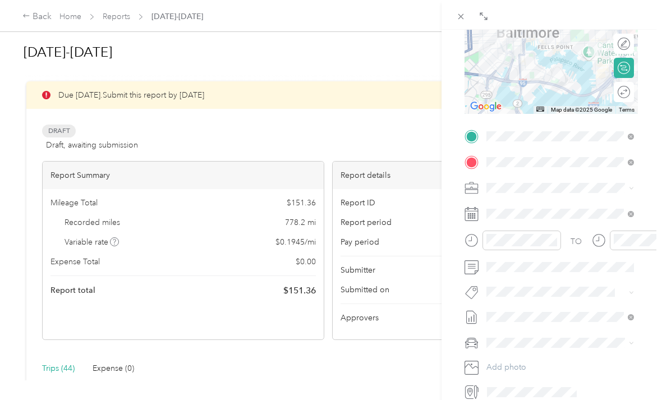
scroll to position [164, 1]
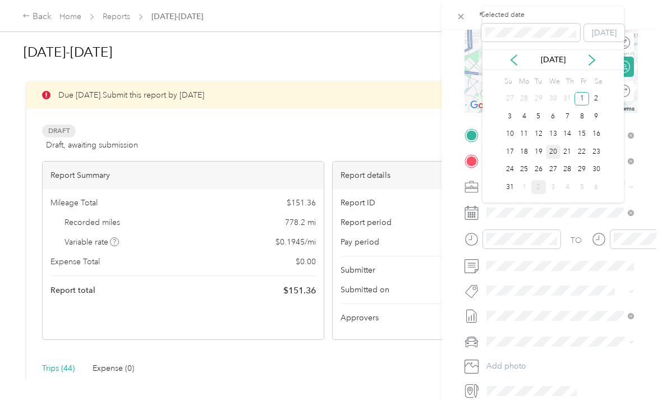
click at [554, 151] on div "20" at bounding box center [553, 152] width 15 height 14
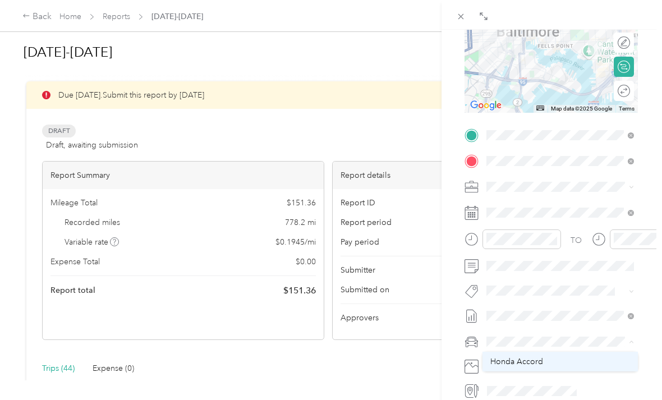
click at [532, 358] on span "Honda Accord" at bounding box center [517, 362] width 53 height 10
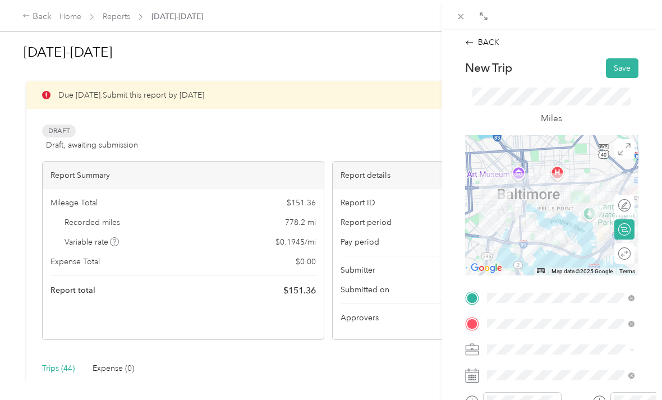
scroll to position [1, 0]
click at [626, 67] on button "Save" at bounding box center [622, 68] width 33 height 20
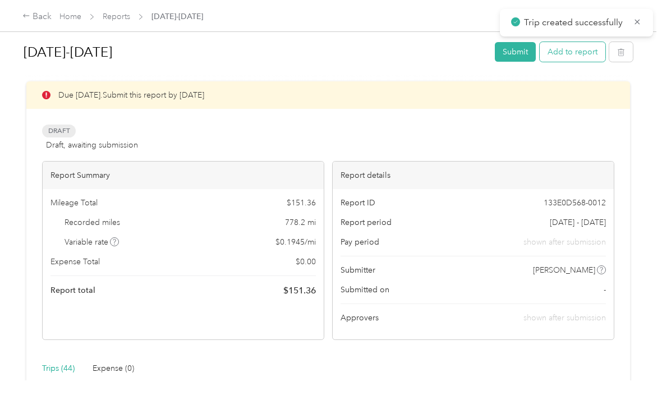
click at [585, 57] on button "Add to report" at bounding box center [573, 52] width 66 height 20
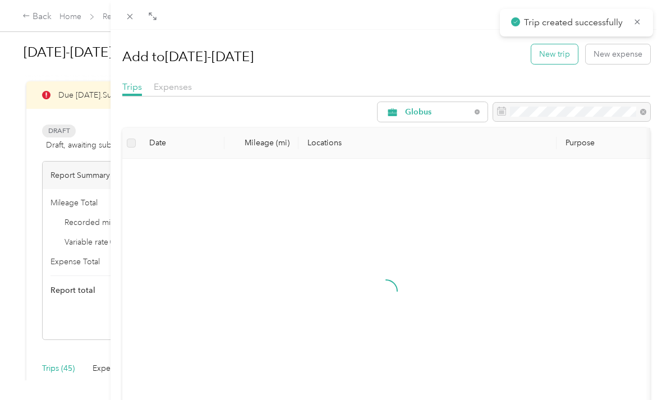
click at [564, 52] on button "New trip" at bounding box center [555, 54] width 47 height 20
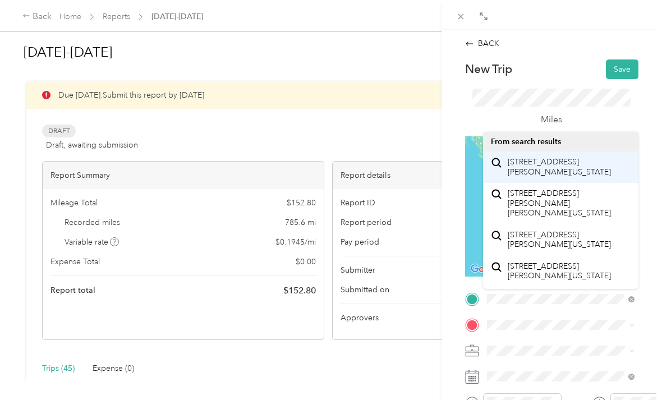
click at [563, 172] on span "[STREET_ADDRESS][PERSON_NAME][US_STATE]" at bounding box center [569, 167] width 123 height 20
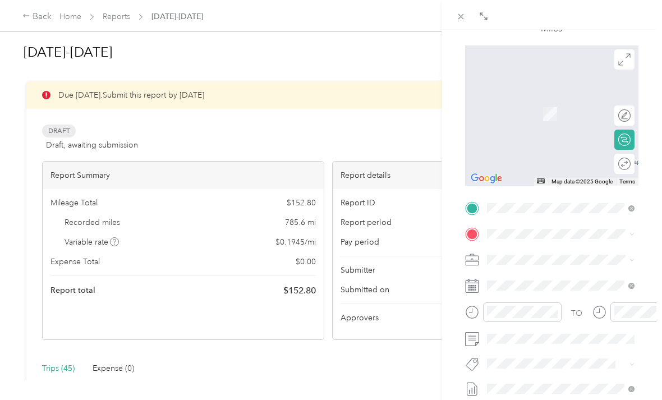
scroll to position [99, 0]
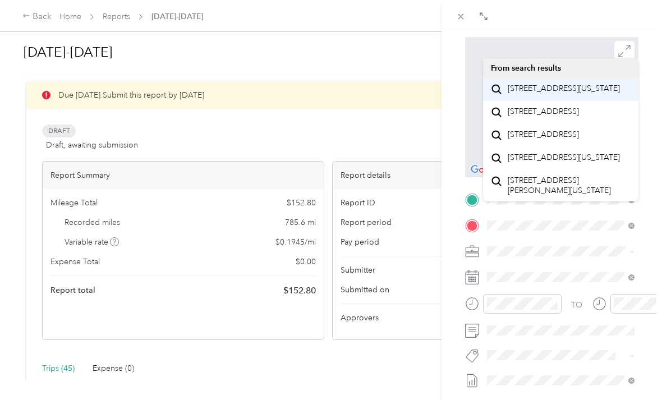
click at [575, 94] on span "[STREET_ADDRESS][US_STATE]" at bounding box center [564, 89] width 112 height 10
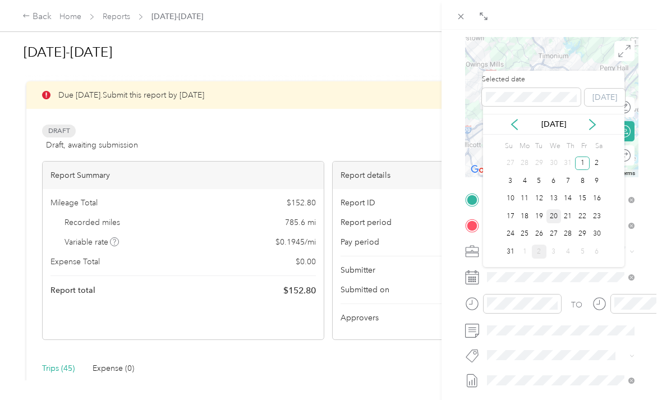
click at [556, 214] on div "20" at bounding box center [554, 216] width 15 height 14
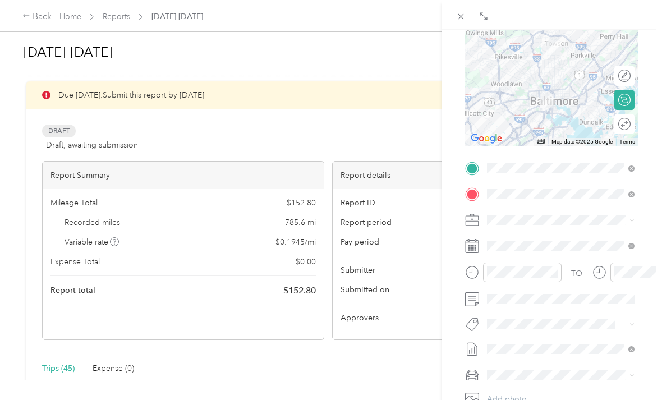
scroll to position [132, 0]
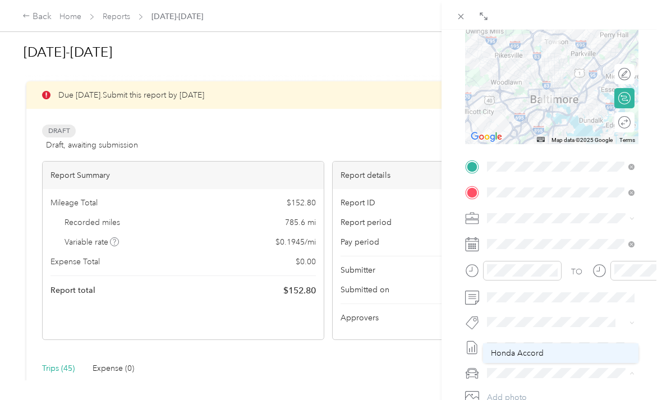
click at [534, 356] on span "Honda Accord" at bounding box center [517, 354] width 53 height 10
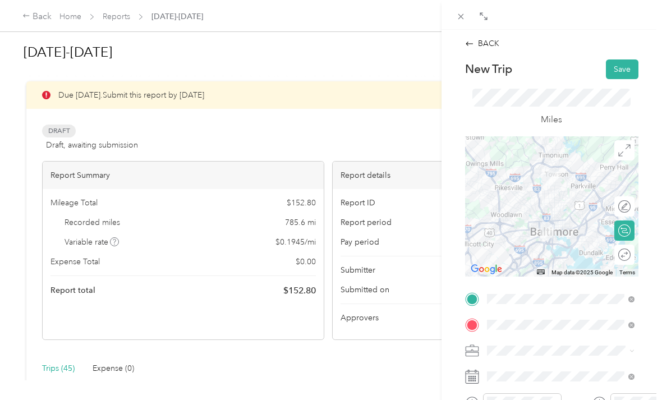
scroll to position [0, 0]
click at [622, 67] on button "Save" at bounding box center [622, 70] width 33 height 20
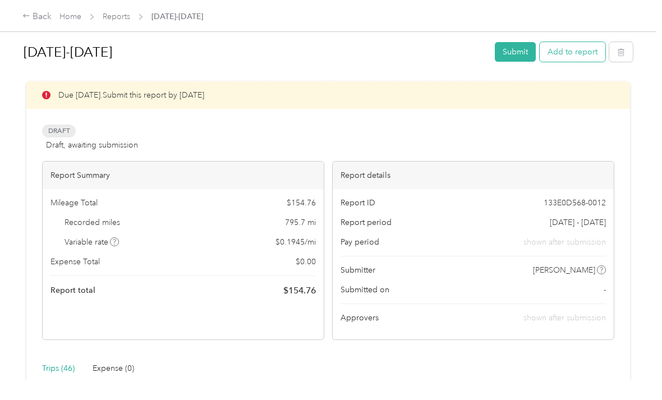
click at [586, 51] on button "Add to report" at bounding box center [573, 52] width 66 height 20
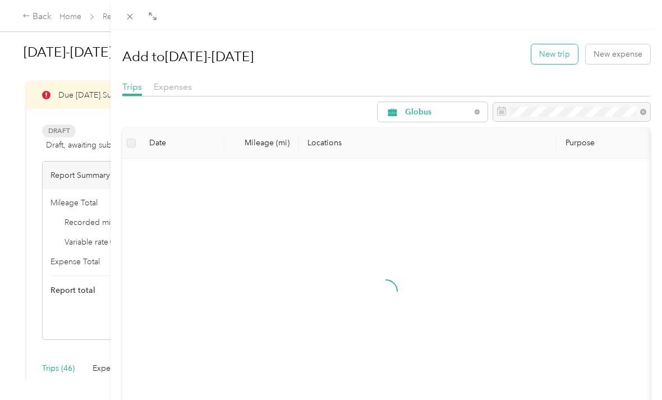
click at [559, 57] on button "New trip" at bounding box center [555, 54] width 47 height 20
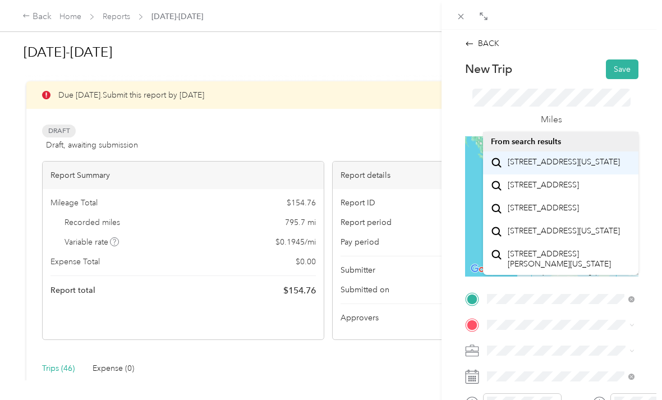
click at [573, 167] on span "[STREET_ADDRESS][US_STATE]" at bounding box center [564, 162] width 112 height 10
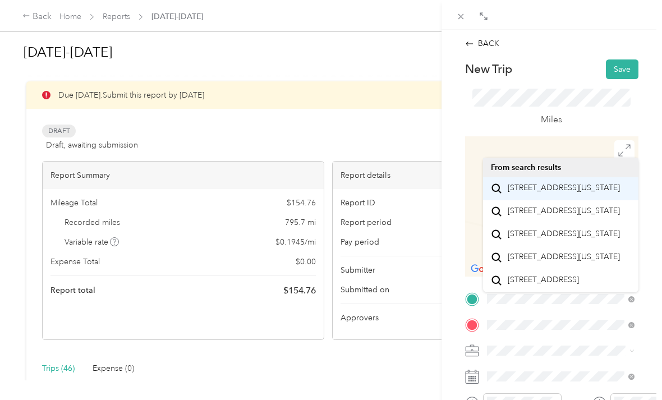
click at [552, 193] on span "[STREET_ADDRESS][US_STATE]" at bounding box center [564, 188] width 112 height 10
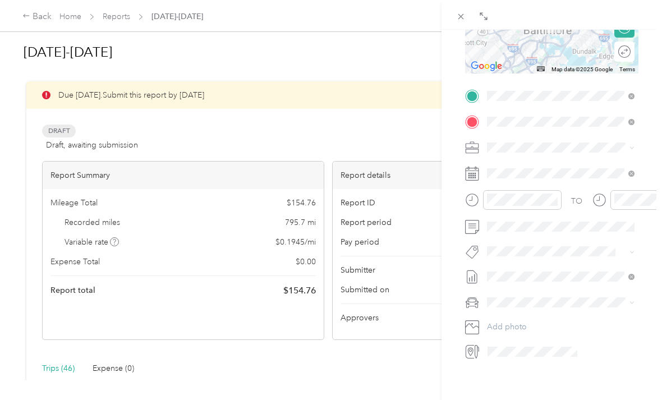
scroll to position [206, 0]
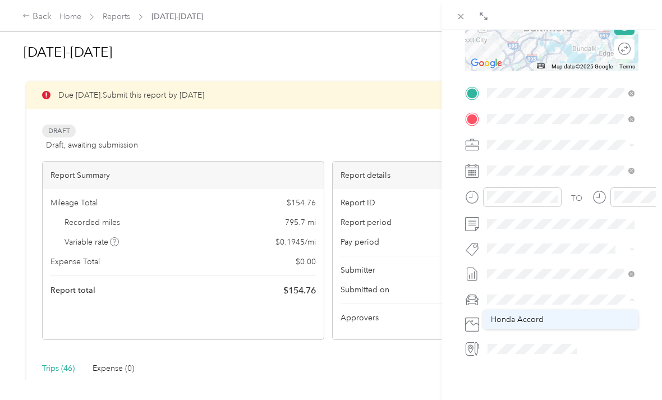
click at [538, 317] on span "Honda Accord" at bounding box center [517, 320] width 53 height 10
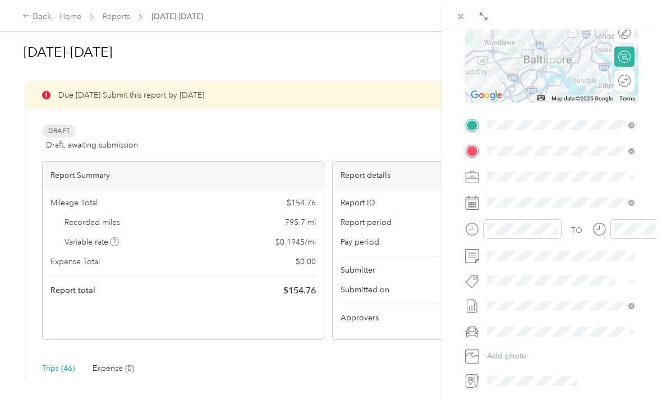
scroll to position [174, 0]
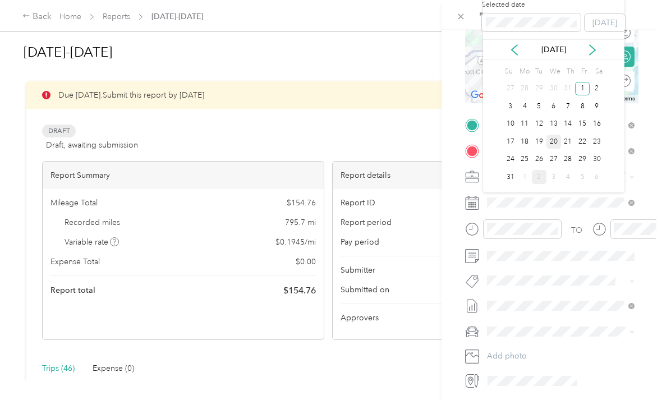
click at [547, 140] on div "20" at bounding box center [554, 142] width 15 height 14
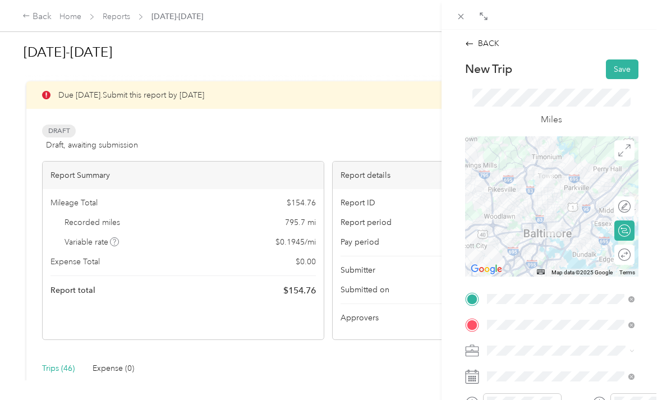
scroll to position [0, 0]
click at [621, 70] on button "Save" at bounding box center [622, 70] width 33 height 20
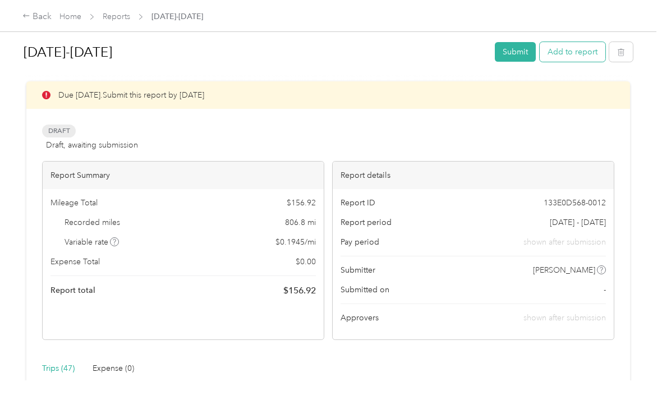
click at [574, 51] on button "Add to report" at bounding box center [573, 52] width 66 height 20
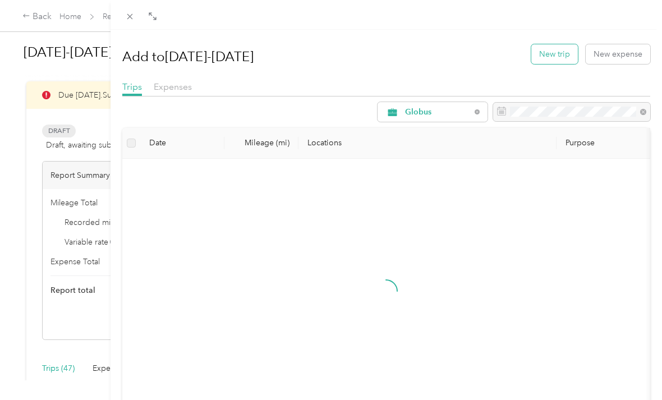
click at [555, 52] on button "New trip" at bounding box center [555, 54] width 47 height 20
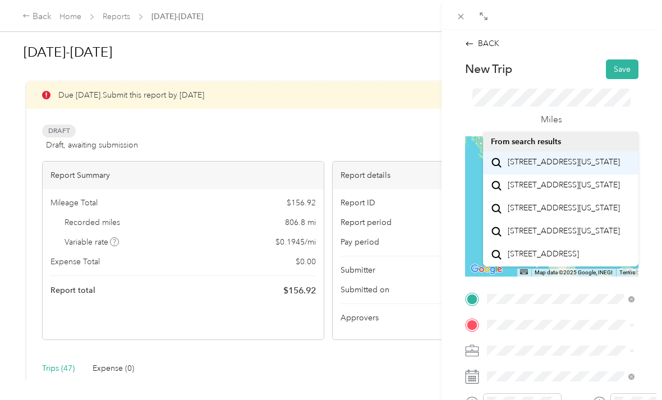
click at [562, 167] on span "[STREET_ADDRESS][US_STATE]" at bounding box center [564, 162] width 112 height 10
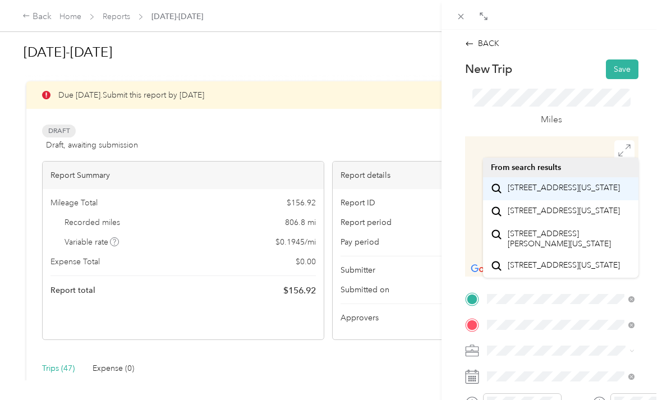
click at [559, 189] on span "[STREET_ADDRESS][US_STATE]" at bounding box center [564, 188] width 112 height 10
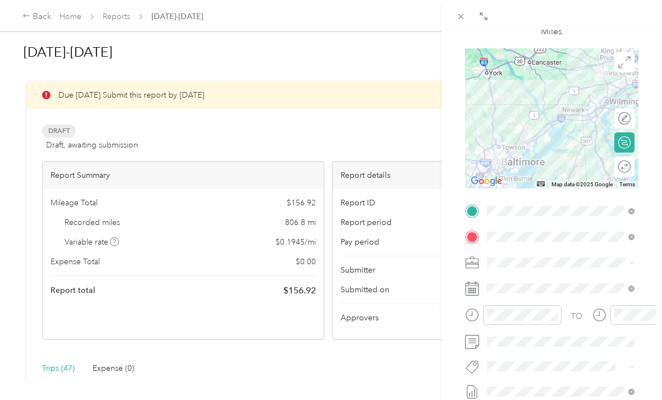
scroll to position [88, 0]
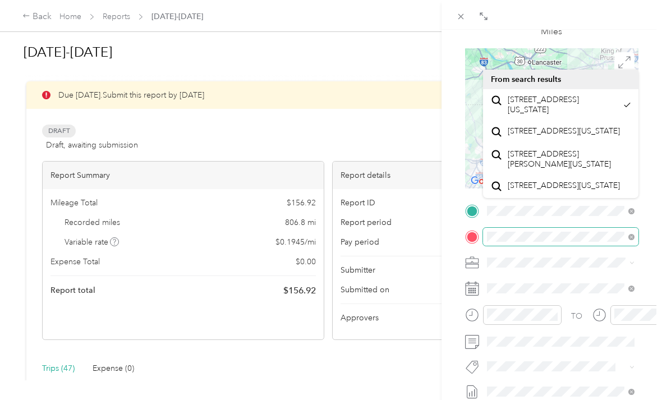
click at [635, 244] on span at bounding box center [561, 237] width 156 height 18
click at [630, 240] on icon at bounding box center [632, 237] width 6 height 6
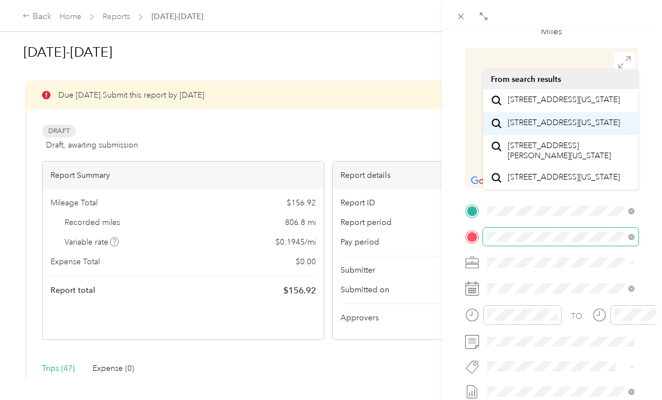
click at [575, 128] on span "[STREET_ADDRESS][US_STATE]" at bounding box center [564, 123] width 112 height 10
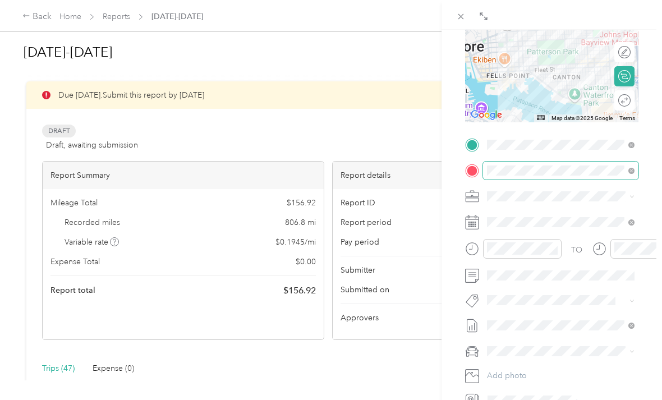
scroll to position [154, 0]
click at [519, 213] on span at bounding box center [561, 222] width 156 height 18
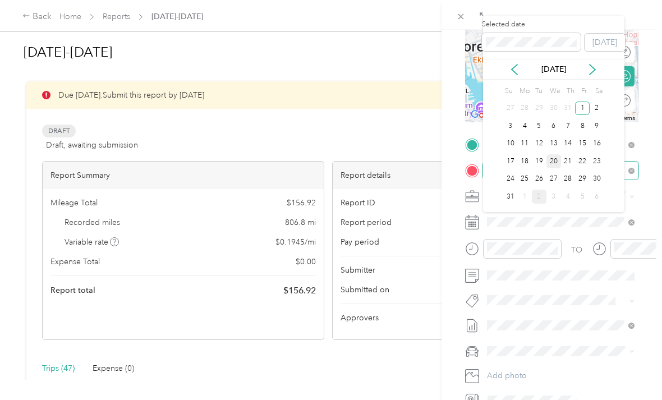
click at [555, 160] on div "20" at bounding box center [554, 161] width 15 height 14
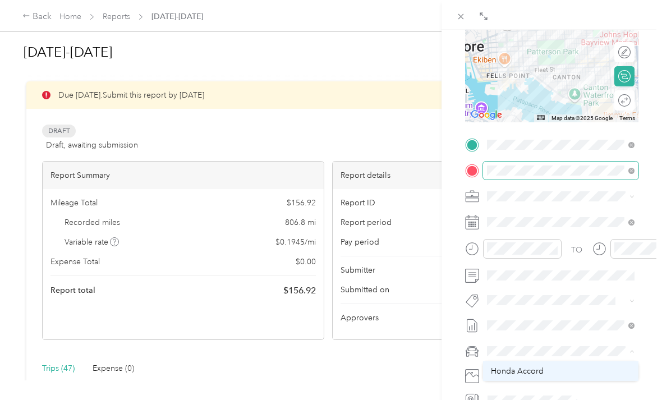
click at [537, 367] on span "Honda Accord" at bounding box center [517, 372] width 53 height 10
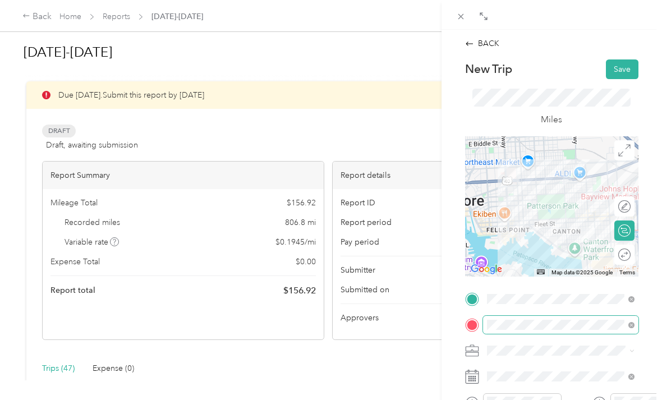
scroll to position [0, 0]
click at [625, 68] on button "Save" at bounding box center [622, 70] width 33 height 20
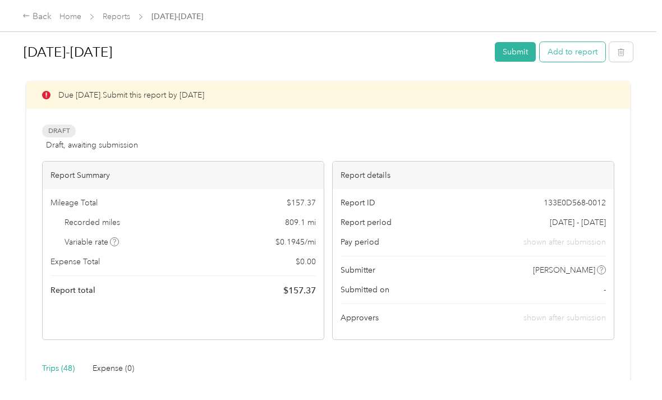
click at [590, 50] on button "Add to report" at bounding box center [573, 52] width 66 height 20
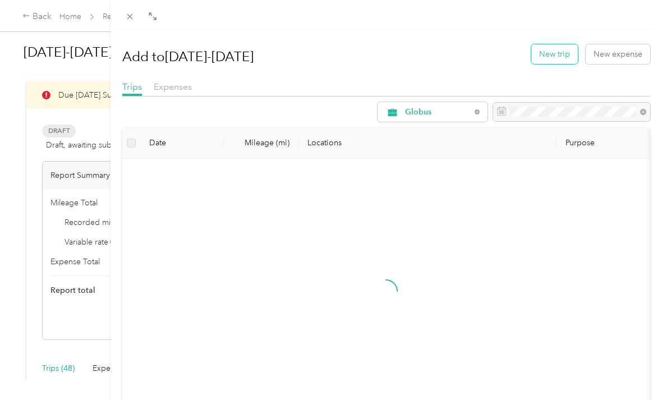
click at [563, 46] on button "New trip" at bounding box center [555, 54] width 47 height 20
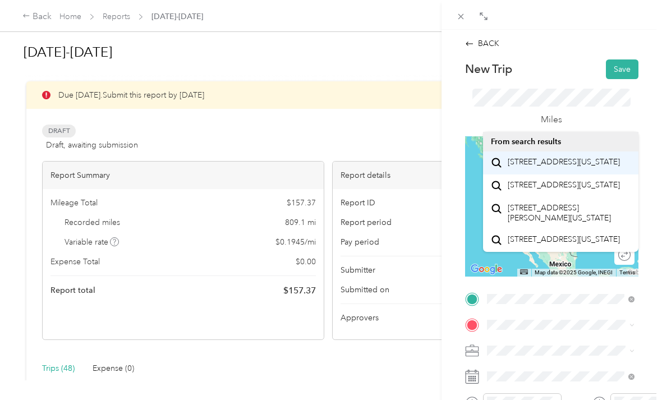
click at [562, 166] on span "[STREET_ADDRESS][US_STATE]" at bounding box center [564, 162] width 112 height 10
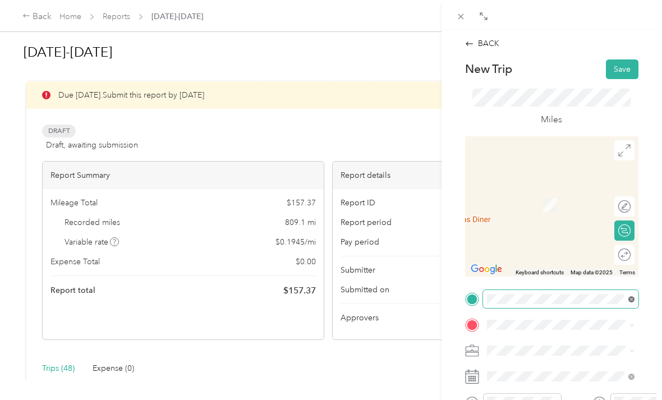
click at [634, 298] on icon at bounding box center [632, 299] width 6 height 6
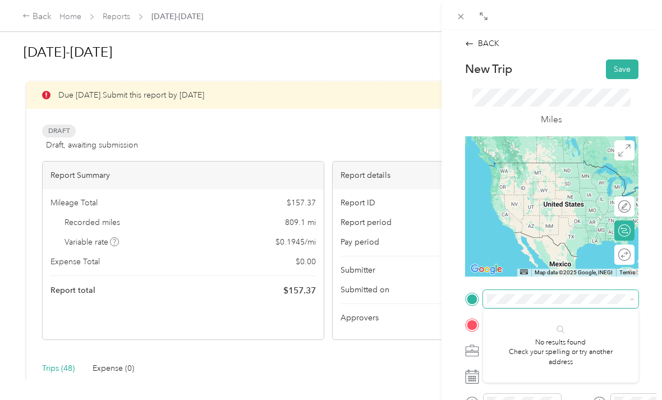
click at [633, 299] on icon at bounding box center [632, 299] width 5 height 5
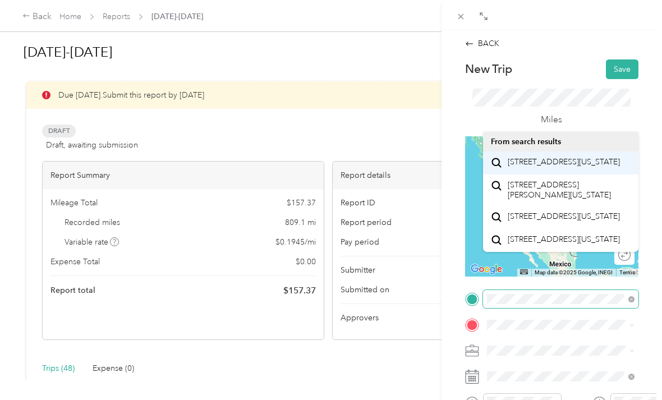
click at [568, 167] on span "[STREET_ADDRESS][US_STATE]" at bounding box center [564, 162] width 112 height 10
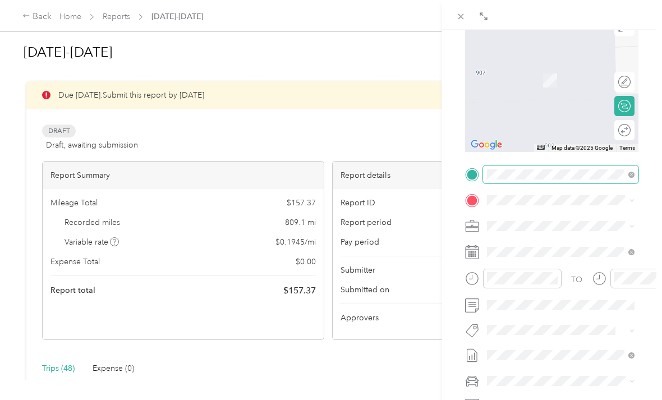
scroll to position [125, 0]
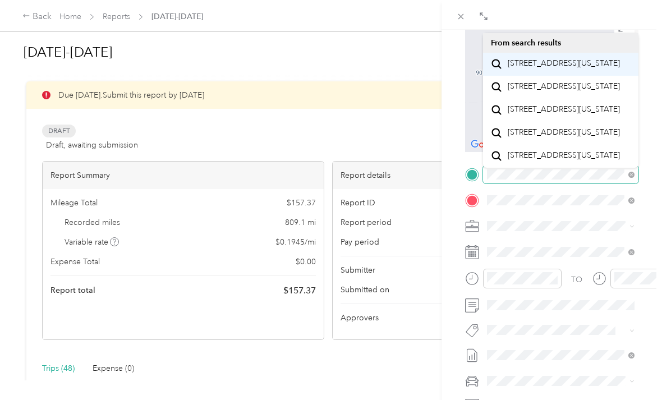
click at [567, 68] on span "[STREET_ADDRESS][US_STATE]" at bounding box center [564, 63] width 112 height 10
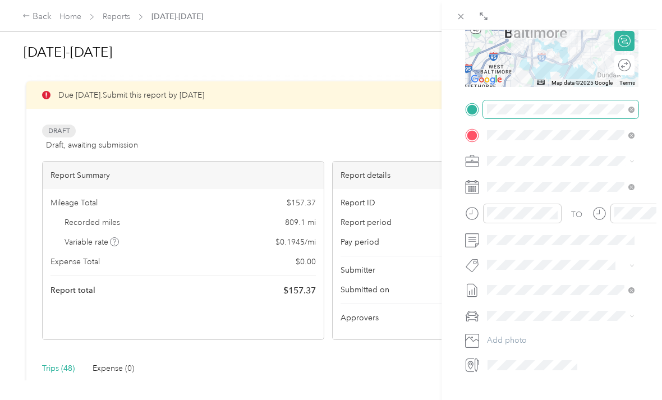
scroll to position [196, 0]
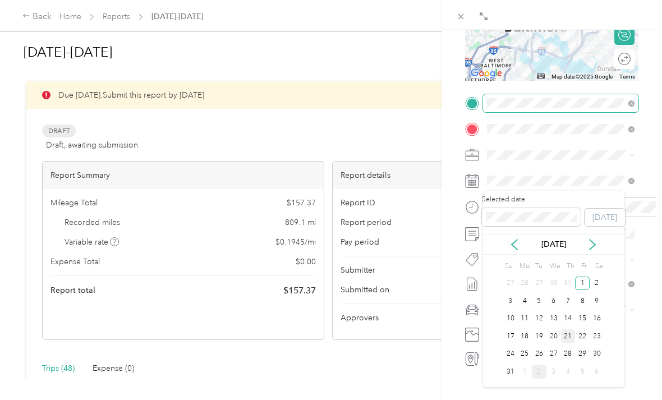
click at [565, 336] on div "21" at bounding box center [568, 337] width 15 height 14
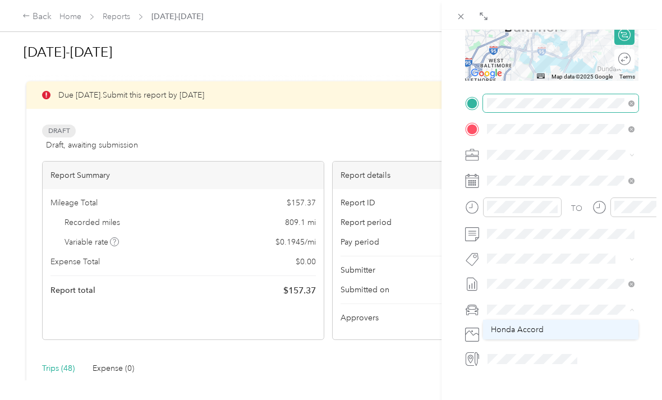
click at [548, 327] on div "Honda Accord" at bounding box center [561, 330] width 140 height 12
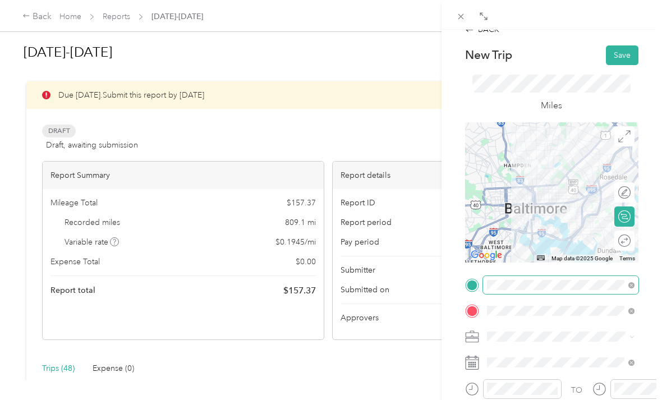
scroll to position [14, 0]
click at [624, 52] on button "Save" at bounding box center [622, 55] width 33 height 20
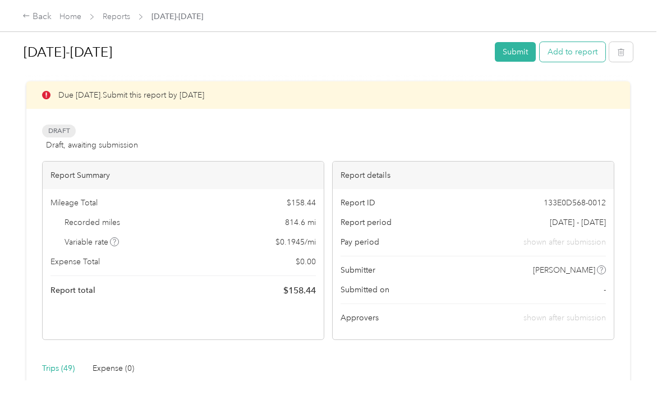
click at [577, 48] on button "Add to report" at bounding box center [573, 52] width 66 height 20
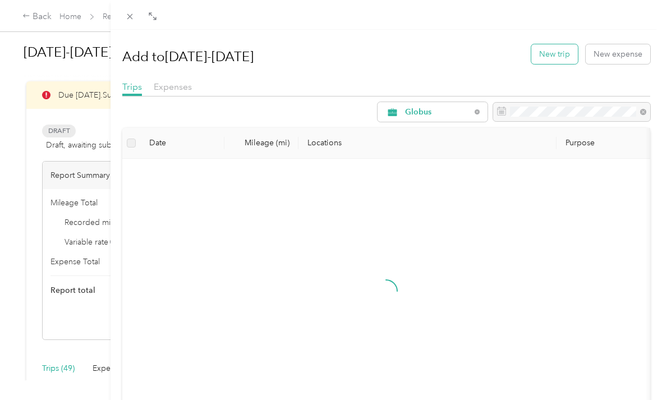
click at [557, 51] on button "New trip" at bounding box center [555, 54] width 47 height 20
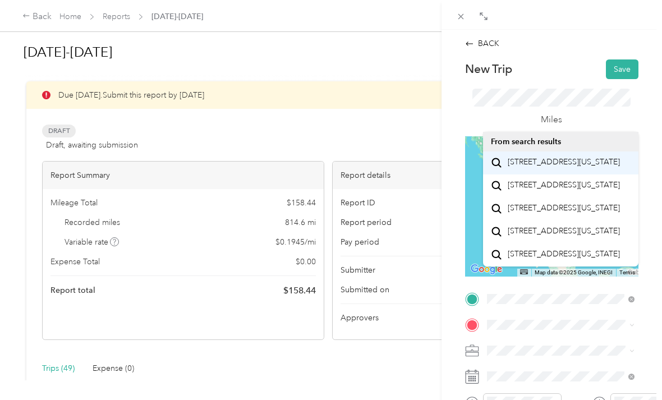
click at [564, 166] on span "[STREET_ADDRESS][US_STATE]" at bounding box center [564, 162] width 112 height 10
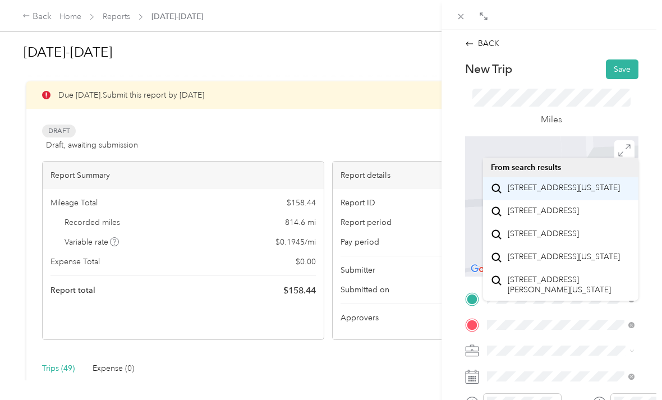
click at [557, 193] on span "[STREET_ADDRESS][US_STATE]" at bounding box center [564, 188] width 112 height 10
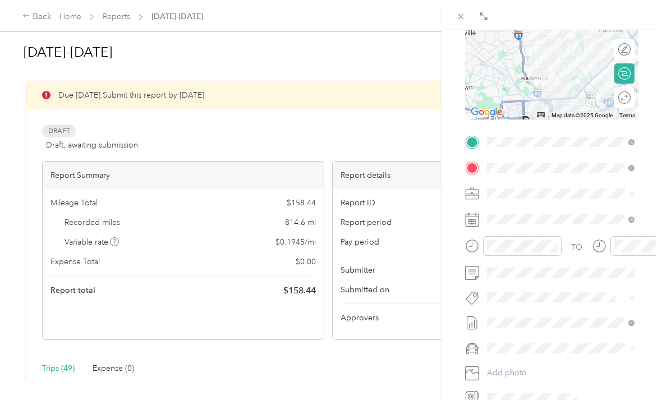
scroll to position [158, 0]
click at [533, 366] on span "Honda Accord" at bounding box center [517, 368] width 53 height 10
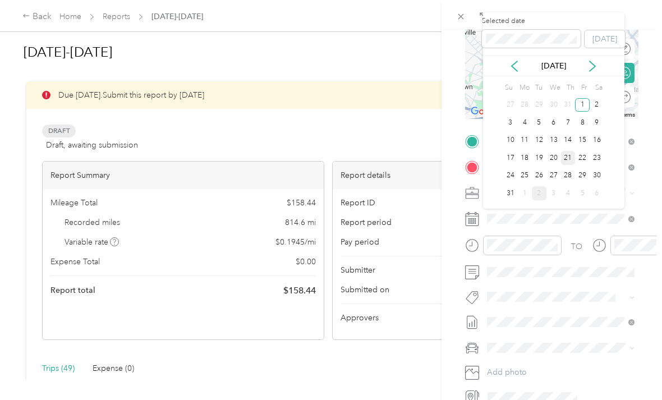
click at [568, 153] on div "21" at bounding box center [568, 158] width 15 height 14
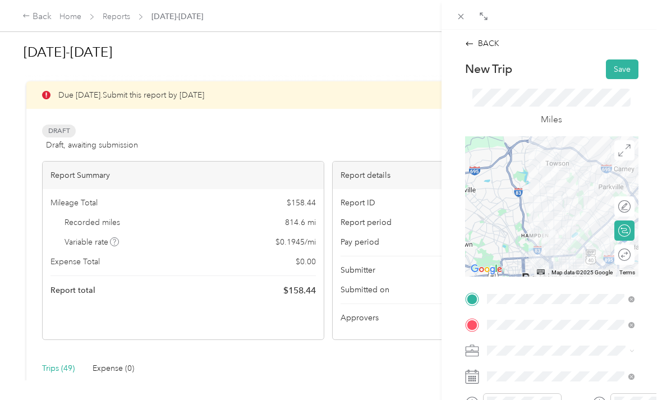
scroll to position [0, 0]
click at [621, 72] on button "Save" at bounding box center [622, 70] width 33 height 20
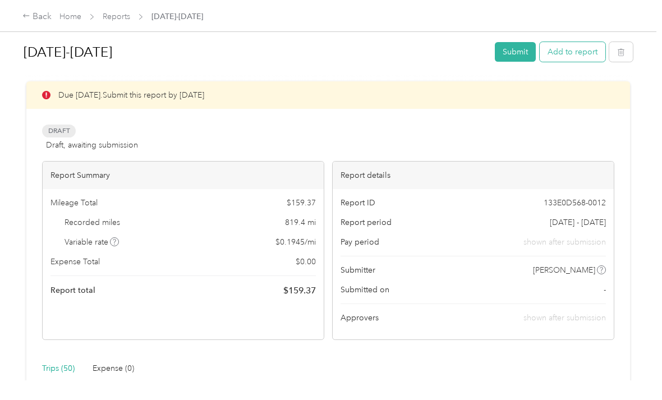
click at [586, 51] on button "Add to report" at bounding box center [573, 52] width 66 height 20
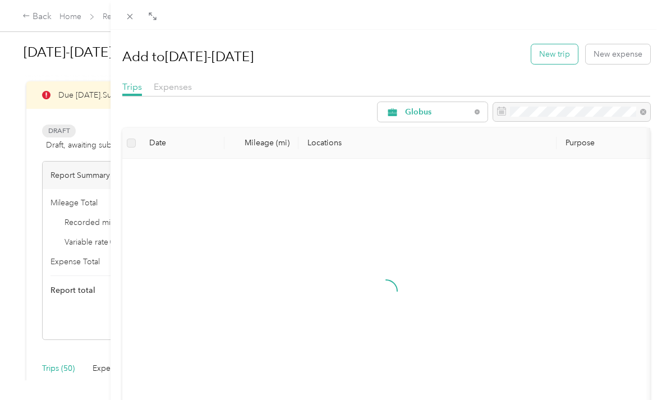
click at [556, 51] on button "New trip" at bounding box center [555, 54] width 47 height 20
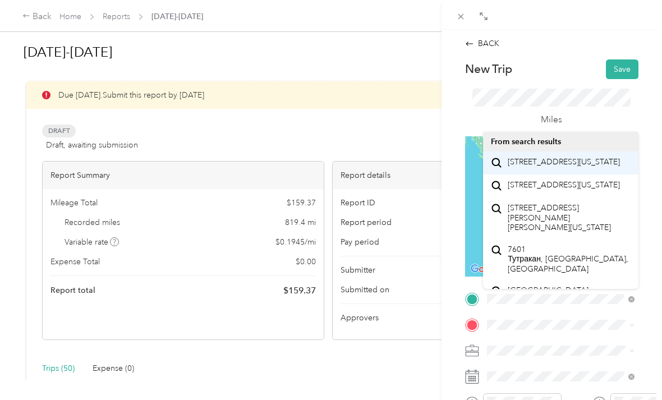
click at [561, 164] on span "[STREET_ADDRESS][US_STATE]" at bounding box center [564, 162] width 112 height 10
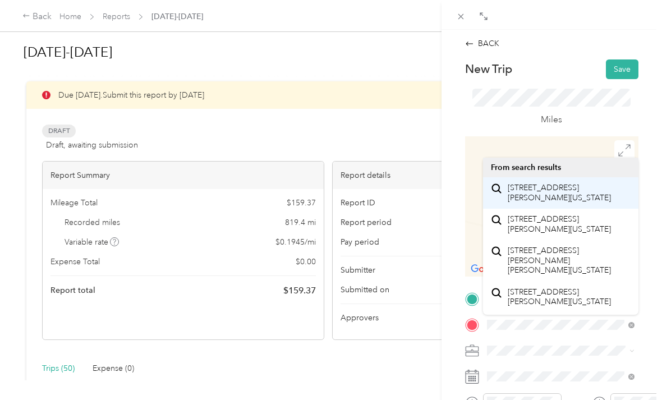
click at [565, 196] on span "[STREET_ADDRESS][PERSON_NAME][US_STATE]" at bounding box center [569, 193] width 123 height 20
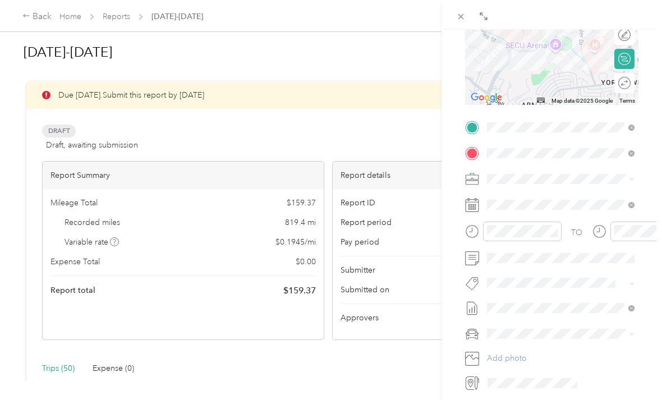
scroll to position [173, 0]
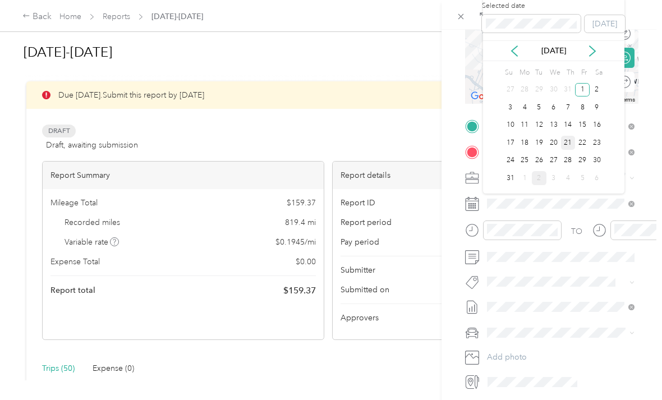
click at [567, 144] on div "21" at bounding box center [568, 143] width 15 height 14
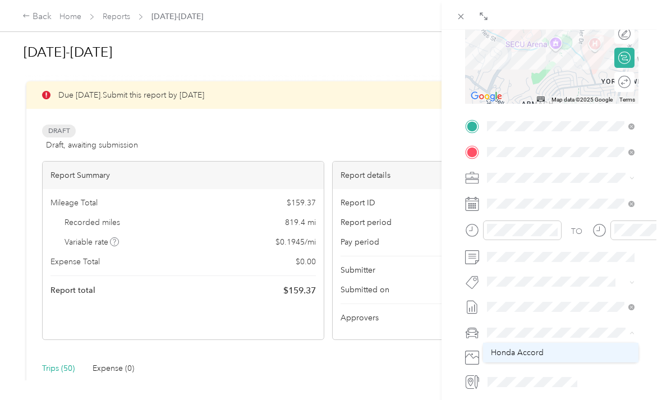
click at [536, 350] on span "Honda Accord" at bounding box center [517, 353] width 53 height 10
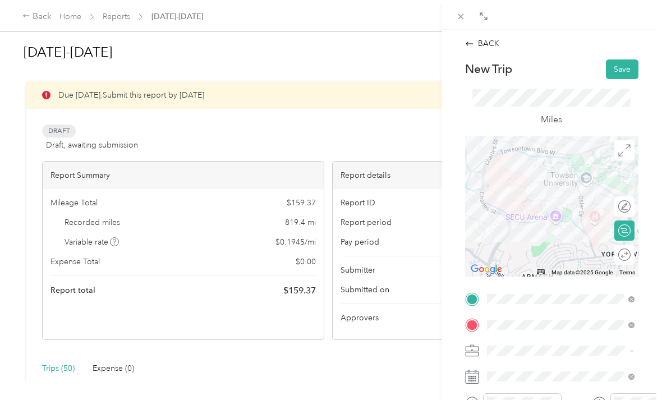
scroll to position [0, 0]
click at [624, 64] on button "Save" at bounding box center [622, 70] width 33 height 20
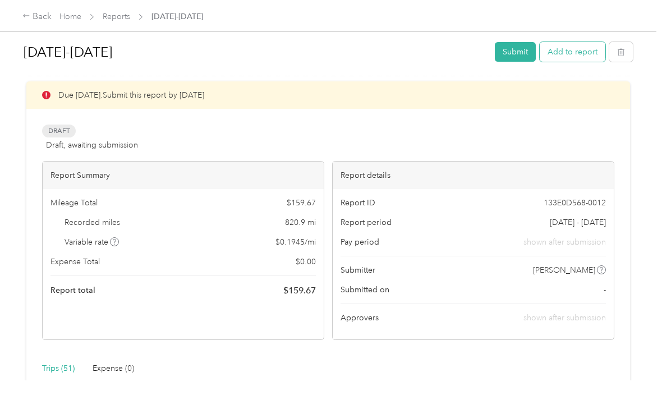
click at [586, 55] on button "Add to report" at bounding box center [573, 52] width 66 height 20
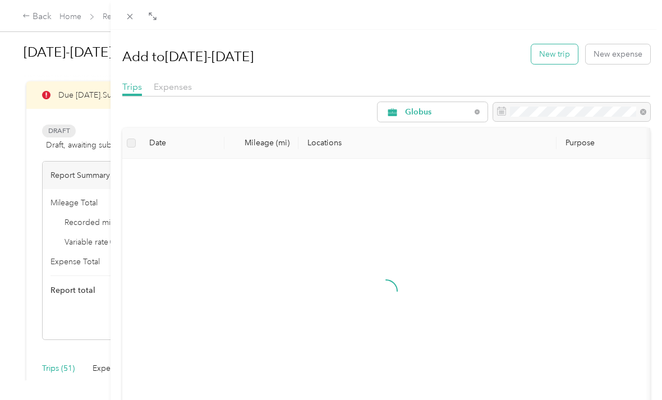
click at [542, 56] on button "New trip" at bounding box center [555, 54] width 47 height 20
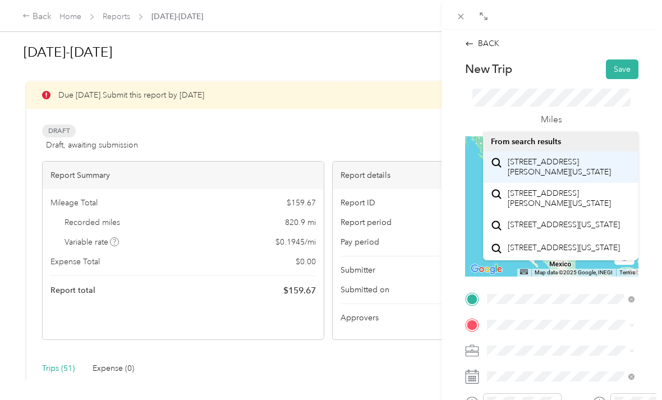
click at [573, 159] on span "[STREET_ADDRESS][PERSON_NAME][US_STATE]" at bounding box center [569, 167] width 123 height 20
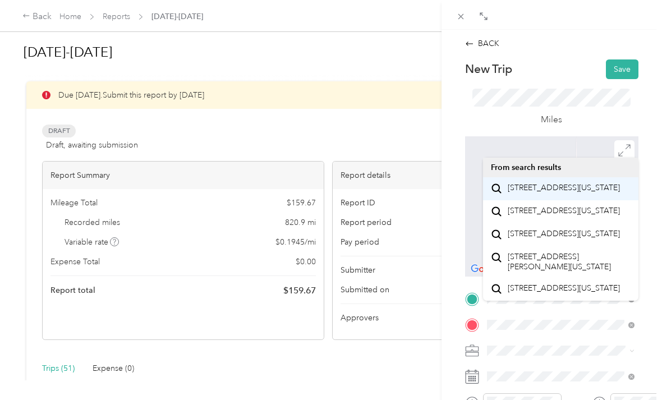
click at [568, 193] on span "[STREET_ADDRESS][US_STATE]" at bounding box center [564, 188] width 112 height 10
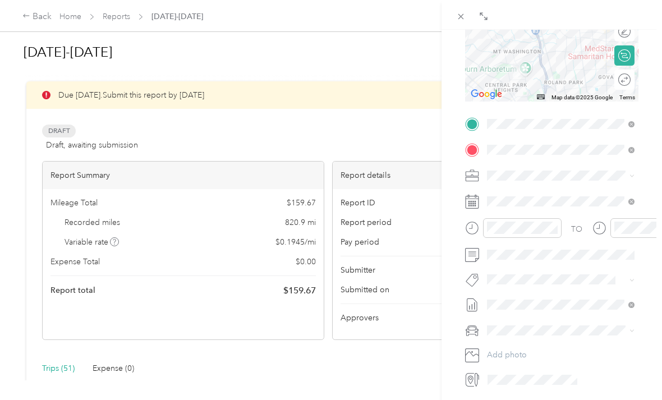
scroll to position [175, 0]
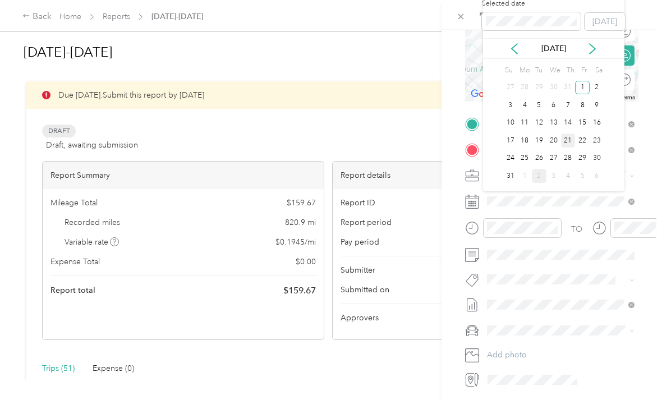
click at [565, 138] on div "21" at bounding box center [568, 141] width 15 height 14
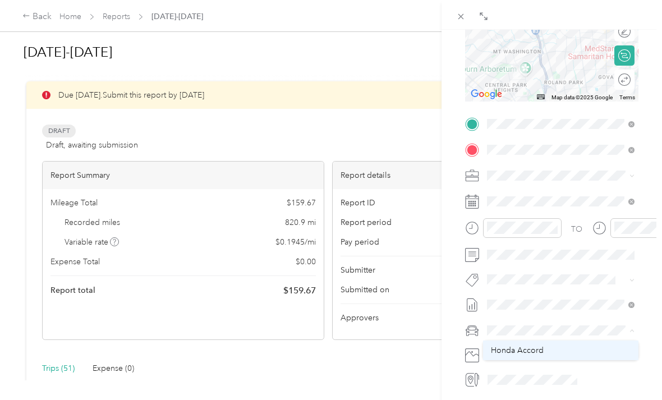
click at [546, 344] on li "Honda Accord" at bounding box center [561, 351] width 156 height 20
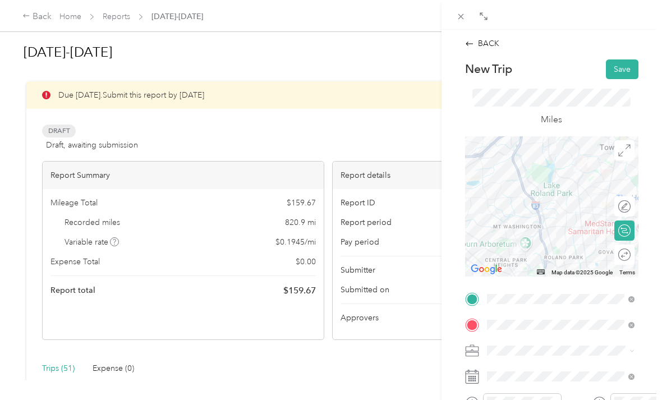
scroll to position [0, 0]
click at [619, 66] on button "Save" at bounding box center [622, 70] width 33 height 20
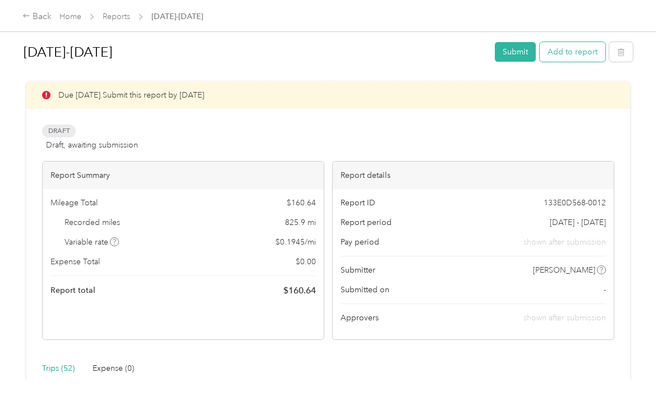
click at [586, 51] on button "Add to report" at bounding box center [573, 52] width 66 height 20
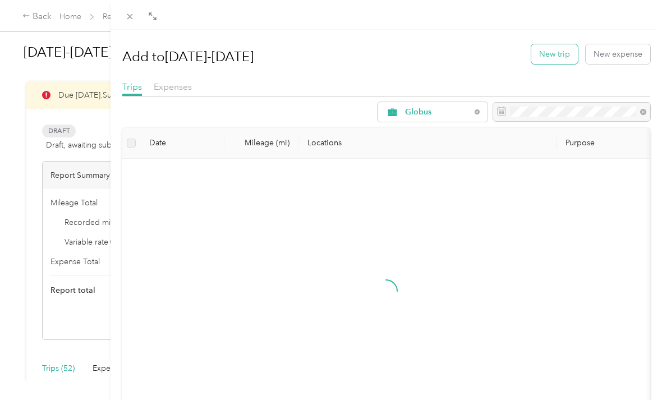
click at [553, 54] on button "New trip" at bounding box center [555, 54] width 47 height 20
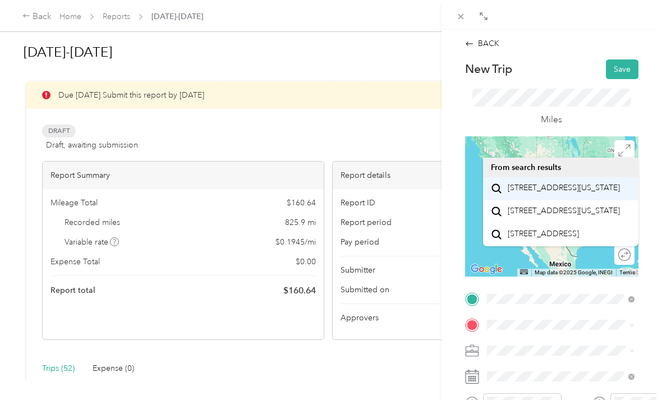
click at [576, 193] on span "[STREET_ADDRESS][US_STATE]" at bounding box center [564, 188] width 112 height 10
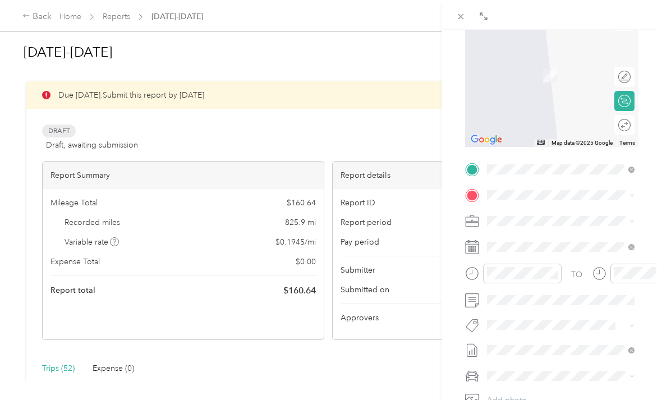
scroll to position [131, 0]
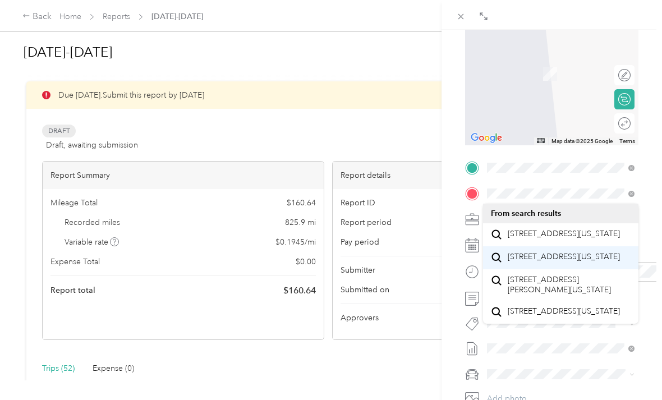
click at [573, 262] on span "[STREET_ADDRESS][US_STATE]" at bounding box center [564, 257] width 112 height 10
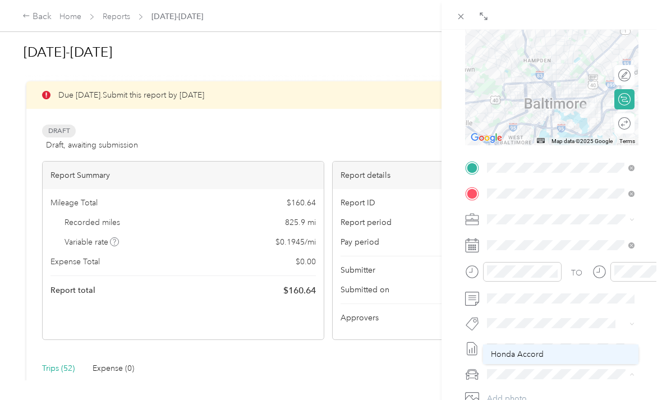
click at [538, 355] on span "Honda Accord" at bounding box center [517, 355] width 53 height 10
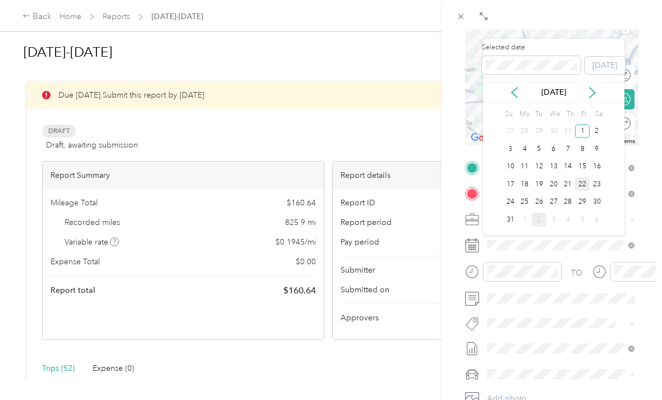
click at [583, 182] on div "22" at bounding box center [582, 184] width 15 height 14
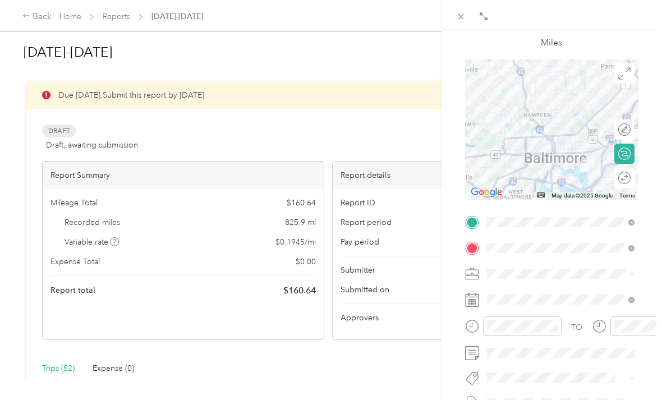
scroll to position [77, 0]
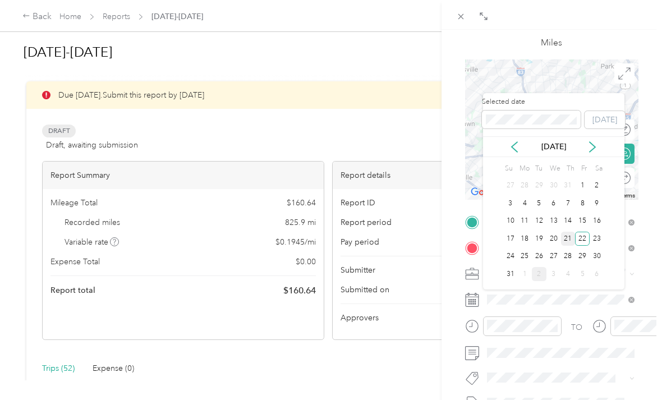
click at [569, 237] on div "21" at bounding box center [568, 239] width 15 height 14
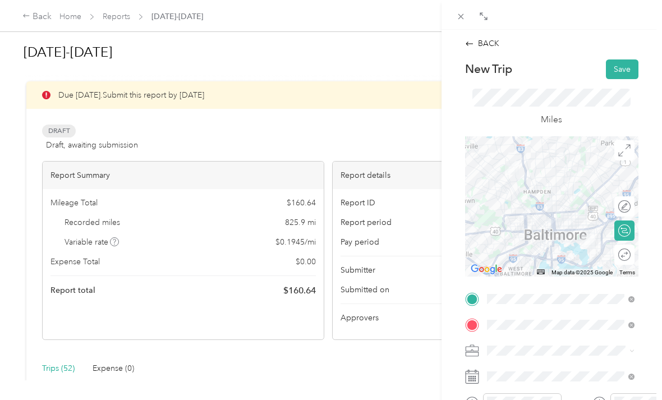
scroll to position [0, 0]
click at [628, 65] on button "Save" at bounding box center [622, 70] width 33 height 20
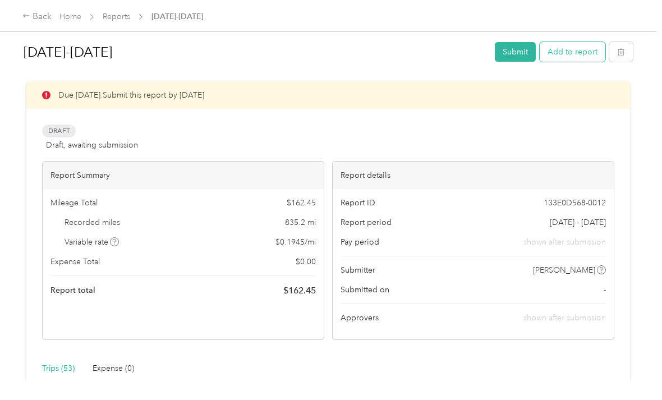
click at [594, 54] on button "Add to report" at bounding box center [573, 52] width 66 height 20
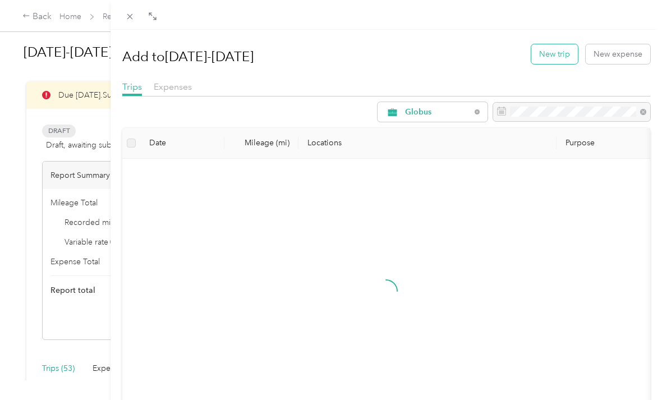
click at [555, 56] on button "New trip" at bounding box center [555, 54] width 47 height 20
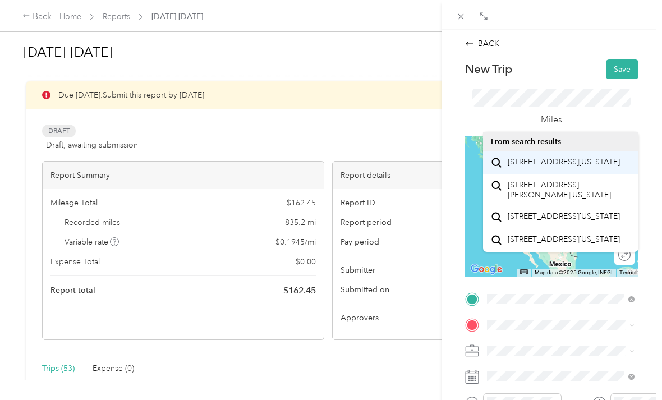
click at [569, 166] on span "[STREET_ADDRESS][US_STATE]" at bounding box center [564, 162] width 112 height 10
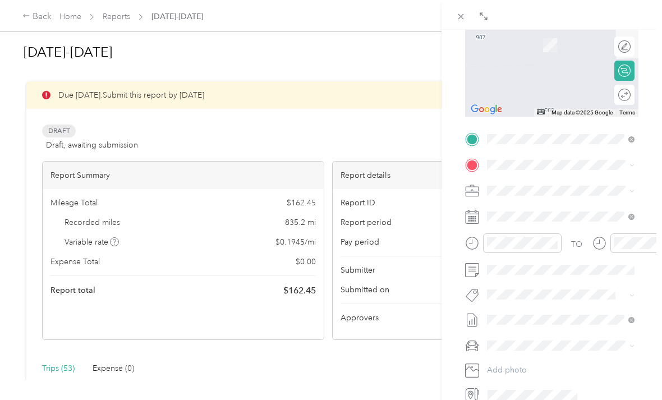
scroll to position [160, 0]
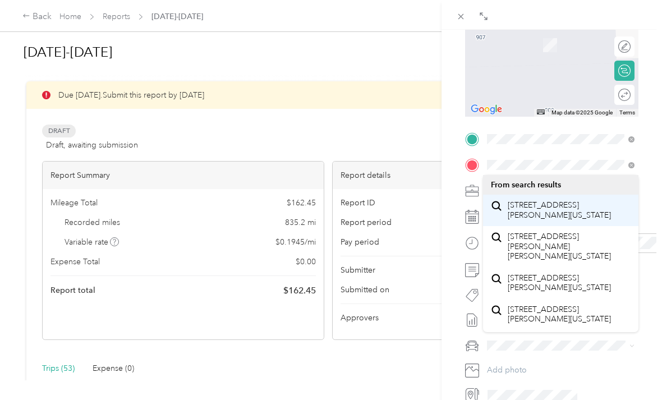
click at [565, 214] on span "[STREET_ADDRESS][PERSON_NAME][US_STATE]" at bounding box center [569, 210] width 123 height 20
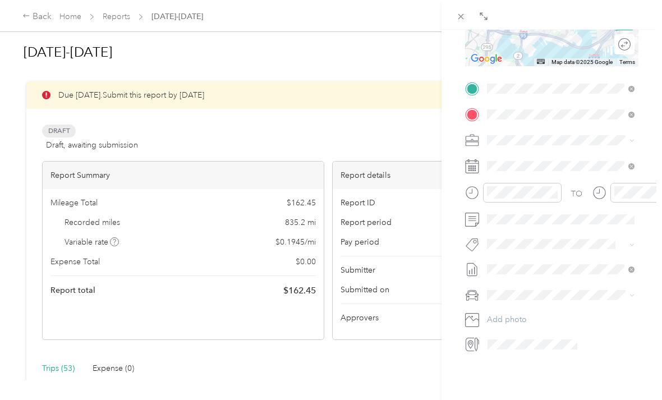
scroll to position [209, 0]
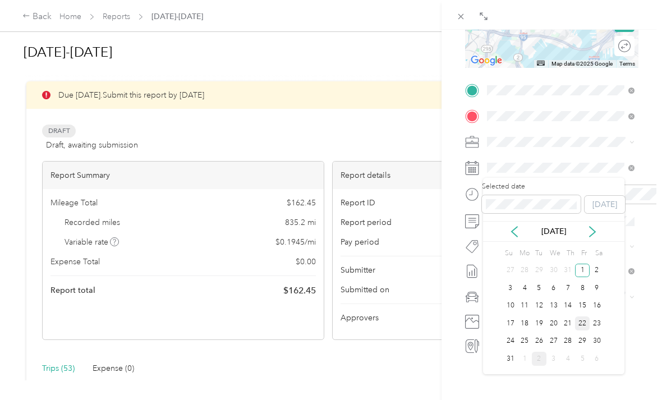
click at [584, 325] on div "22" at bounding box center [582, 324] width 15 height 14
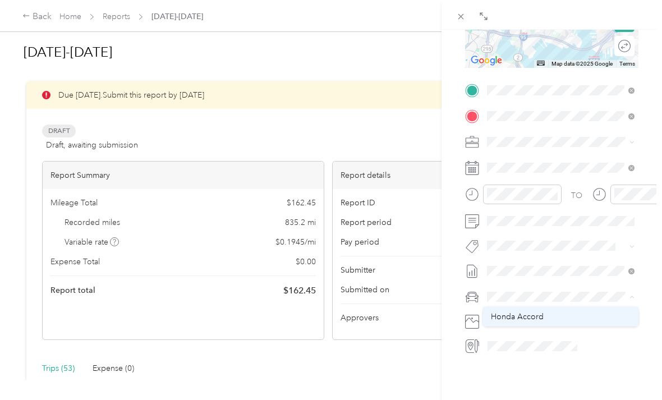
click at [546, 314] on div "Honda Accord" at bounding box center [561, 317] width 140 height 12
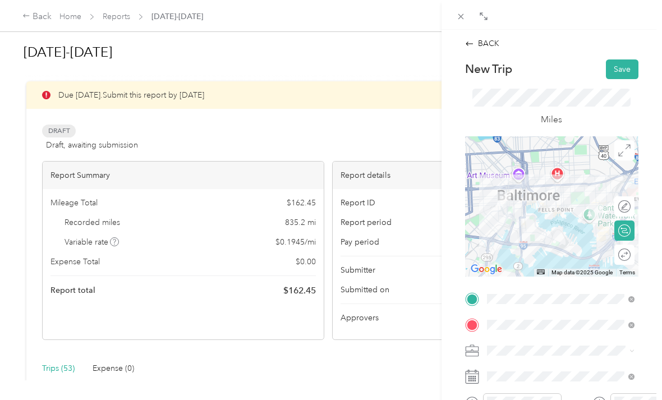
scroll to position [0, 0]
click at [623, 67] on button "Save" at bounding box center [622, 70] width 33 height 20
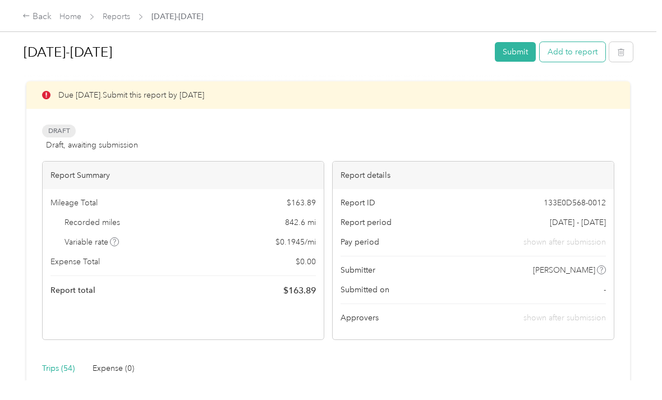
click at [579, 53] on button "Add to report" at bounding box center [573, 52] width 66 height 20
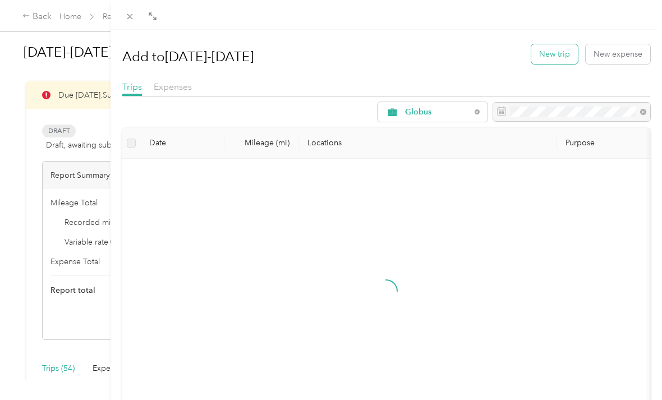
click at [551, 56] on button "New trip" at bounding box center [555, 54] width 47 height 20
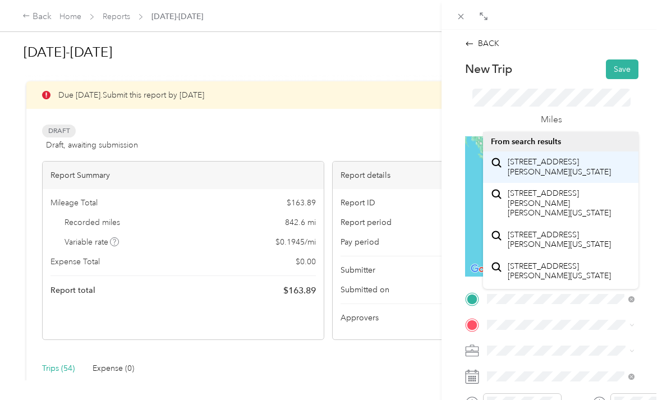
click at [567, 165] on span "[STREET_ADDRESS][PERSON_NAME][US_STATE]" at bounding box center [569, 167] width 123 height 20
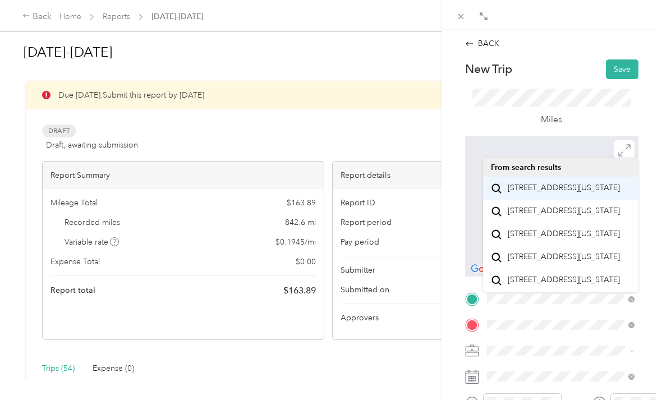
click at [582, 192] on span "[STREET_ADDRESS][US_STATE]" at bounding box center [564, 188] width 112 height 10
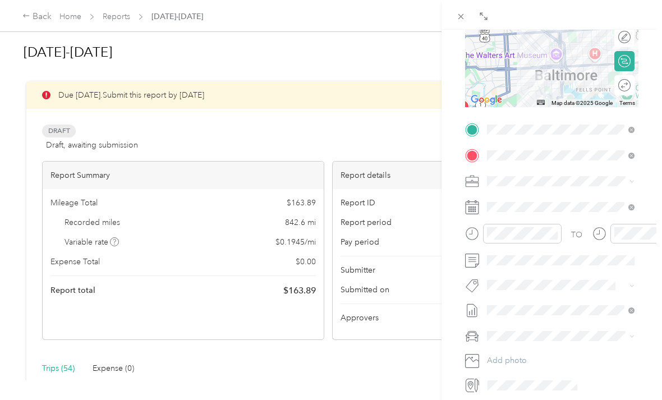
scroll to position [170, 0]
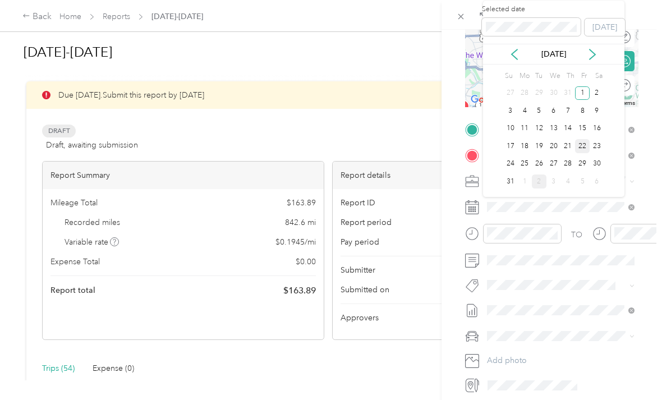
click at [583, 143] on div "22" at bounding box center [582, 146] width 15 height 14
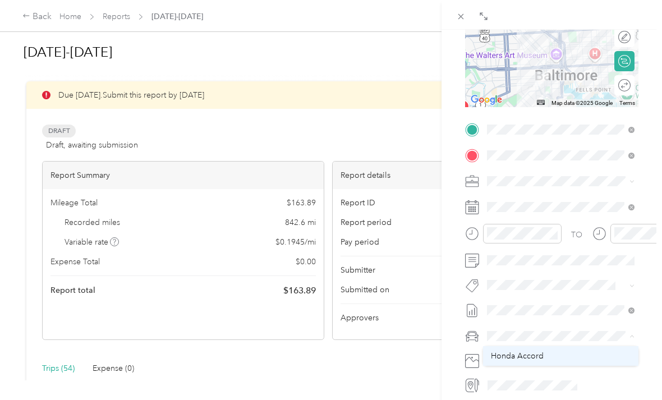
click at [546, 355] on div "Honda Accord" at bounding box center [561, 356] width 140 height 12
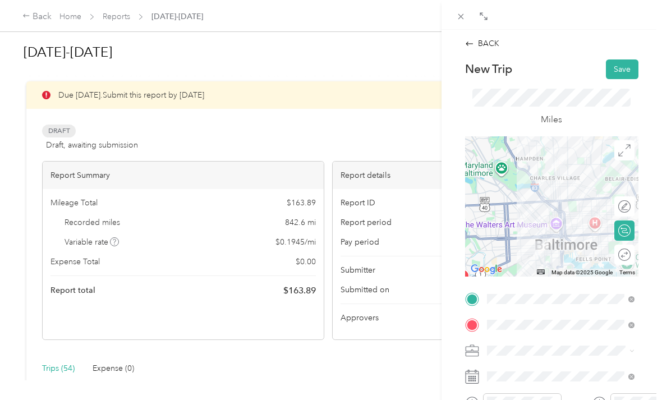
scroll to position [0, 0]
click at [624, 71] on button "Save" at bounding box center [622, 70] width 33 height 20
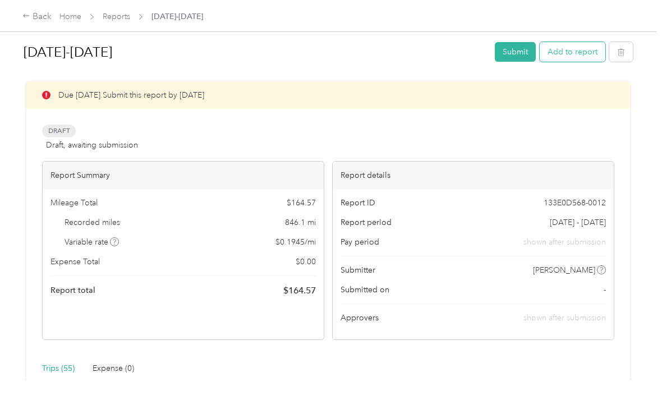
click at [591, 42] on button "Add to report" at bounding box center [573, 52] width 66 height 20
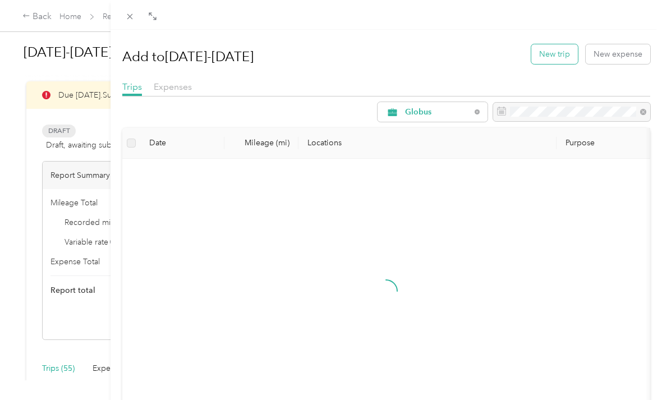
click at [565, 51] on button "New trip" at bounding box center [555, 54] width 47 height 20
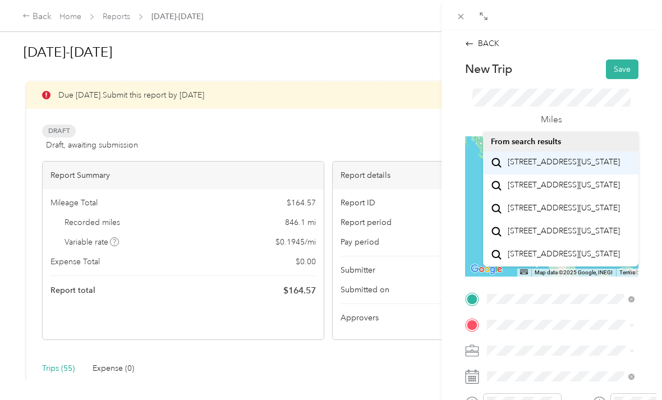
click at [563, 166] on span "[STREET_ADDRESS][US_STATE]" at bounding box center [564, 162] width 112 height 10
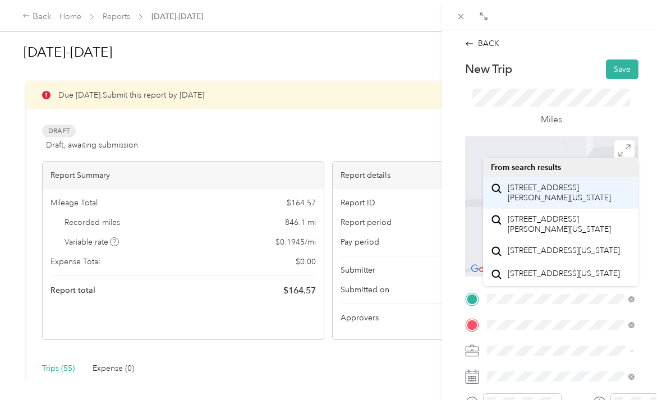
click at [569, 196] on span "[STREET_ADDRESS][PERSON_NAME][US_STATE]" at bounding box center [569, 193] width 123 height 20
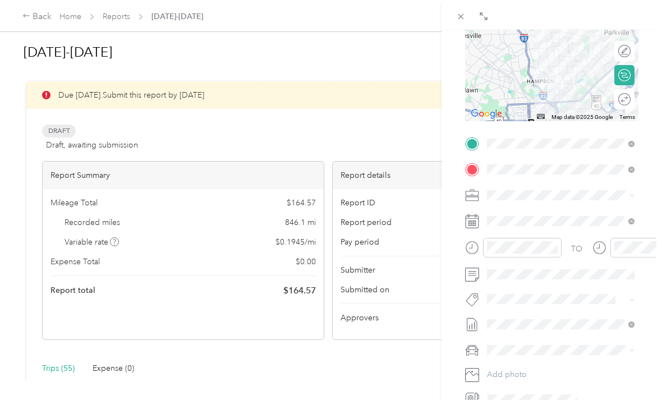
scroll to position [156, 0]
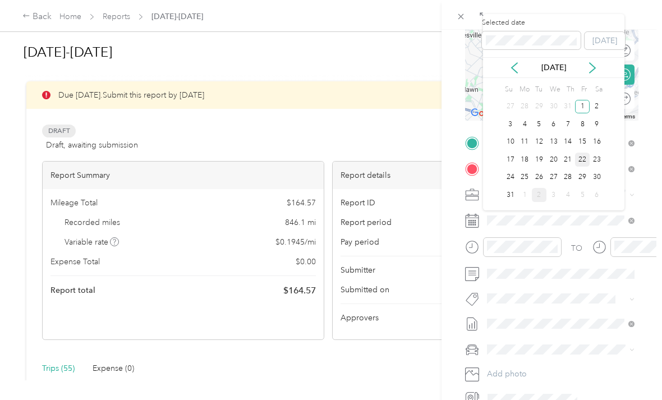
click at [582, 158] on div "22" at bounding box center [582, 160] width 15 height 14
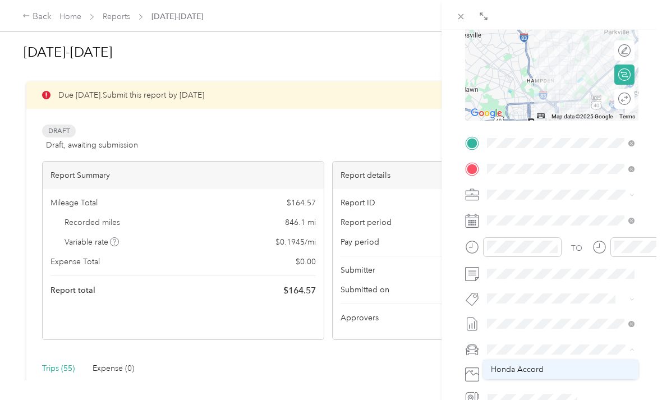
click at [539, 368] on span "Honda Accord" at bounding box center [517, 370] width 53 height 10
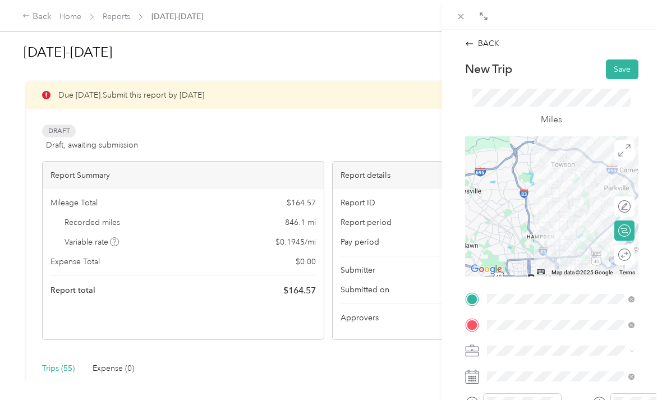
scroll to position [0, 0]
click at [622, 66] on button "Save" at bounding box center [622, 70] width 33 height 20
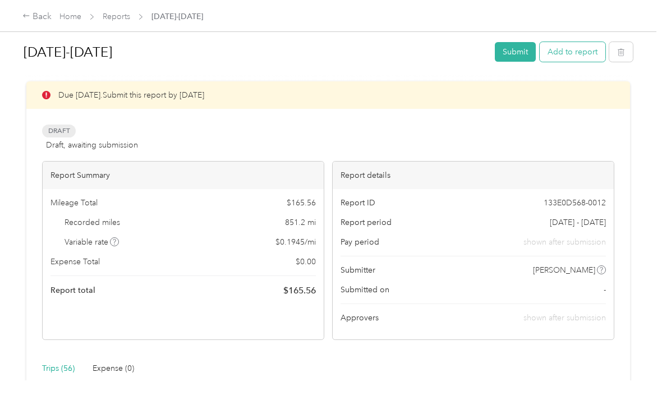
click at [588, 49] on button "Add to report" at bounding box center [573, 52] width 66 height 20
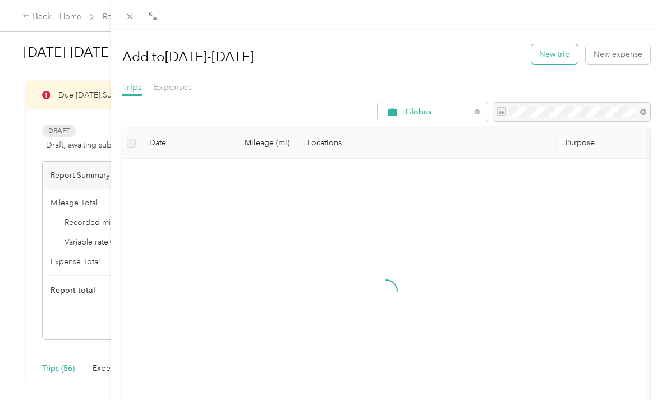
click at [556, 52] on button "New trip" at bounding box center [555, 54] width 47 height 20
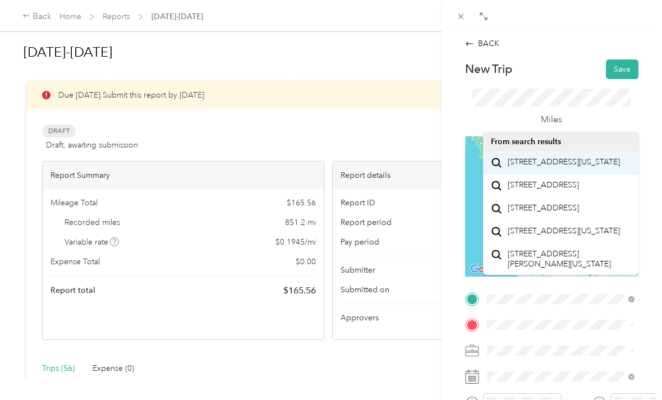
click at [560, 167] on span "[STREET_ADDRESS][US_STATE]" at bounding box center [564, 162] width 112 height 10
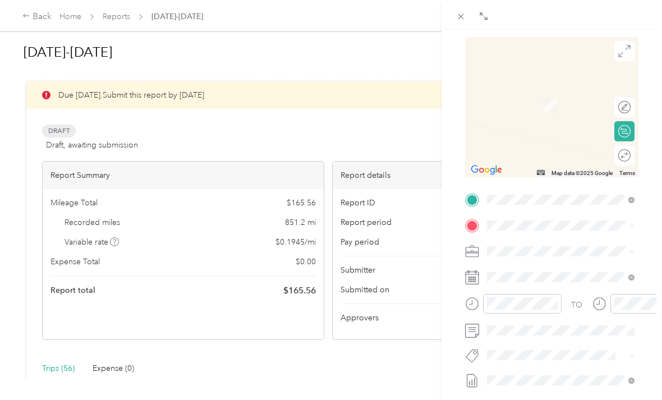
scroll to position [99, 0]
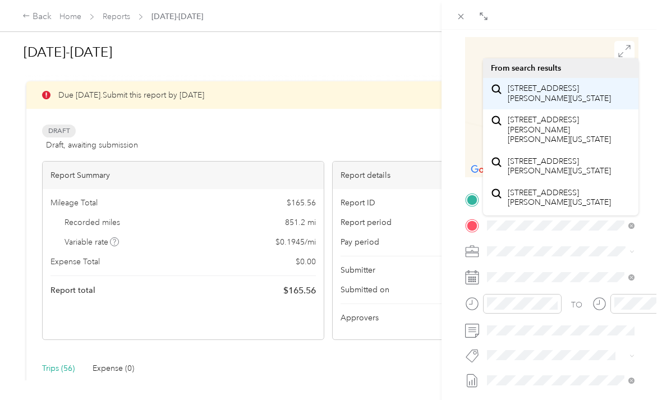
click at [566, 92] on span "[STREET_ADDRESS][PERSON_NAME][US_STATE]" at bounding box center [569, 94] width 123 height 20
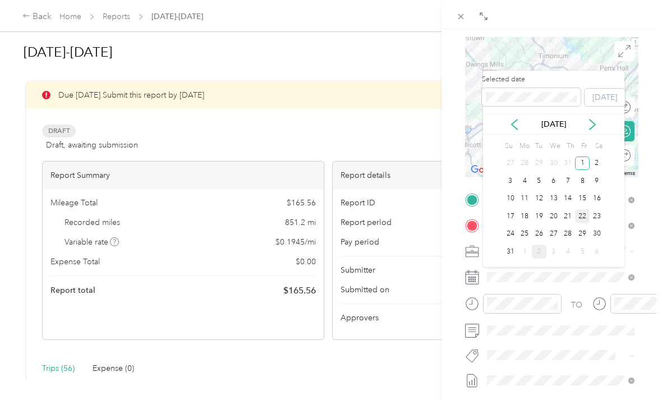
click at [587, 214] on div "22" at bounding box center [582, 216] width 15 height 14
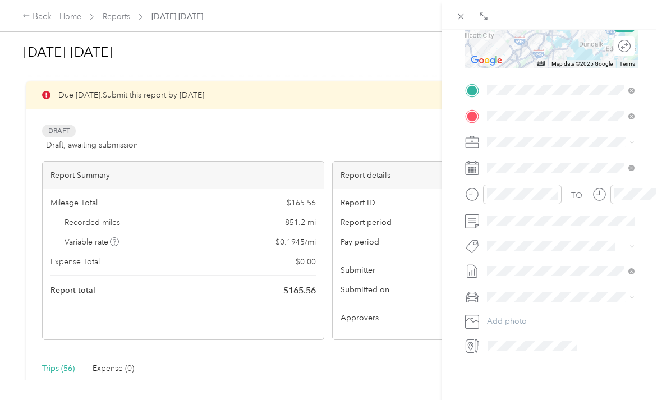
scroll to position [209, 0]
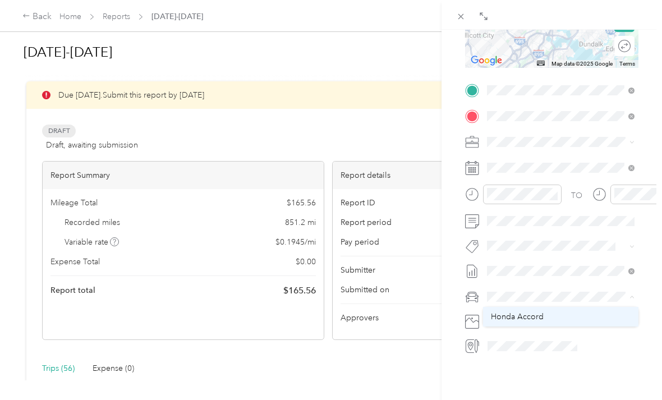
click at [539, 317] on span "Honda Accord" at bounding box center [517, 317] width 53 height 10
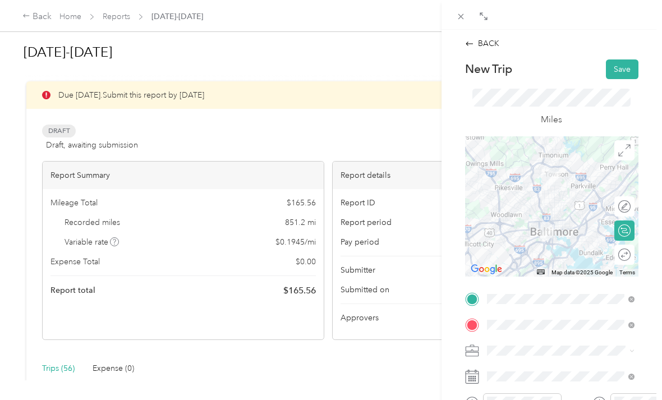
scroll to position [0, 0]
click at [621, 66] on button "Save" at bounding box center [622, 70] width 33 height 20
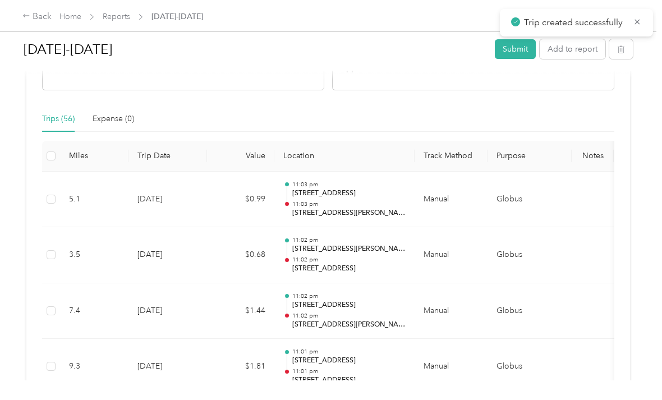
scroll to position [256, 0]
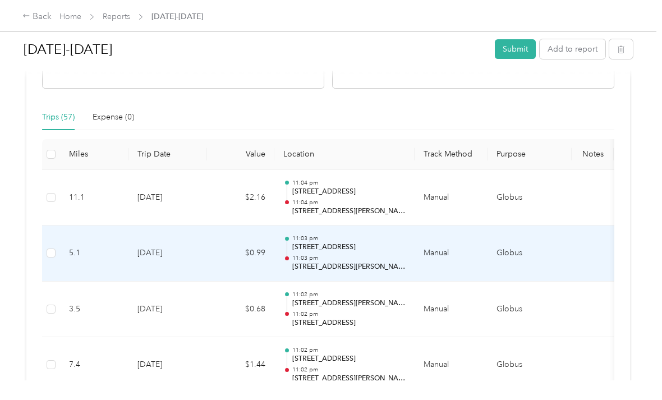
click at [377, 255] on p "11:03 pm" at bounding box center [348, 258] width 113 height 8
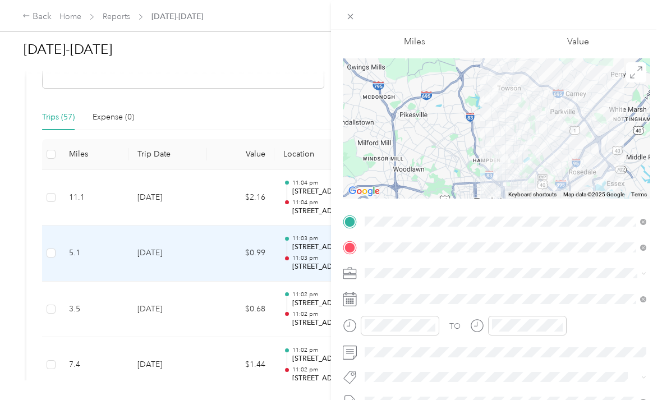
scroll to position [58, 0]
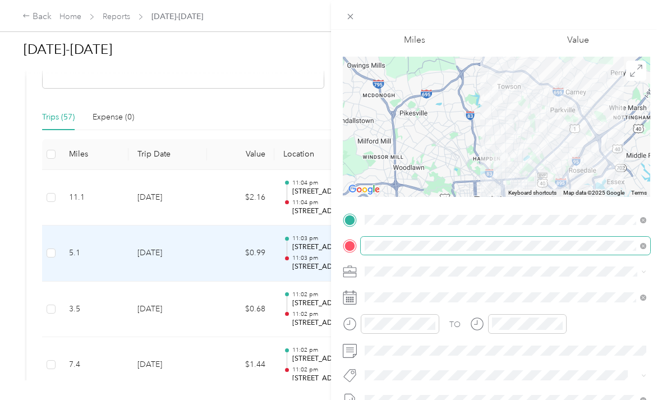
click at [449, 400] on div "Trip details Save This trip cannot be edited because it is either under review,…" at bounding box center [328, 400] width 657 height 0
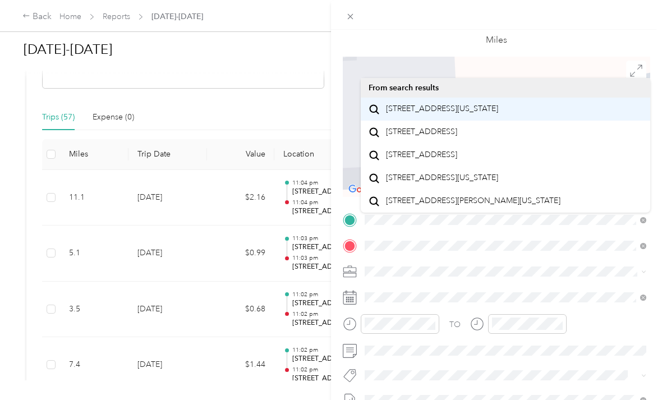
click at [437, 114] on span "[STREET_ADDRESS][US_STATE]" at bounding box center [442, 109] width 112 height 10
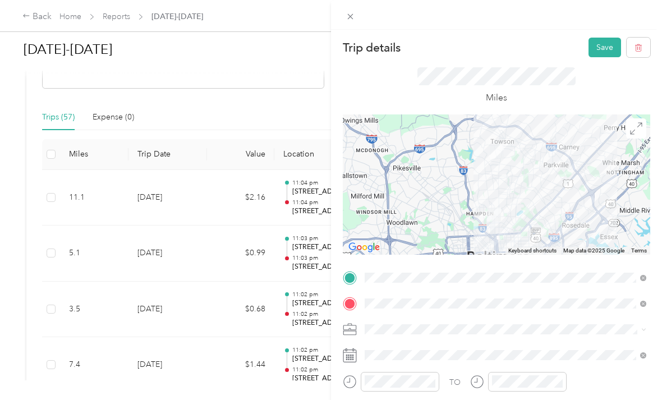
scroll to position [0, 0]
click at [606, 41] on button "Save" at bounding box center [605, 48] width 33 height 20
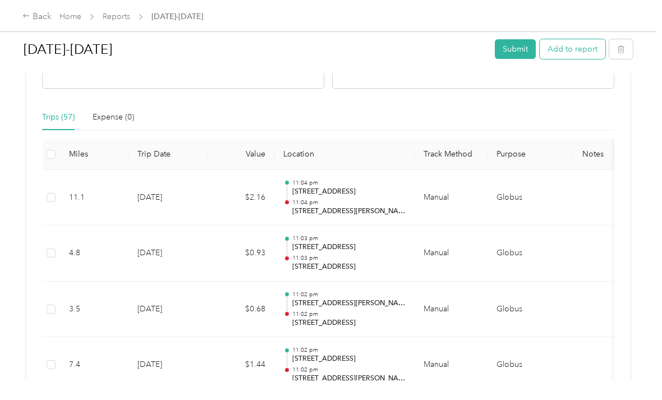
click at [584, 41] on button "Add to report" at bounding box center [573, 49] width 66 height 20
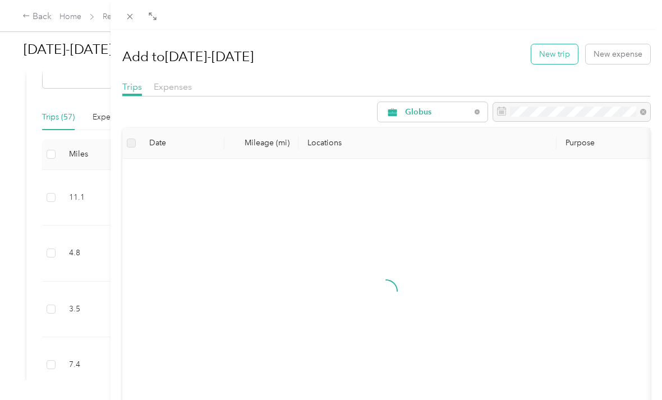
click at [566, 54] on button "New trip" at bounding box center [555, 54] width 47 height 20
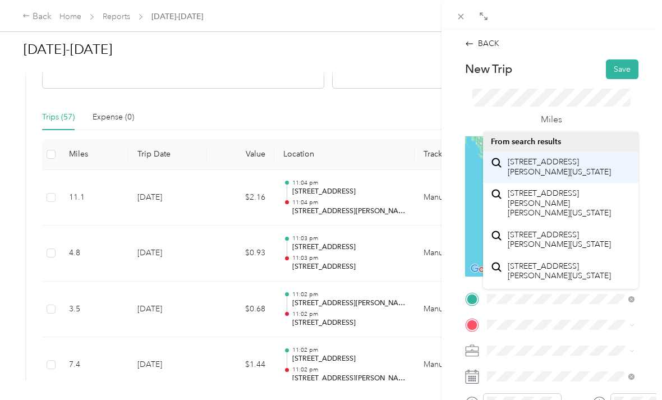
click at [557, 168] on span "[STREET_ADDRESS][PERSON_NAME][US_STATE]" at bounding box center [569, 167] width 123 height 20
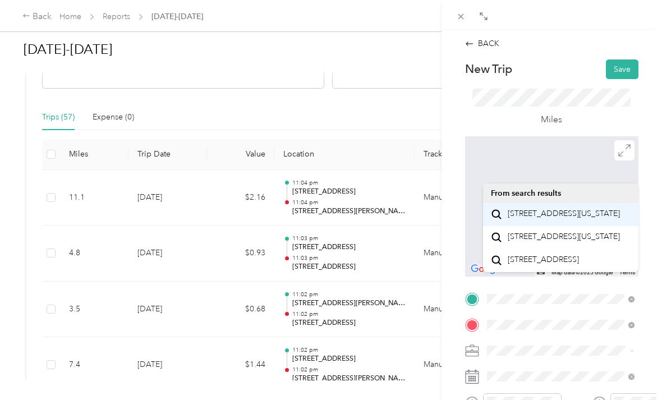
click at [577, 217] on span "[STREET_ADDRESS][US_STATE]" at bounding box center [564, 214] width 112 height 10
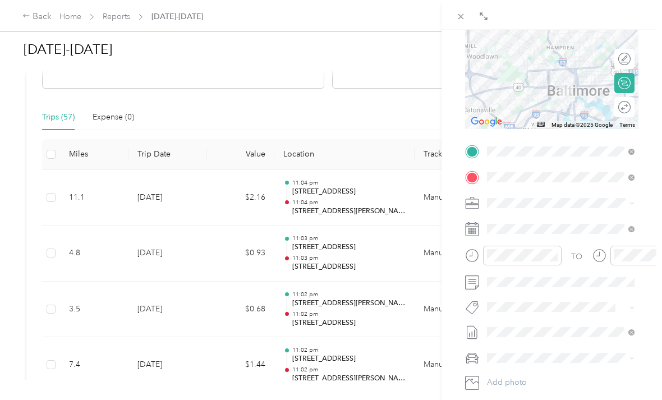
scroll to position [150, 0]
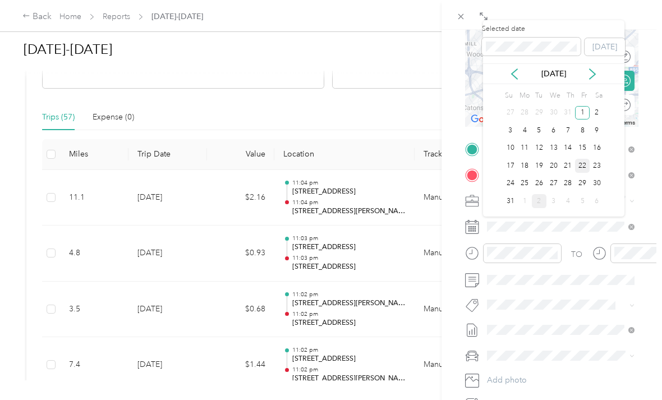
click at [582, 165] on div "22" at bounding box center [582, 166] width 15 height 14
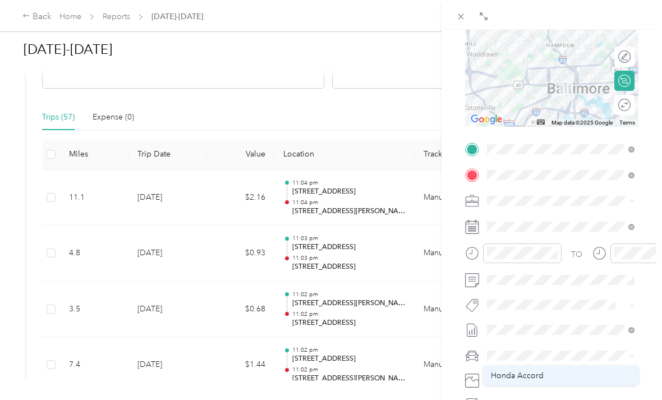
click at [538, 371] on span "Honda Accord" at bounding box center [517, 376] width 53 height 10
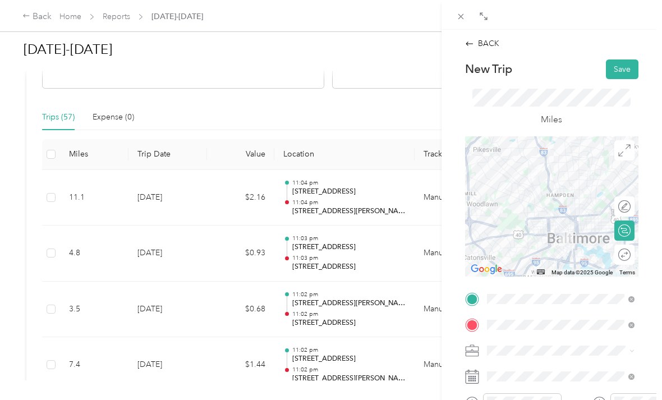
scroll to position [0, 0]
click at [627, 70] on button "Save" at bounding box center [622, 70] width 33 height 20
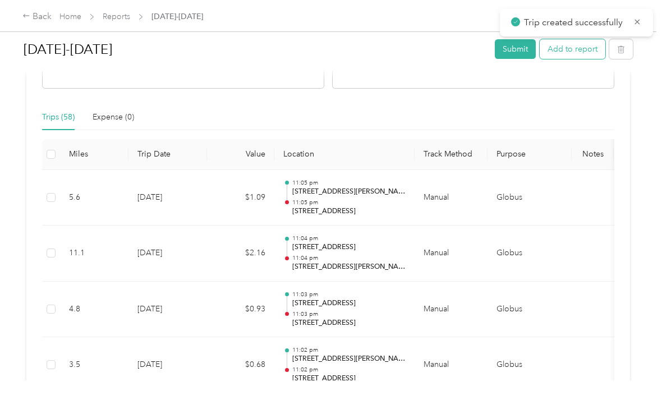
click at [587, 50] on button "Add to report" at bounding box center [573, 49] width 66 height 20
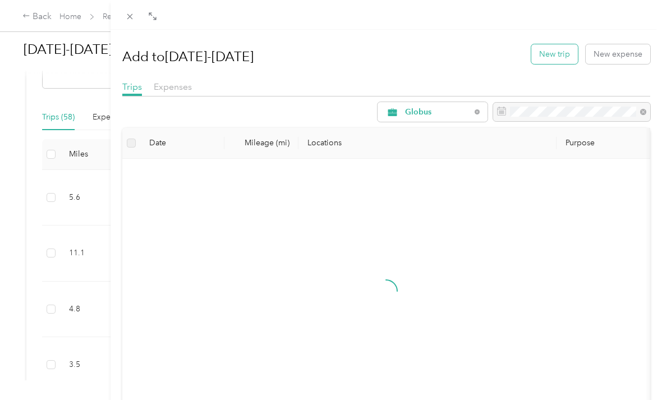
click at [558, 53] on button "New trip" at bounding box center [555, 54] width 47 height 20
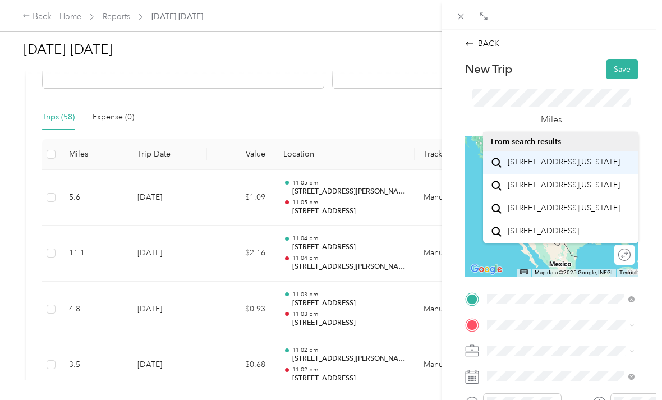
click at [564, 167] on span "[STREET_ADDRESS][US_STATE]" at bounding box center [564, 162] width 112 height 10
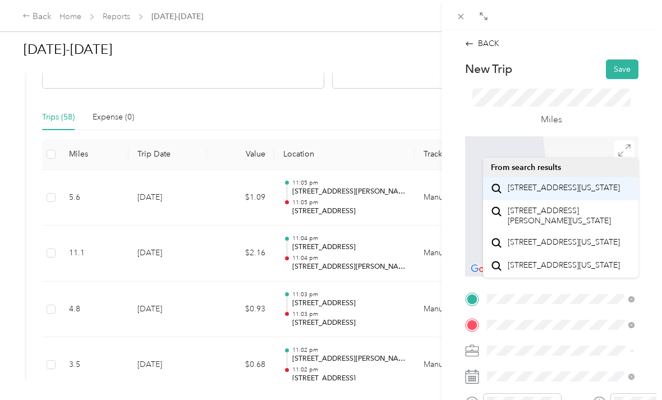
click at [569, 189] on span "[STREET_ADDRESS][US_STATE]" at bounding box center [564, 188] width 112 height 10
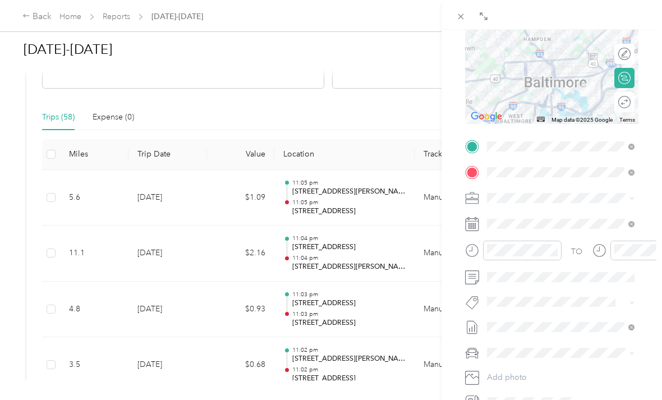
scroll to position [154, 0]
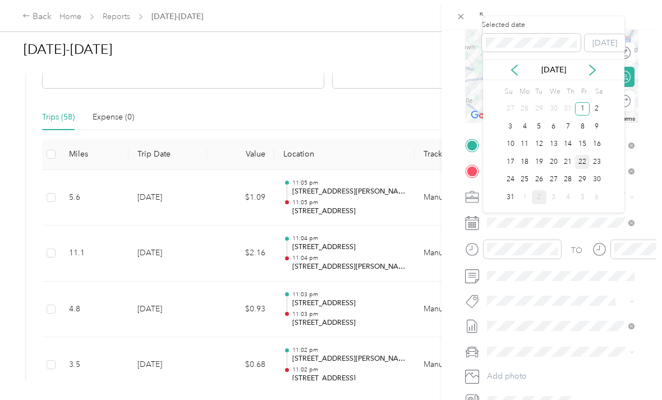
click at [582, 159] on div "22" at bounding box center [582, 162] width 15 height 14
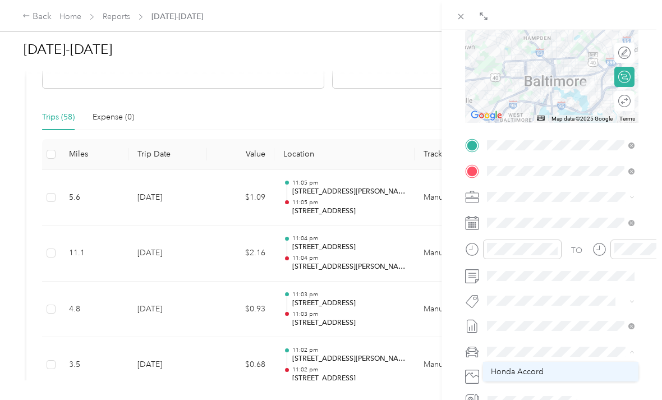
click at [531, 369] on span "Honda Accord" at bounding box center [517, 372] width 53 height 10
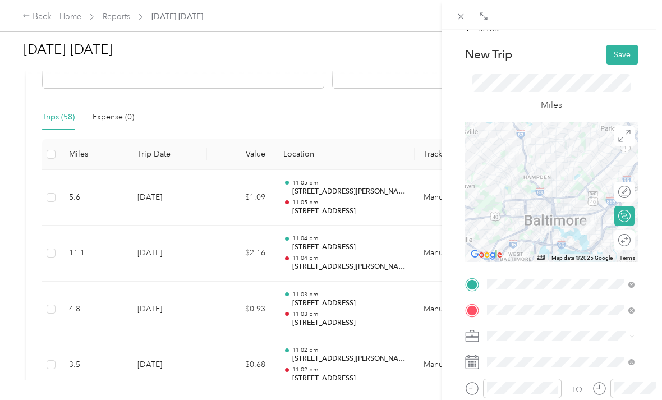
scroll to position [11, 0]
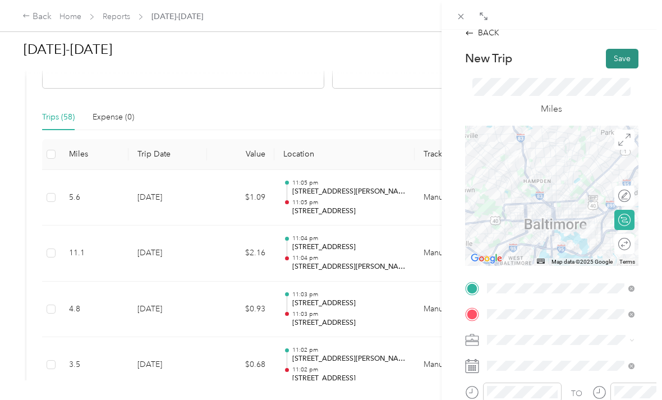
click at [621, 58] on button "Save" at bounding box center [622, 59] width 33 height 20
